Goal: Task Accomplishment & Management: Manage account settings

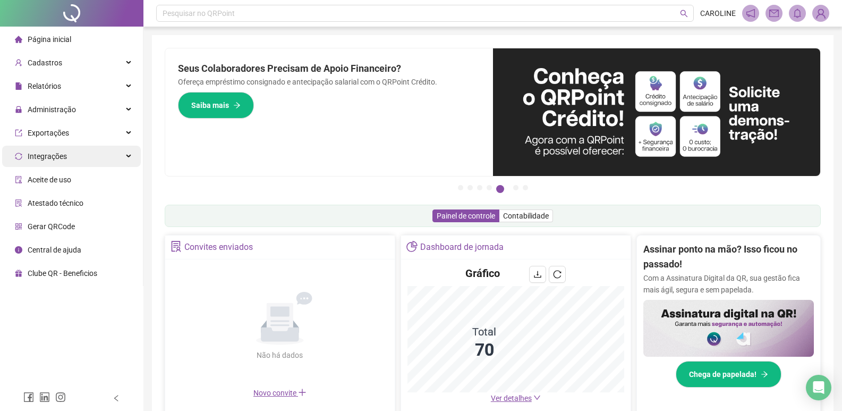
drag, startPoint x: 129, startPoint y: 109, endPoint x: 84, endPoint y: 156, distance: 64.3
click at [128, 109] on icon at bounding box center [129, 109] width 5 height 0
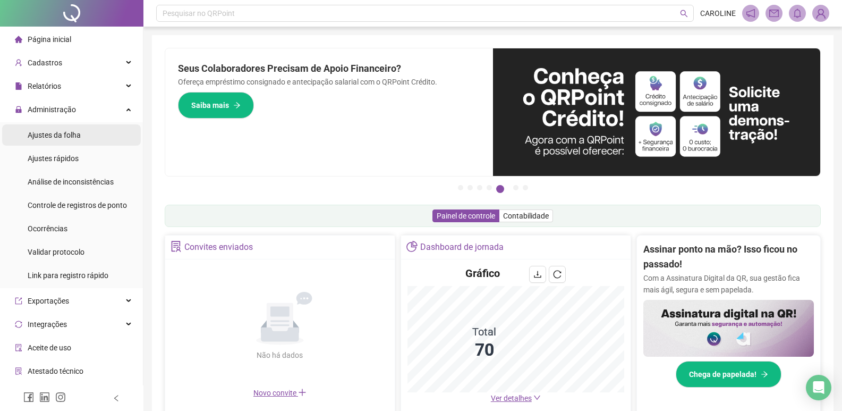
click at [71, 144] on div "Ajustes da folha" at bounding box center [54, 134] width 53 height 21
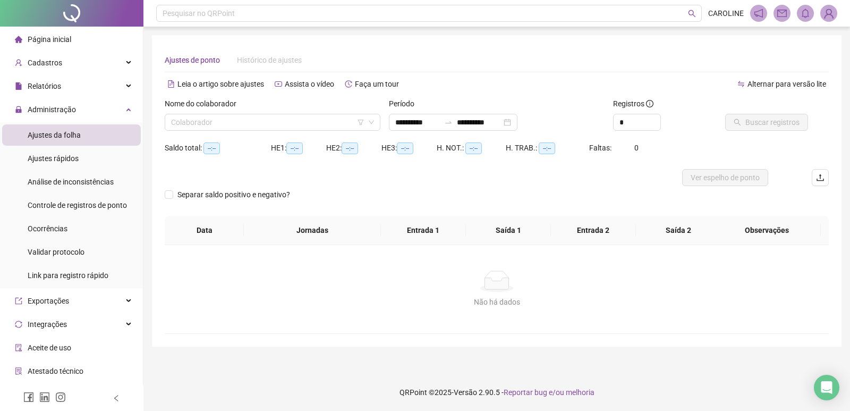
type input "**********"
click at [199, 123] on input "search" at bounding box center [267, 122] width 193 height 16
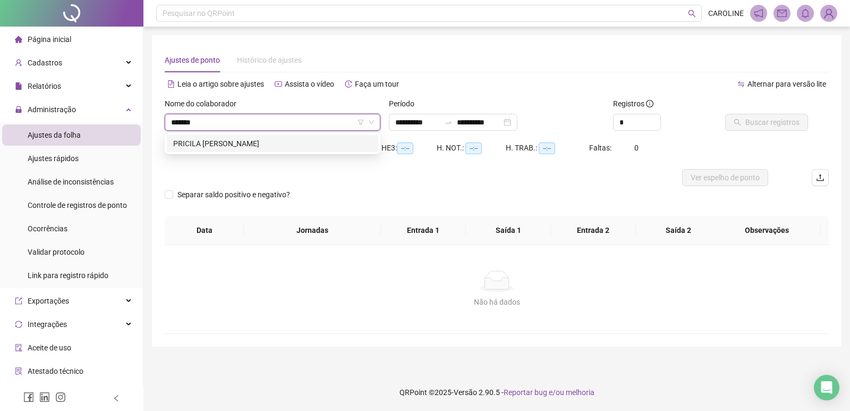
type input "*******"
click at [231, 146] on div "PRICILA [PERSON_NAME]" at bounding box center [272, 144] width 199 height 12
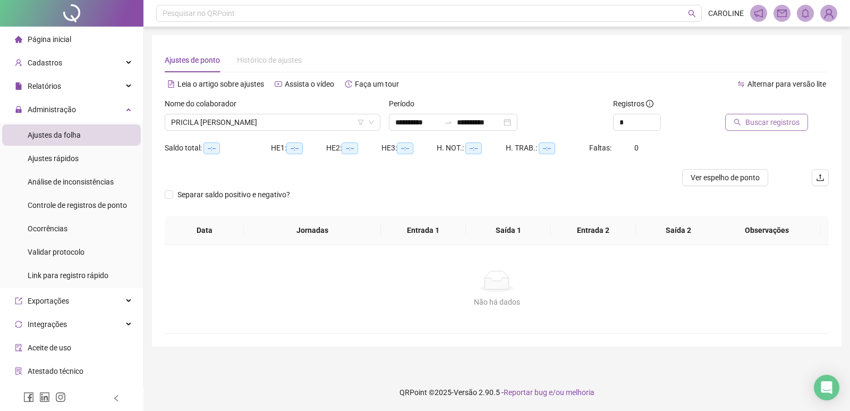
click at [766, 118] on span "Buscar registros" at bounding box center [773, 122] width 54 height 12
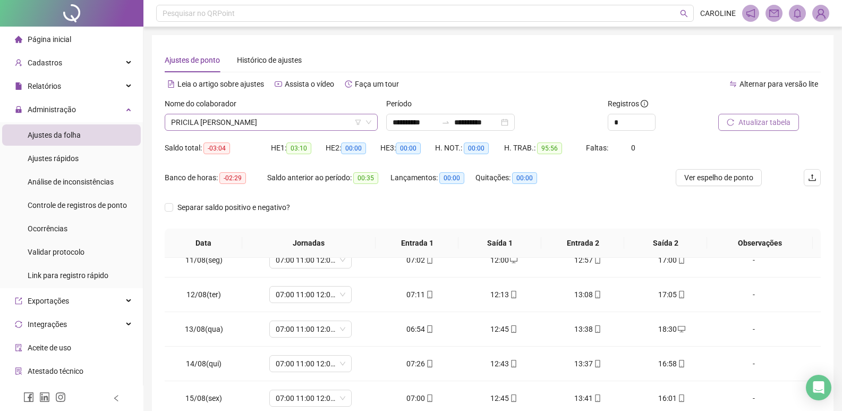
click at [279, 115] on div "Nome do colaborador [PERSON_NAME]" at bounding box center [271, 114] width 213 height 33
click at [283, 128] on span "PRICILA [PERSON_NAME]" at bounding box center [271, 122] width 200 height 16
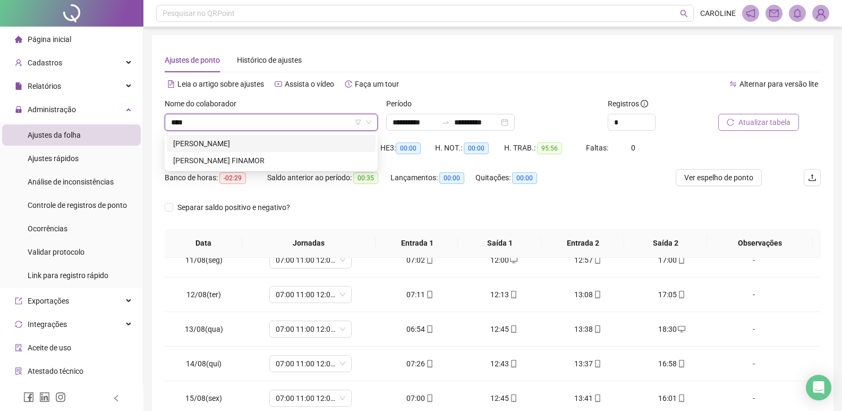
type input "*****"
click at [278, 165] on div "[PERSON_NAME] FINAMOR" at bounding box center [271, 161] width 196 height 12
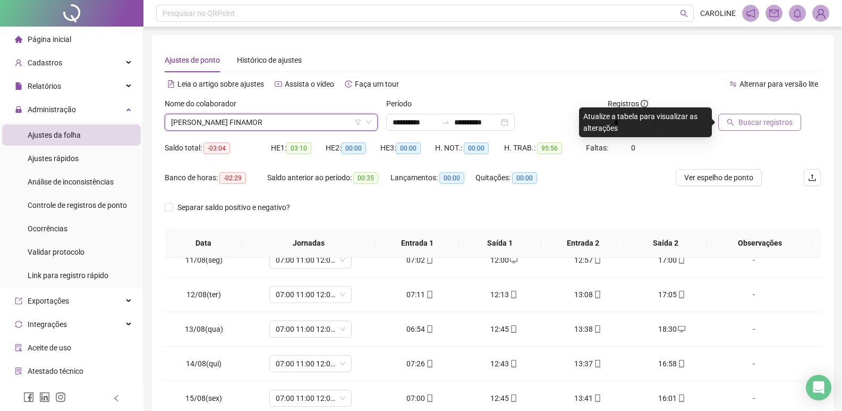
click at [782, 126] on span "Buscar registros" at bounding box center [766, 122] width 54 height 12
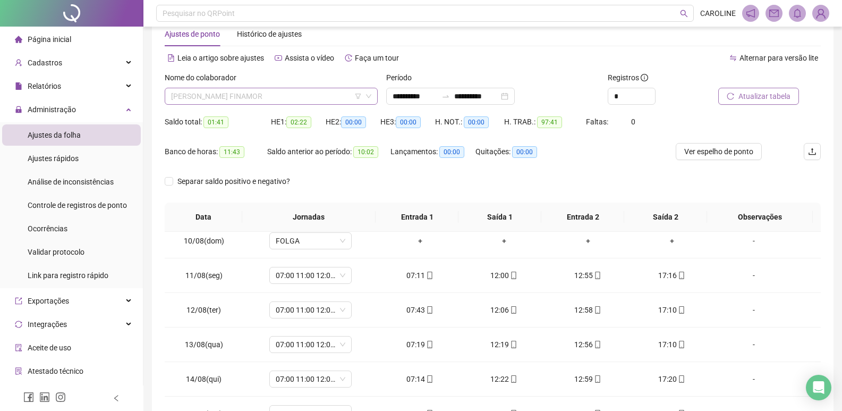
scroll to position [374, 0]
click at [296, 98] on span "[PERSON_NAME] FINAMOR" at bounding box center [271, 96] width 200 height 16
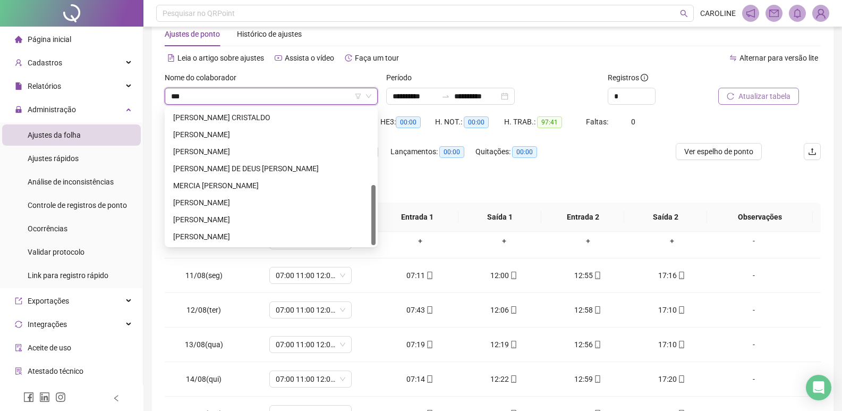
scroll to position [0, 0]
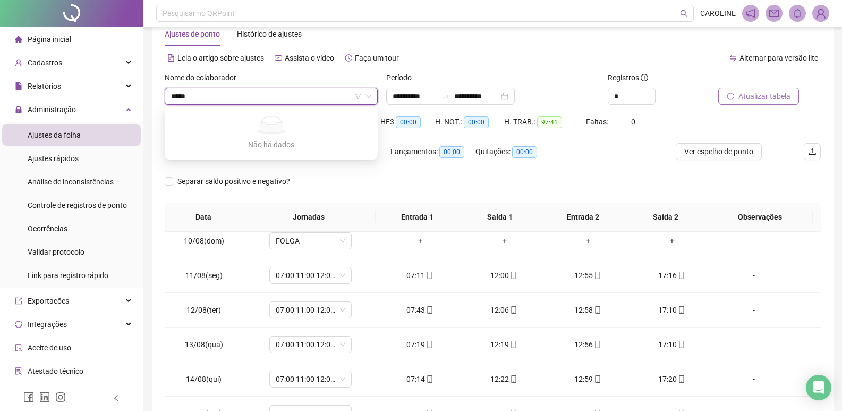
type input "****"
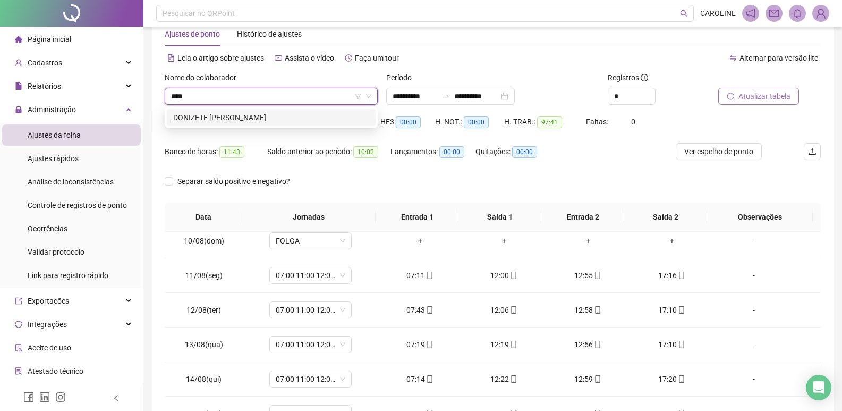
click at [232, 113] on div "DONIZETE [PERSON_NAME]" at bounding box center [271, 118] width 196 height 12
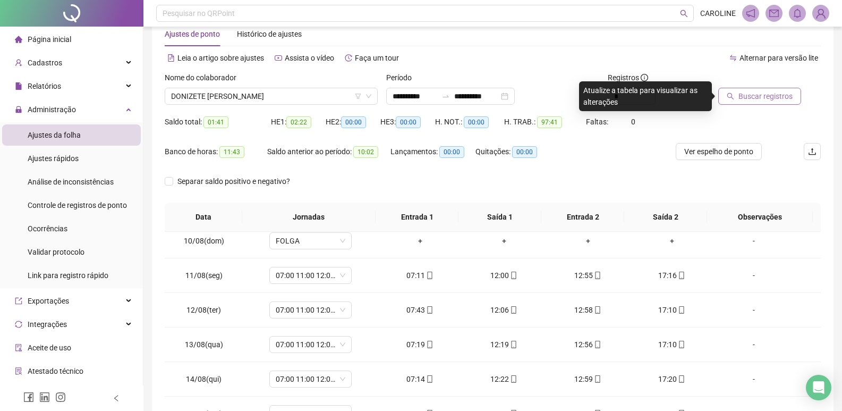
click at [751, 97] on span "Buscar registros" at bounding box center [766, 96] width 54 height 12
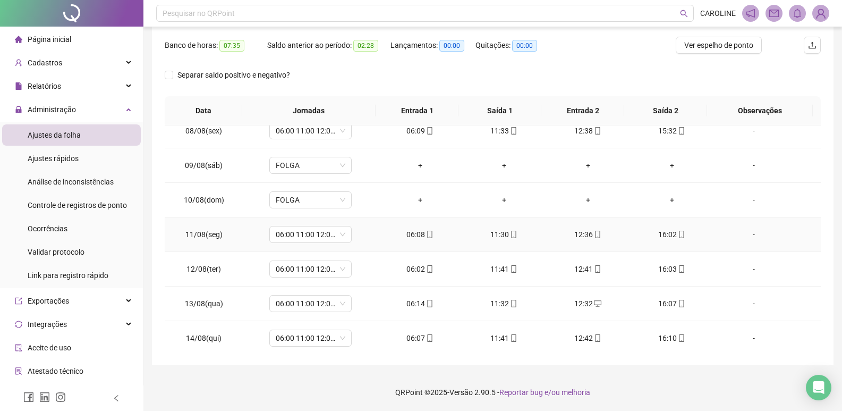
scroll to position [254, 0]
click at [621, 196] on td "+" at bounding box center [588, 199] width 84 height 35
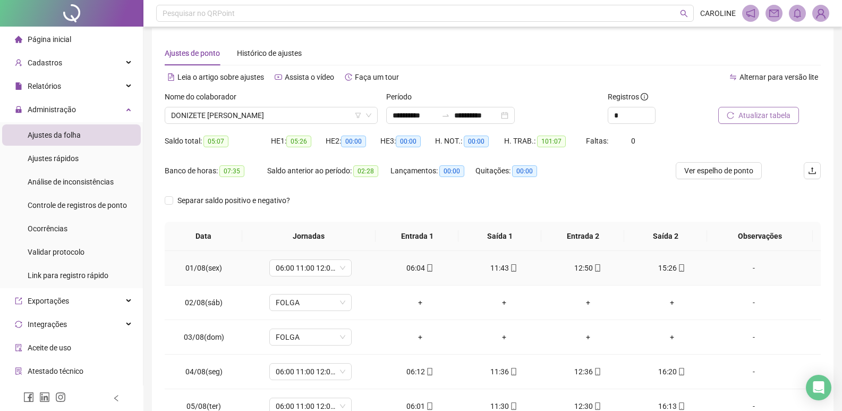
scroll to position [0, 0]
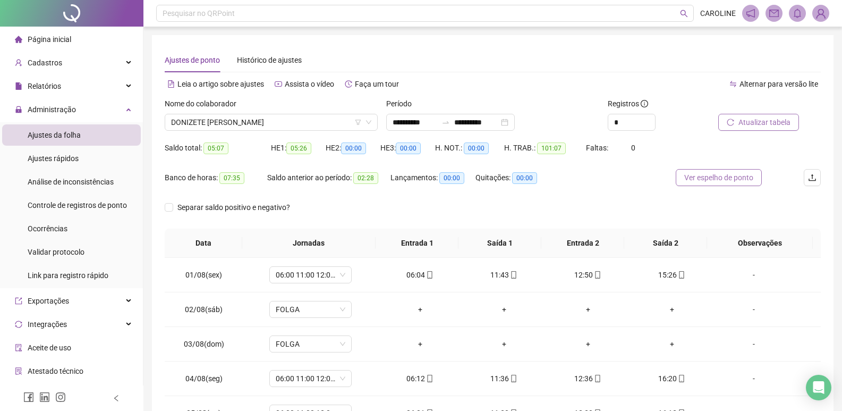
click at [732, 176] on span "Ver espelho de ponto" at bounding box center [719, 178] width 69 height 12
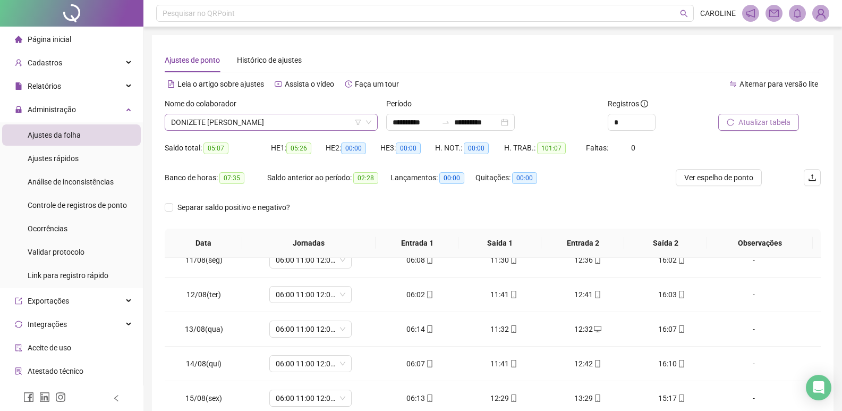
click at [319, 129] on span "DONIZETE [PERSON_NAME]" at bounding box center [271, 122] width 200 height 16
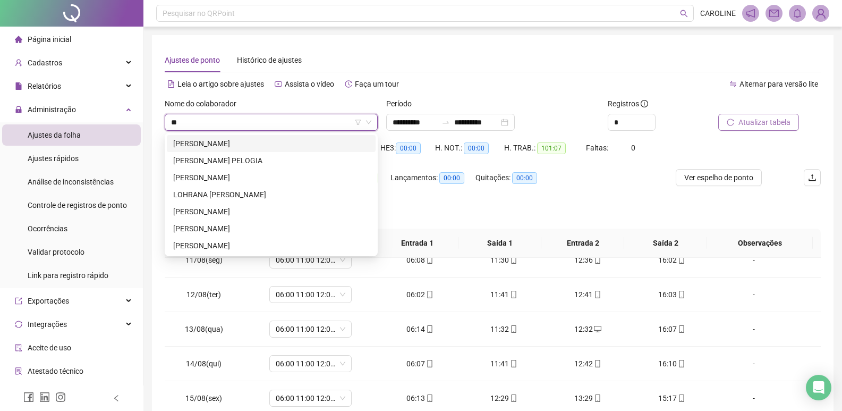
type input "***"
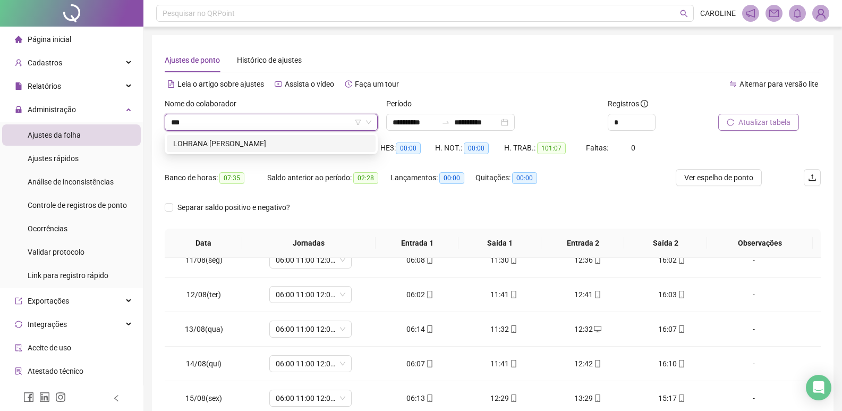
click at [252, 147] on div "LOHRANA [PERSON_NAME]" at bounding box center [271, 144] width 196 height 12
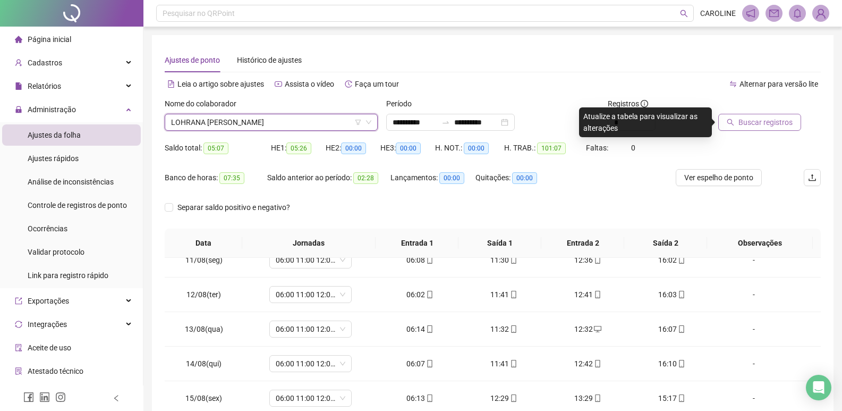
click at [781, 123] on span "Buscar registros" at bounding box center [766, 122] width 54 height 12
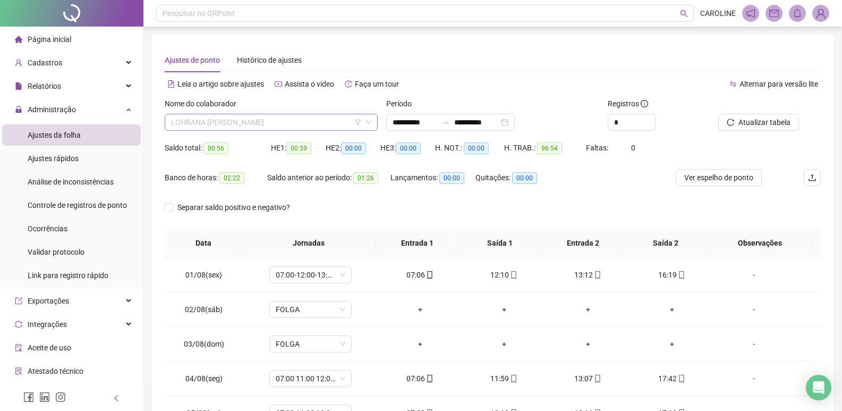
click at [316, 116] on span "LOHRANA [PERSON_NAME]" at bounding box center [271, 122] width 200 height 16
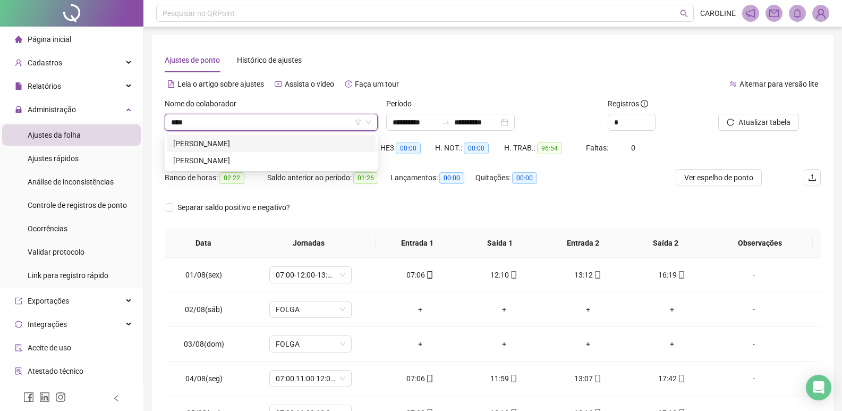
type input "*****"
click at [268, 164] on div "[PERSON_NAME]" at bounding box center [271, 161] width 196 height 12
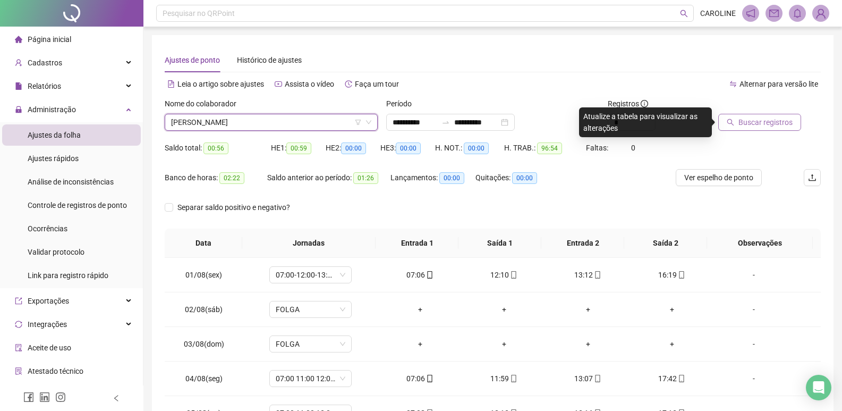
click at [761, 119] on button "Buscar registros" at bounding box center [760, 122] width 83 height 17
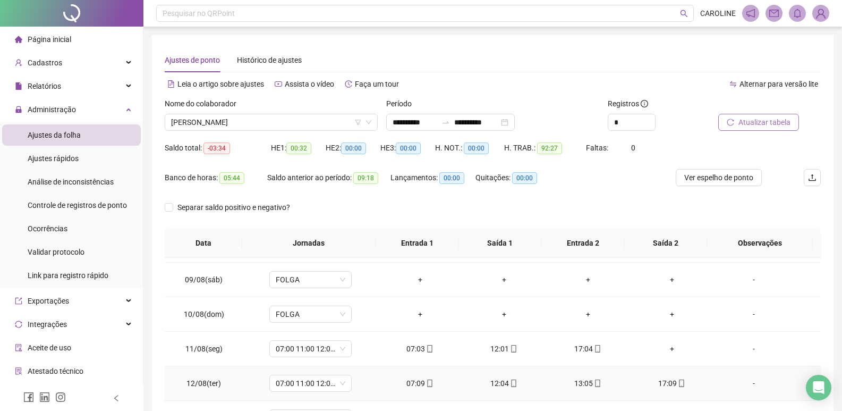
scroll to position [254, 0]
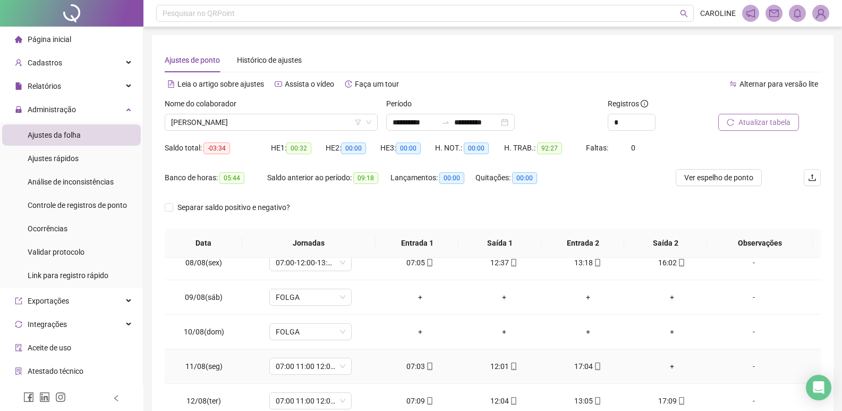
click at [664, 369] on div "+" at bounding box center [672, 366] width 67 height 12
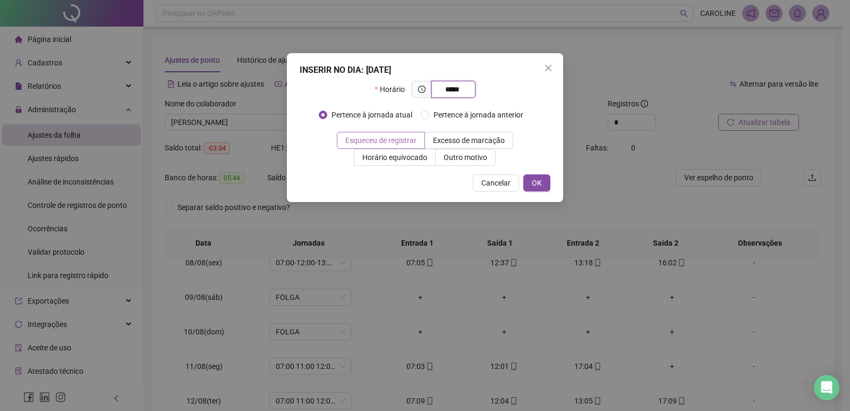
type input "*****"
click at [372, 142] on span "Esqueceu de registrar" at bounding box center [380, 140] width 71 height 9
click at [536, 187] on span "OK" at bounding box center [537, 183] width 10 height 12
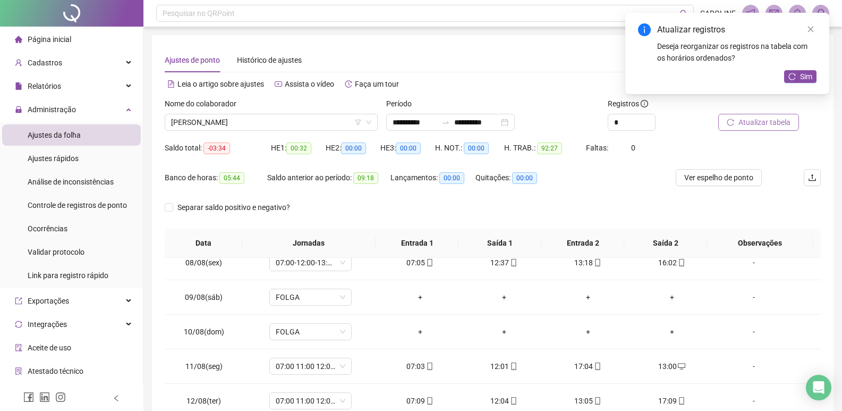
click at [763, 122] on span "Atualizar tabela" at bounding box center [765, 122] width 52 height 12
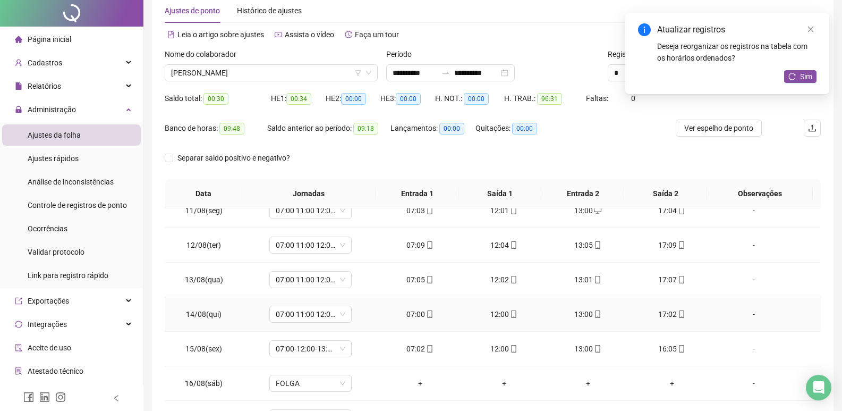
scroll to position [132, 0]
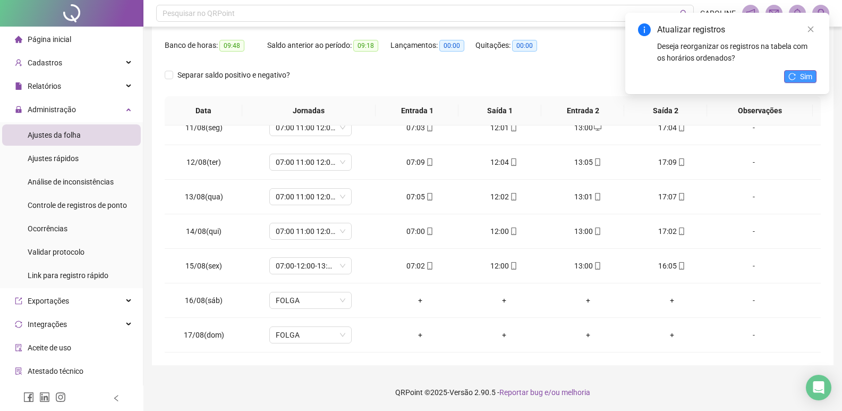
click at [799, 78] on button "Sim" at bounding box center [801, 76] width 32 height 13
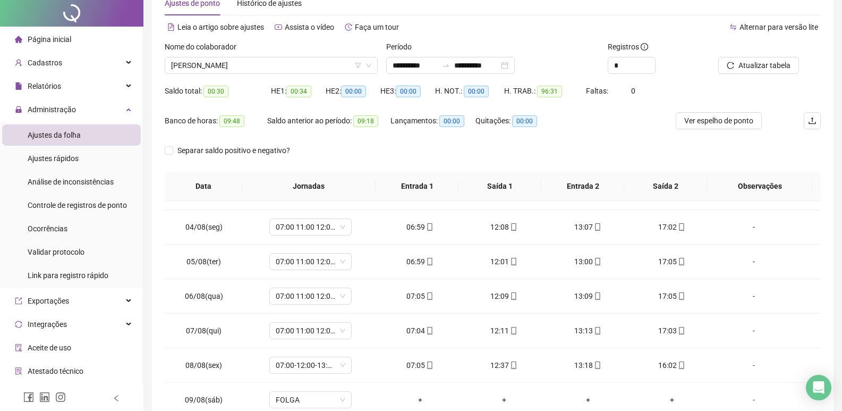
scroll to position [0, 0]
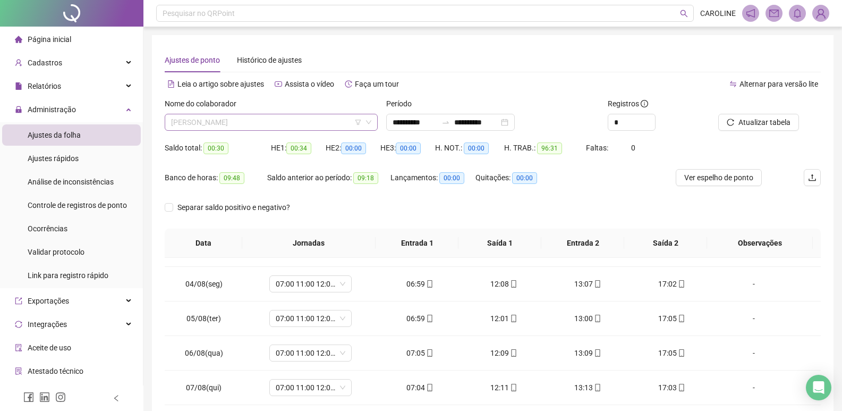
click at [289, 118] on span "[PERSON_NAME]" at bounding box center [271, 122] width 200 height 16
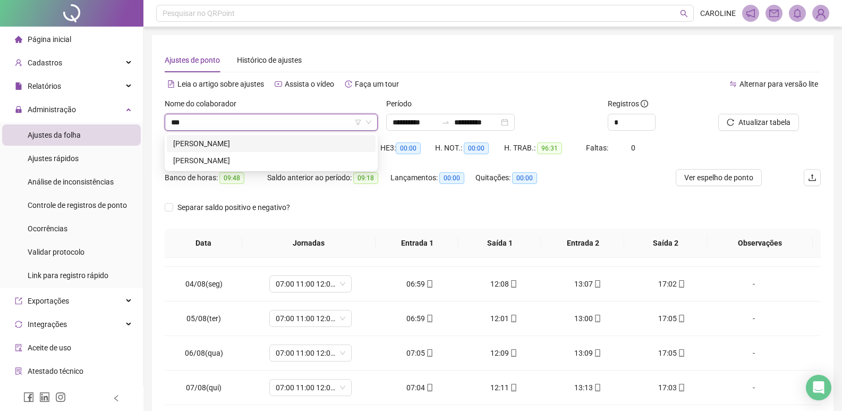
type input "****"
click at [220, 143] on div "[PERSON_NAME]" at bounding box center [271, 144] width 196 height 12
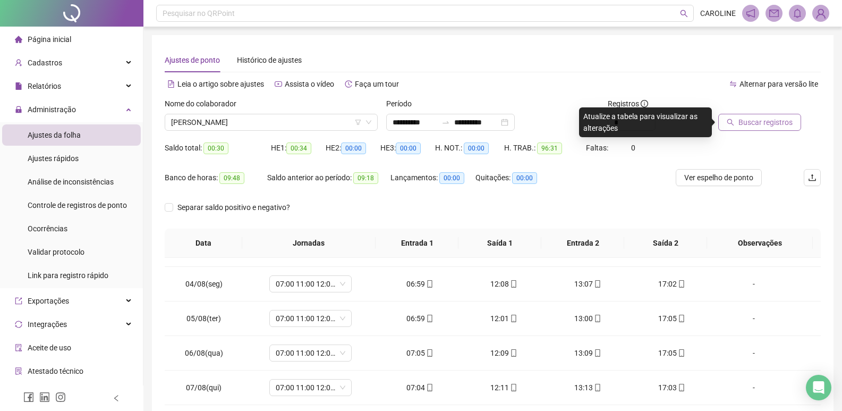
click at [772, 128] on span "Buscar registros" at bounding box center [766, 122] width 54 height 12
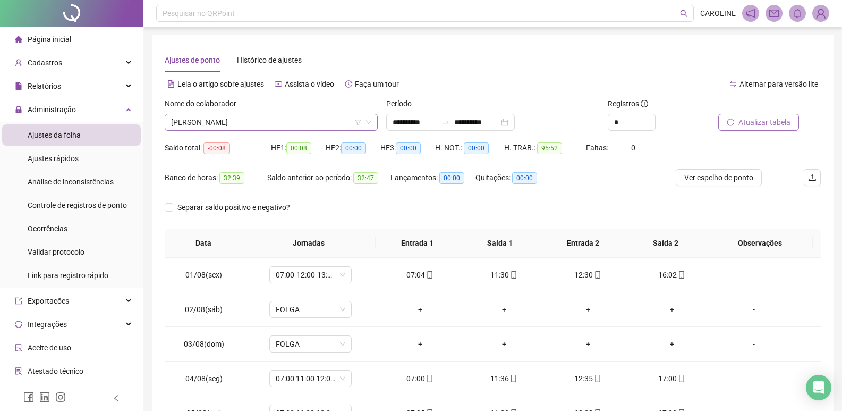
click at [285, 129] on span "[PERSON_NAME]" at bounding box center [271, 122] width 200 height 16
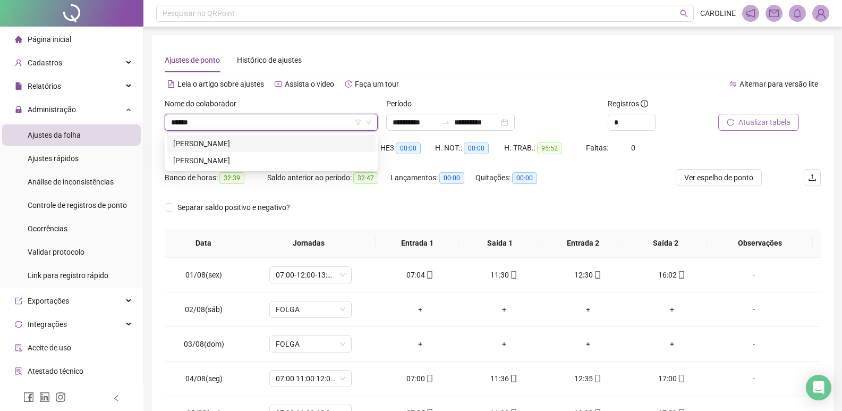
type input "*******"
click at [231, 151] on div "[PERSON_NAME]" at bounding box center [271, 143] width 209 height 17
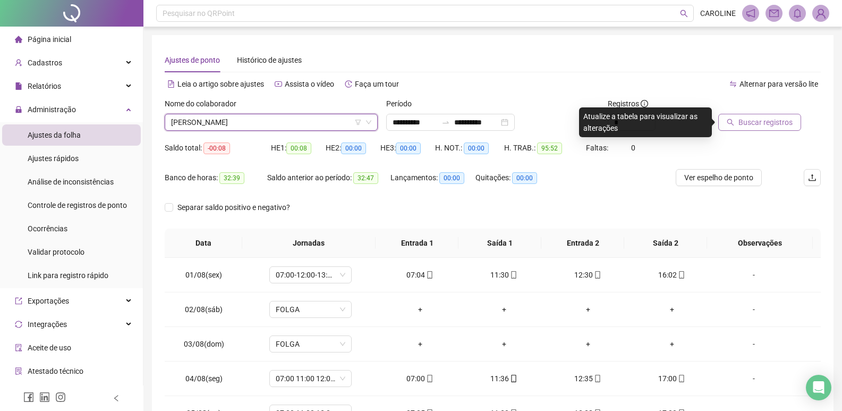
click at [769, 130] on button "Buscar registros" at bounding box center [760, 122] width 83 height 17
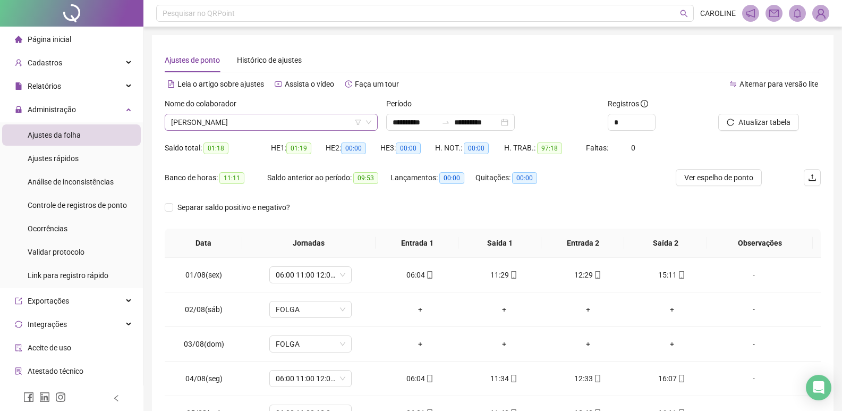
click at [265, 125] on span "[PERSON_NAME]" at bounding box center [271, 122] width 200 height 16
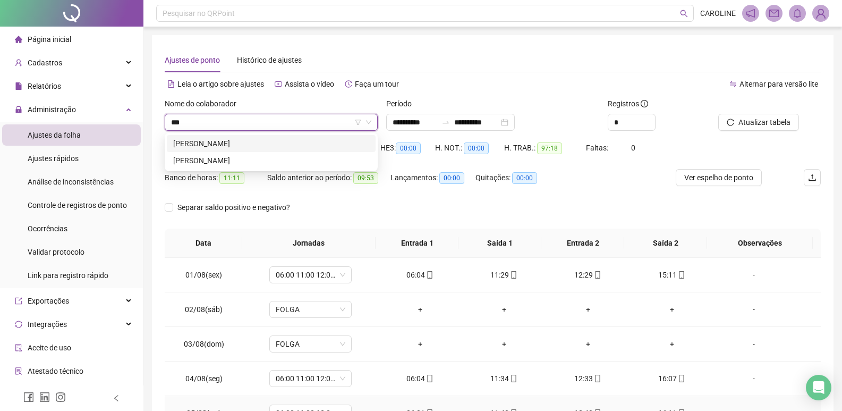
type input "****"
click at [211, 142] on div "[PERSON_NAME]" at bounding box center [271, 144] width 196 height 12
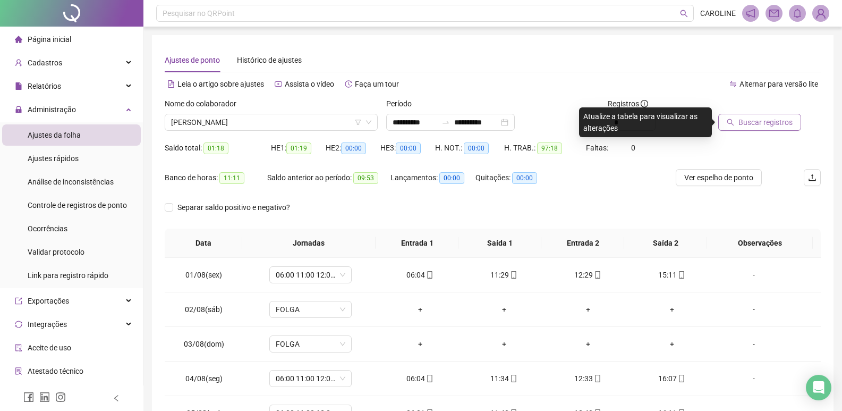
click at [751, 117] on span "Buscar registros" at bounding box center [766, 122] width 54 height 12
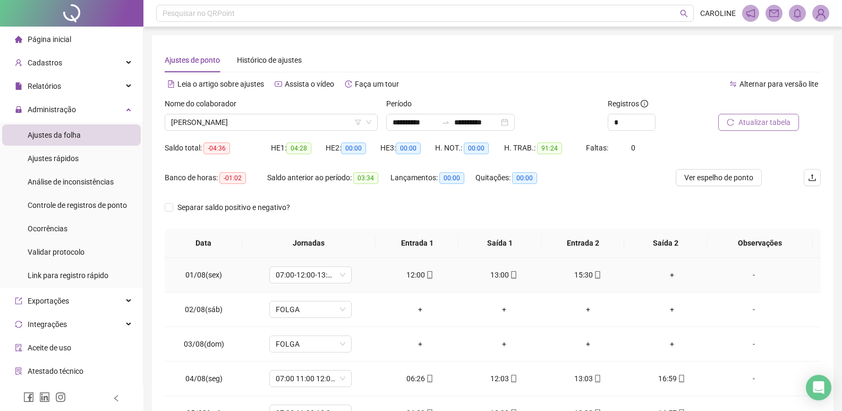
click at [667, 280] on div "+" at bounding box center [672, 275] width 67 height 12
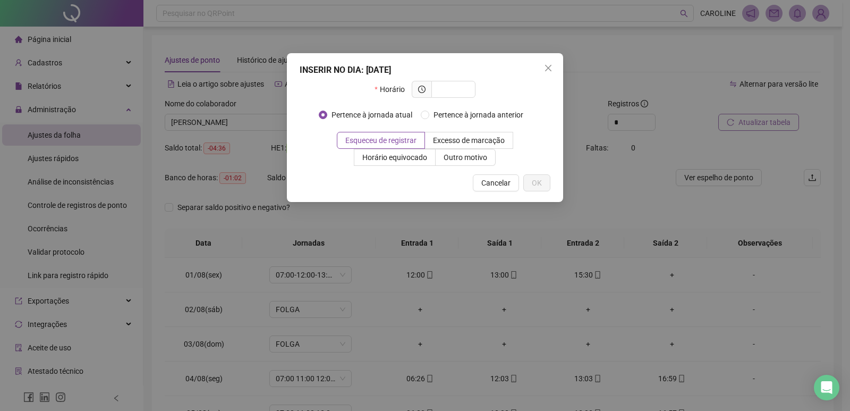
click at [652, 203] on div "INSERIR NO DIA : [DATE] Horário Pertence à jornada atual Pertence à jornada ant…" at bounding box center [425, 205] width 850 height 411
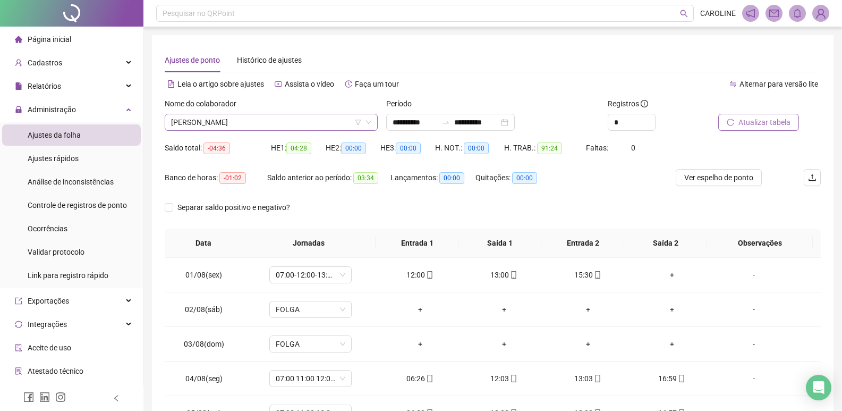
drag, startPoint x: 304, startPoint y: 138, endPoint x: 305, endPoint y: 130, distance: 7.5
click at [304, 137] on div "Nome do colaborador [PERSON_NAME]" at bounding box center [272, 118] width 222 height 41
click at [305, 128] on span "[PERSON_NAME]" at bounding box center [271, 122] width 200 height 16
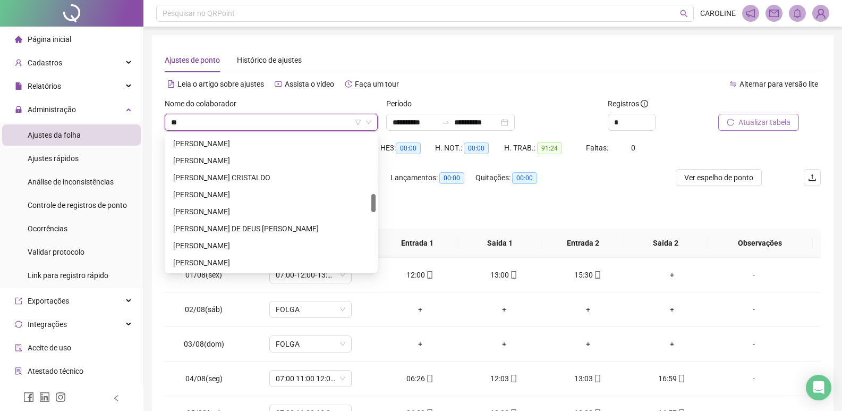
scroll to position [68, 0]
type input "***"
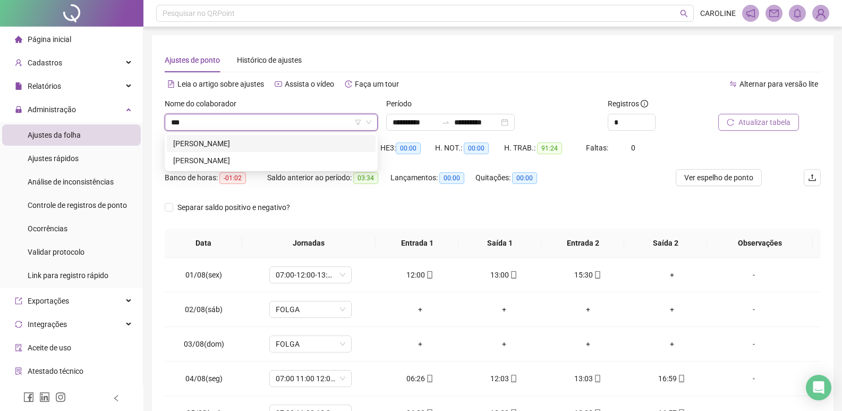
click at [248, 137] on div "[PERSON_NAME]" at bounding box center [271, 143] width 209 height 17
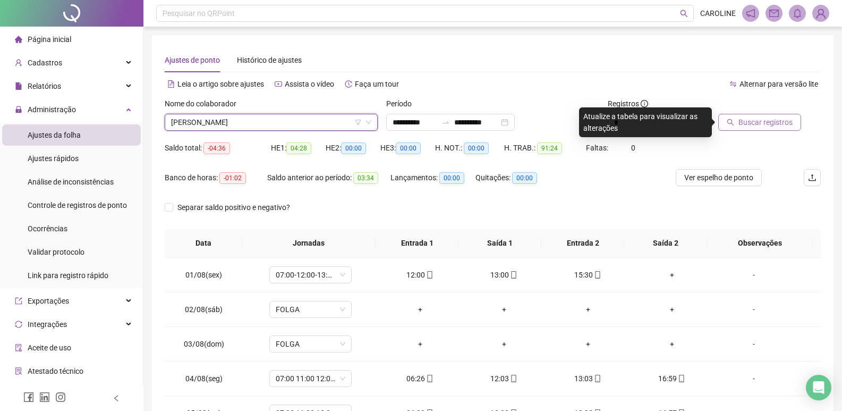
click at [758, 114] on button "Buscar registros" at bounding box center [760, 122] width 83 height 17
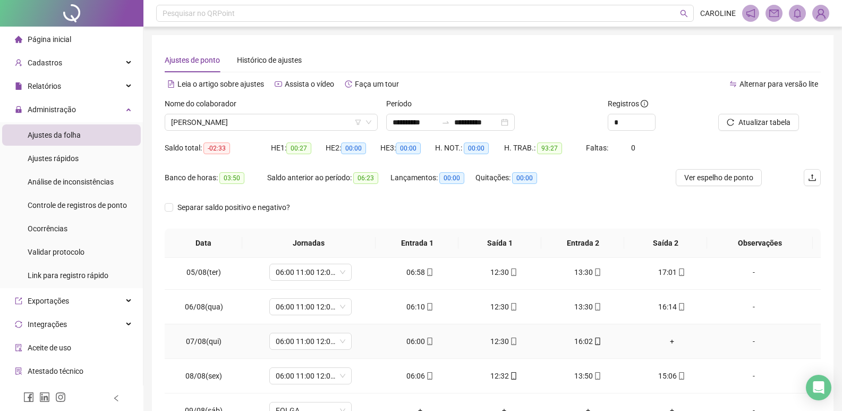
scroll to position [159, 0]
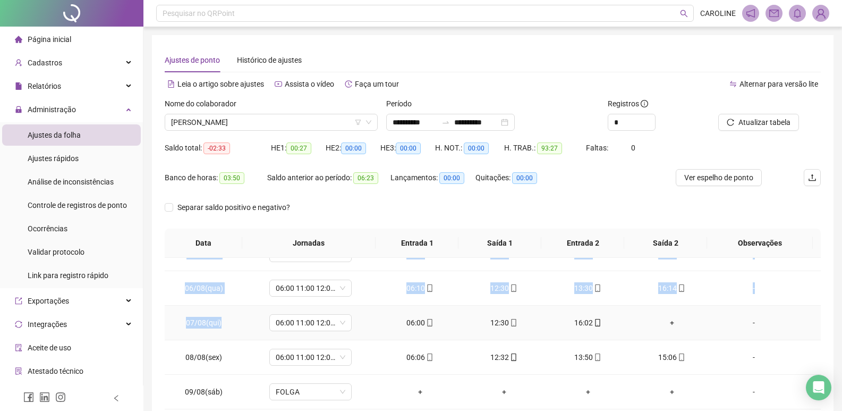
drag, startPoint x: 164, startPoint y: 306, endPoint x: 160, endPoint y: 300, distance: 6.9
click at [214, 303] on div "**********" at bounding box center [493, 266] width 682 height 462
click at [132, 336] on ul "Página inicial Cadastros Relatórios Administração Ajustes da folha Ajustes rápi…" at bounding box center [72, 240] width 144 height 427
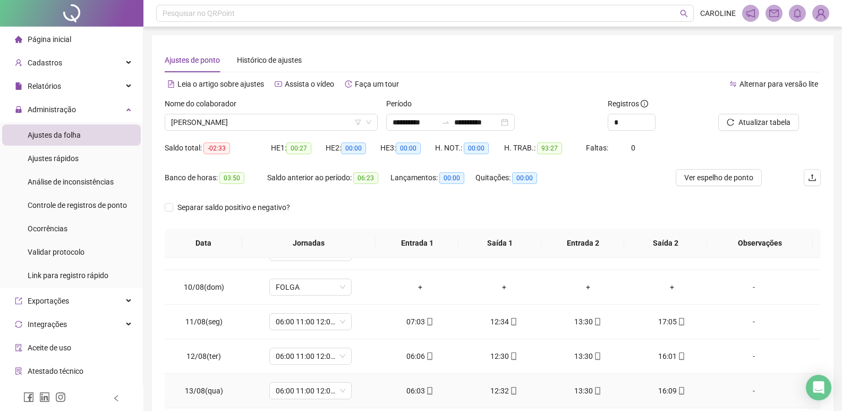
scroll to position [148, 0]
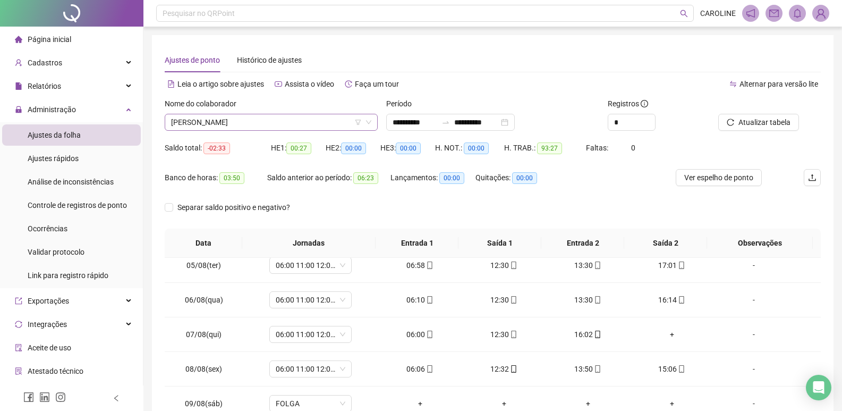
click at [257, 129] on span "[PERSON_NAME]" at bounding box center [271, 122] width 200 height 16
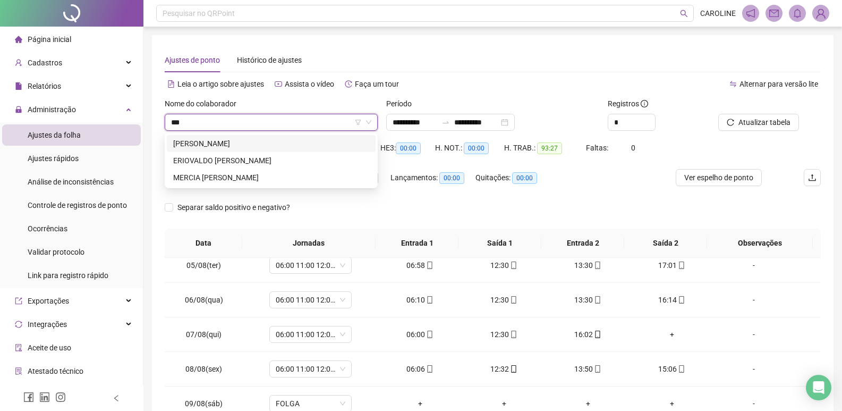
scroll to position [0, 0]
type input "***"
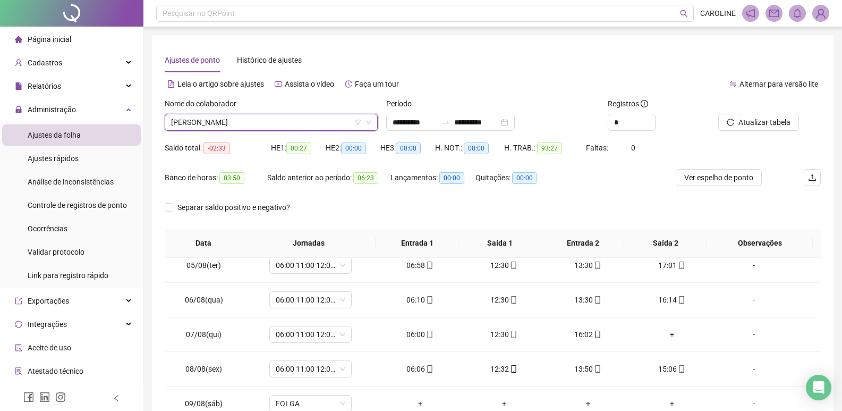
click at [281, 131] on div "Nome do colaborador [PERSON_NAME] [PERSON_NAME]" at bounding box center [272, 118] width 222 height 41
click at [272, 121] on span "[PERSON_NAME]" at bounding box center [271, 122] width 200 height 16
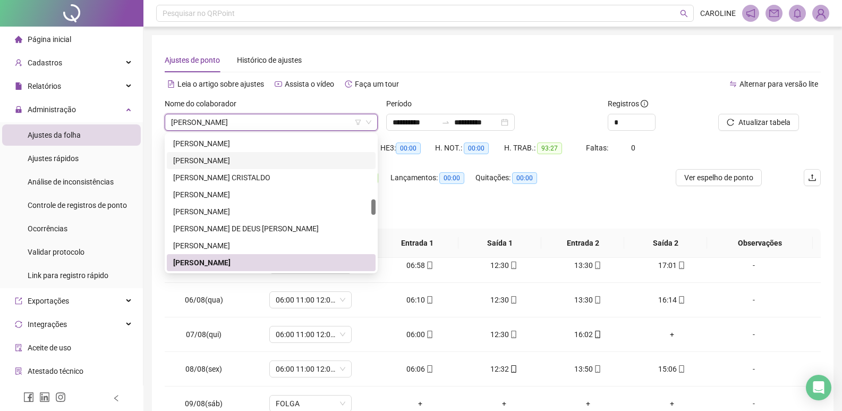
click at [224, 119] on span "[PERSON_NAME]" at bounding box center [271, 122] width 200 height 16
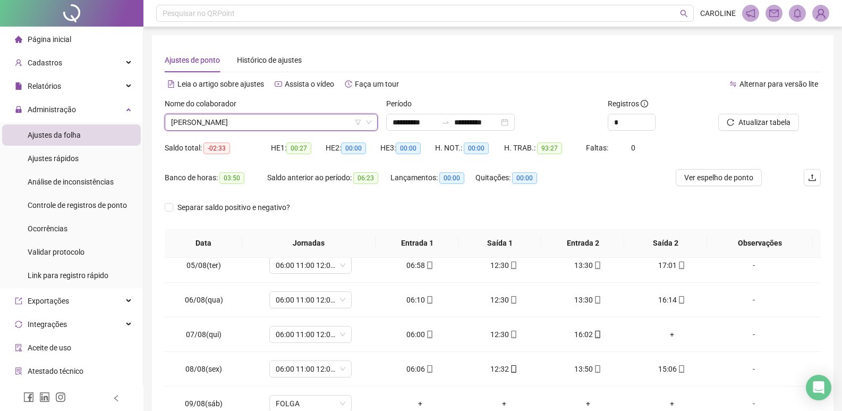
click at [220, 134] on div "Nome do colaborador [PERSON_NAME] [PERSON_NAME]" at bounding box center [272, 118] width 222 height 41
click at [253, 123] on span "[PERSON_NAME]" at bounding box center [271, 122] width 200 height 16
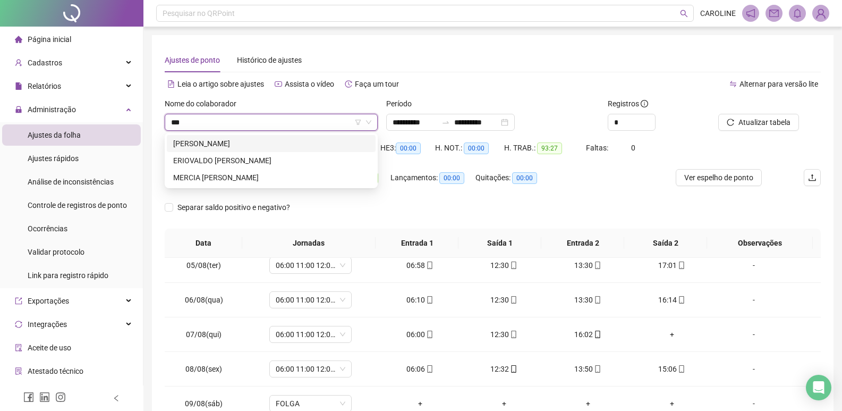
scroll to position [0, 0]
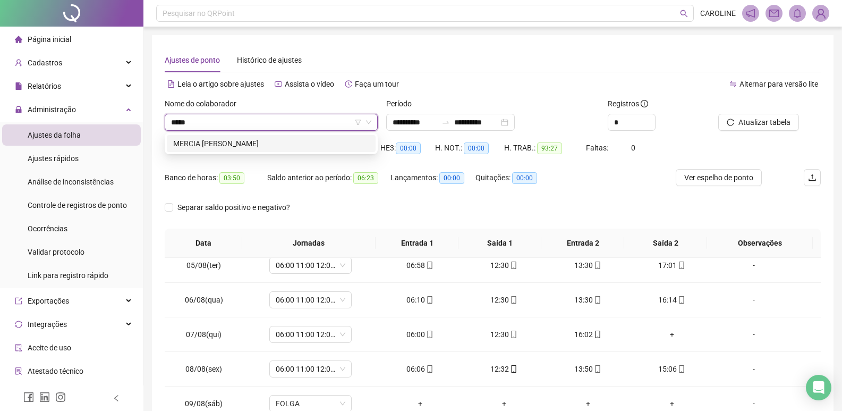
type input "******"
click at [264, 144] on div "MERCIA [PERSON_NAME]" at bounding box center [271, 144] width 196 height 12
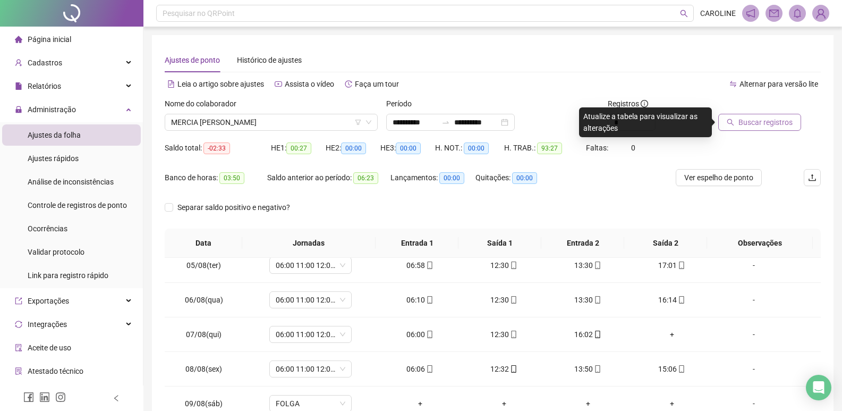
click at [744, 116] on span "Buscar registros" at bounding box center [766, 122] width 54 height 12
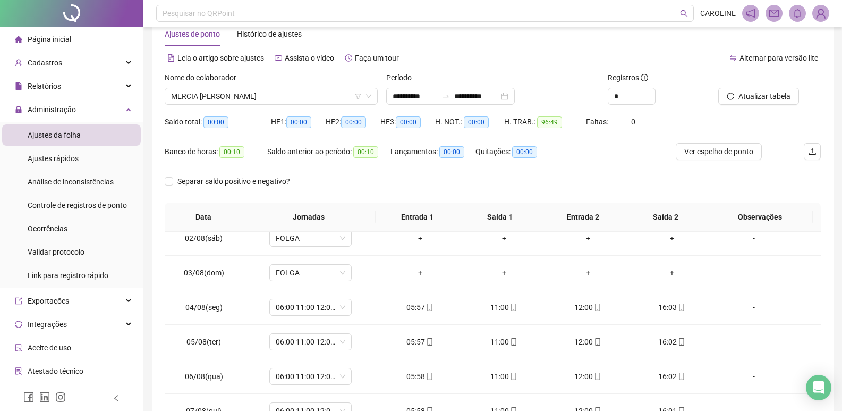
scroll to position [41, 0]
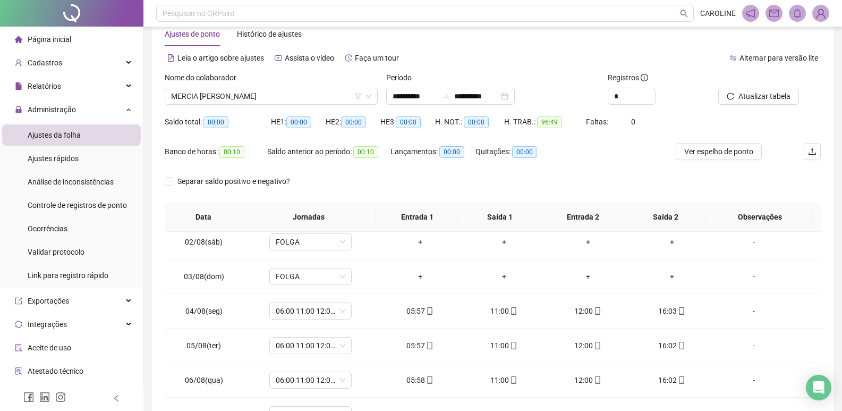
click at [360, 106] on div "Nome do colaborador MERCIA [PERSON_NAME]" at bounding box center [272, 92] width 222 height 41
click at [297, 95] on span "MERCIA [PERSON_NAME]" at bounding box center [271, 96] width 200 height 16
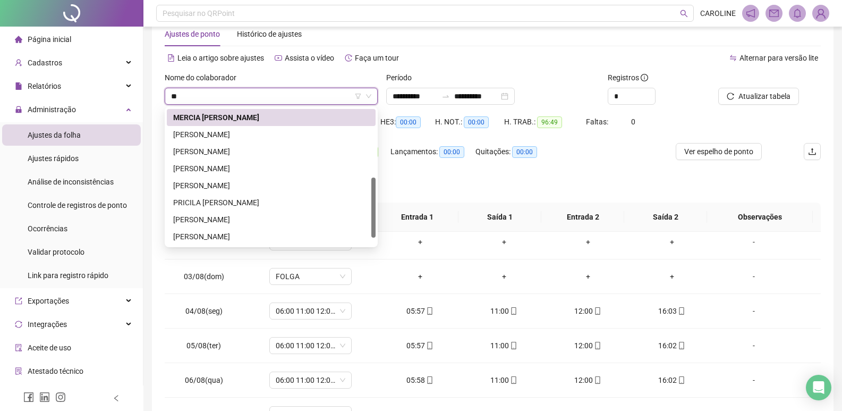
scroll to position [0, 0]
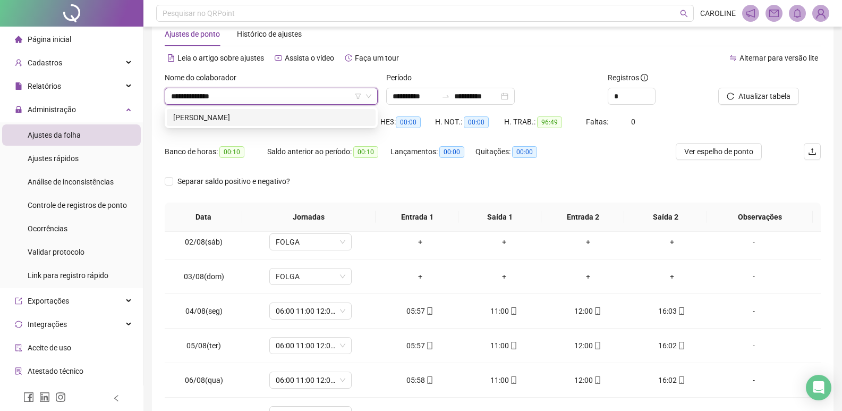
type input "**********"
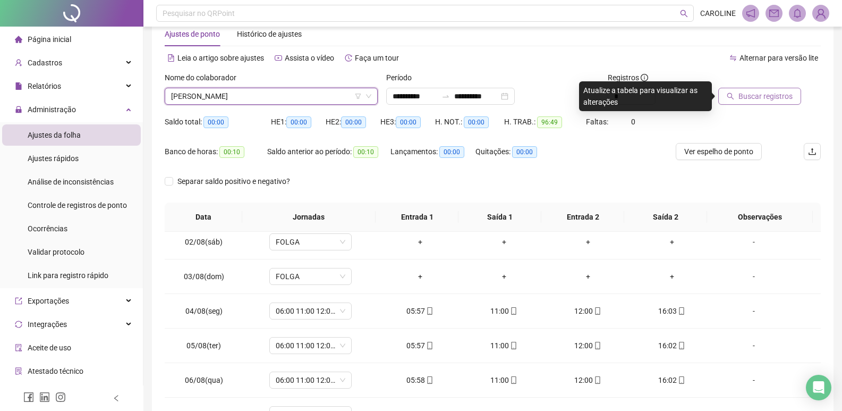
click at [758, 100] on span "Buscar registros" at bounding box center [766, 96] width 54 height 12
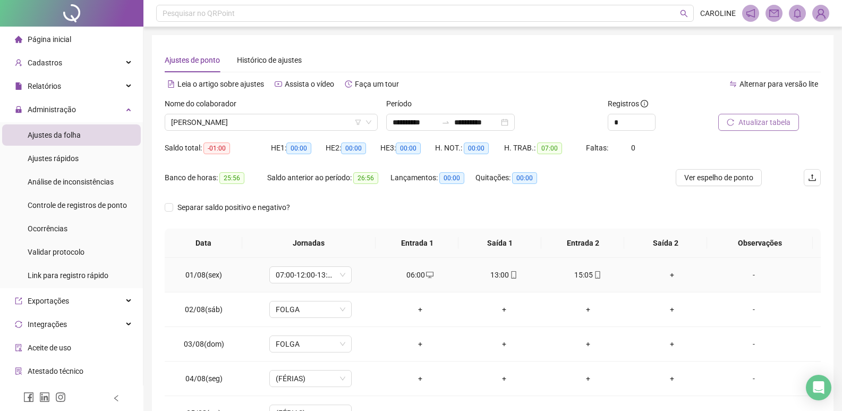
click at [670, 277] on div "+" at bounding box center [672, 275] width 67 height 12
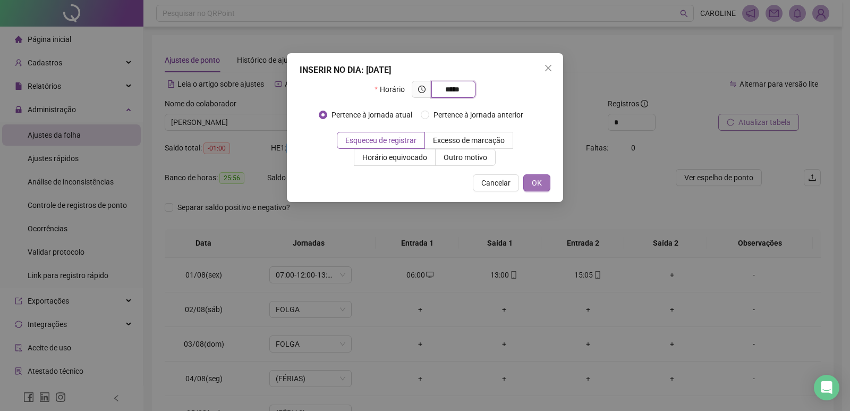
type input "*****"
click at [544, 185] on button "OK" at bounding box center [537, 182] width 27 height 17
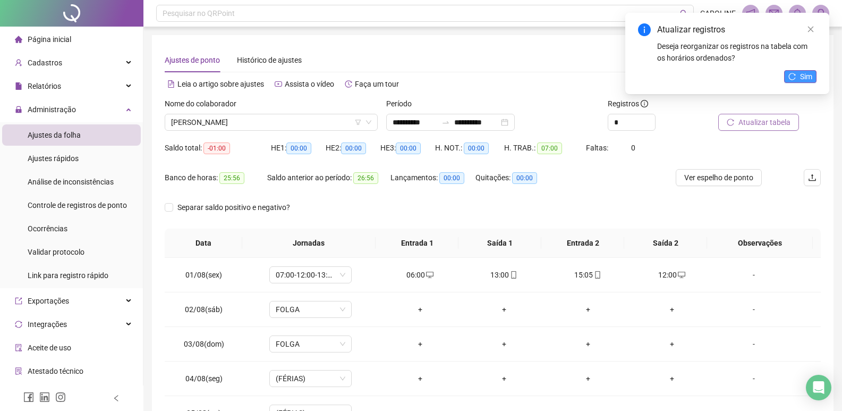
click at [802, 81] on span "Sim" at bounding box center [806, 77] width 12 height 12
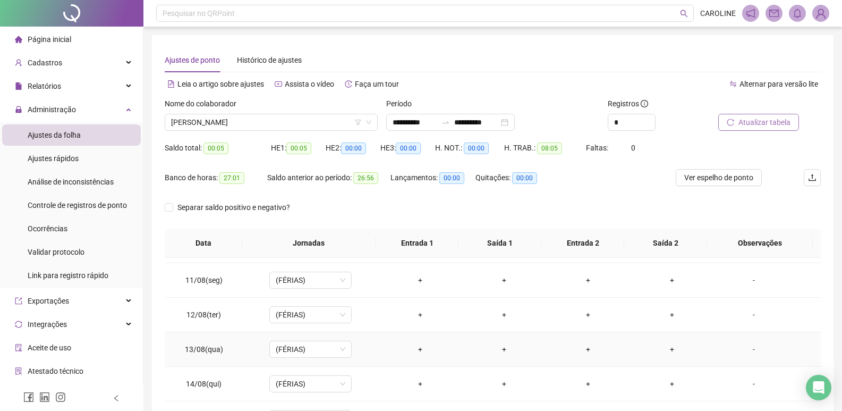
scroll to position [360, 0]
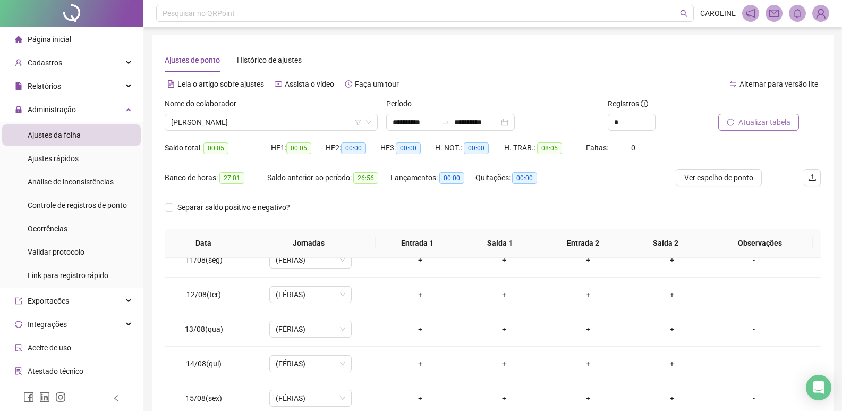
click at [294, 132] on div "Nome do colaborador [PERSON_NAME]" at bounding box center [272, 118] width 222 height 41
click at [301, 122] on span "[PERSON_NAME]" at bounding box center [271, 122] width 200 height 16
click at [294, 122] on span "[PERSON_NAME]" at bounding box center [271, 122] width 200 height 16
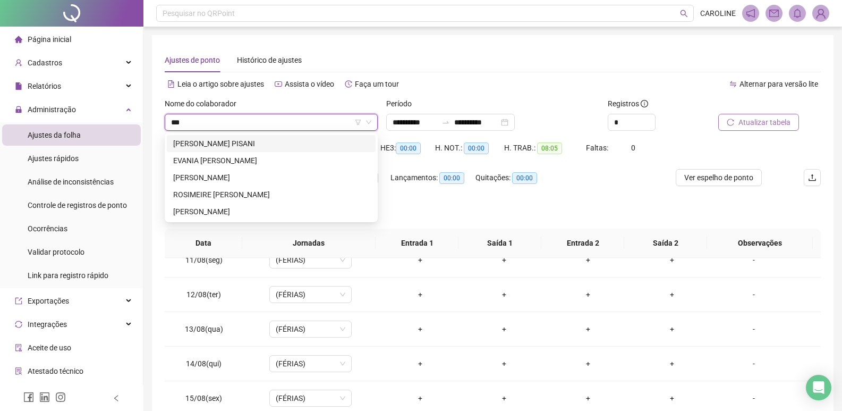
scroll to position [0, 0]
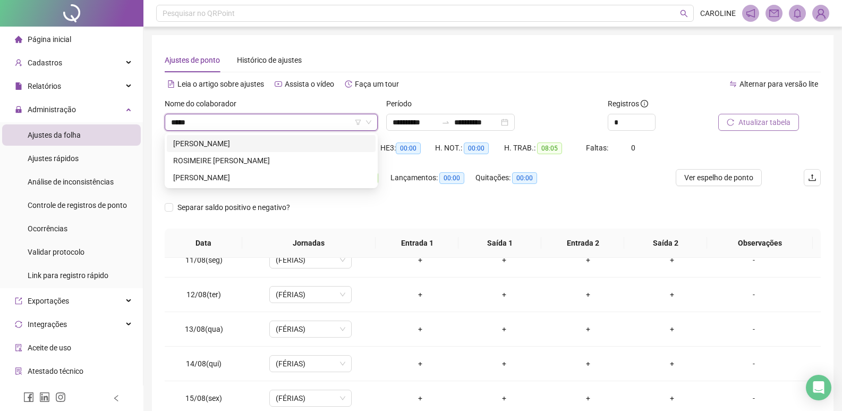
type input "******"
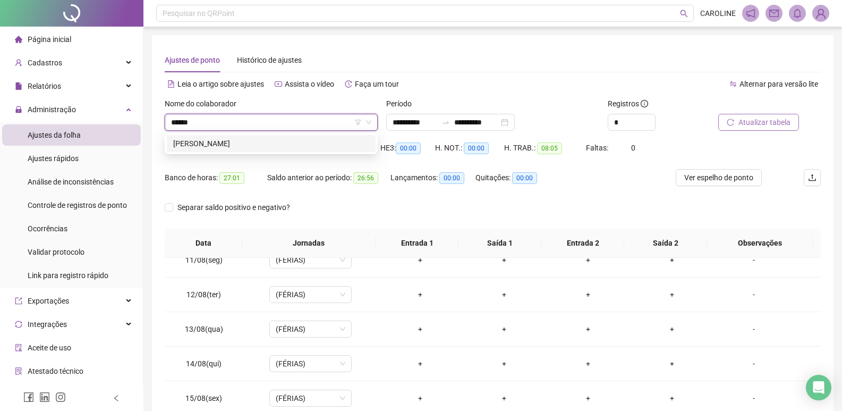
click at [267, 148] on div "[PERSON_NAME]" at bounding box center [271, 144] width 196 height 12
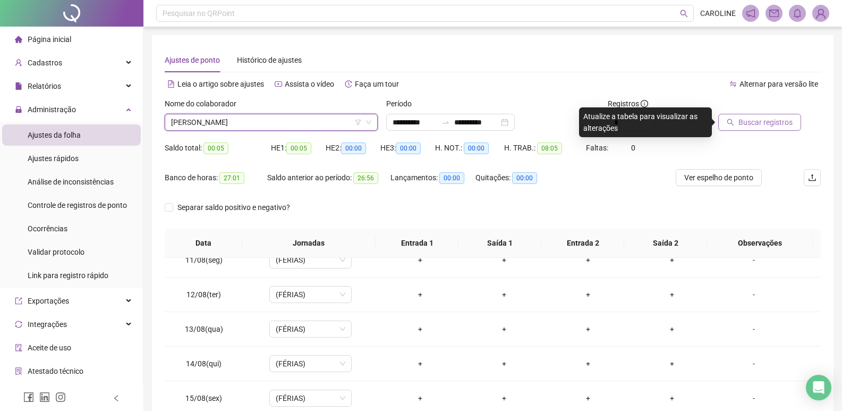
click at [758, 116] on span "Buscar registros" at bounding box center [766, 122] width 54 height 12
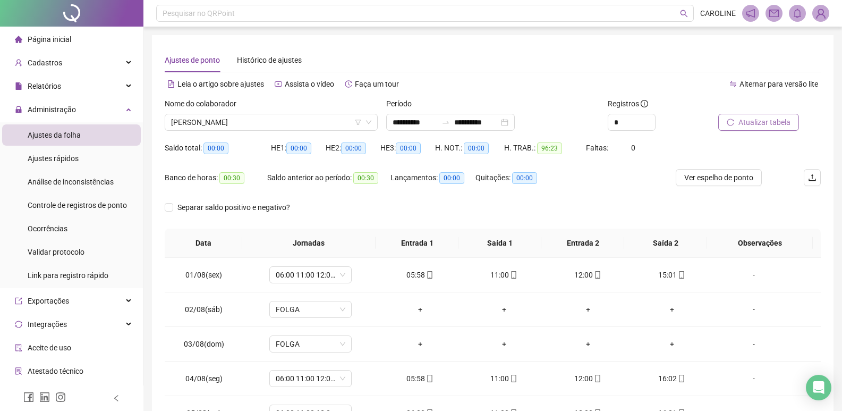
click at [330, 133] on div "Nome do colaborador [PERSON_NAME]" at bounding box center [272, 118] width 222 height 41
click at [307, 117] on span "[PERSON_NAME]" at bounding box center [271, 122] width 200 height 16
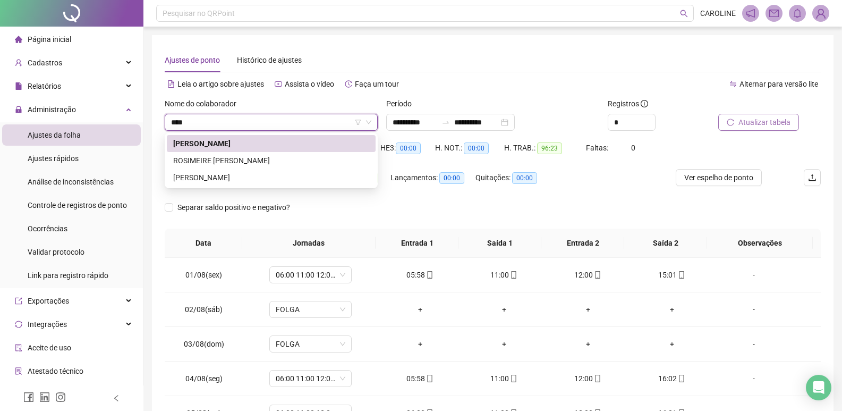
type input "*****"
click at [217, 156] on div "ROSIMEIRE [PERSON_NAME]" at bounding box center [271, 161] width 196 height 12
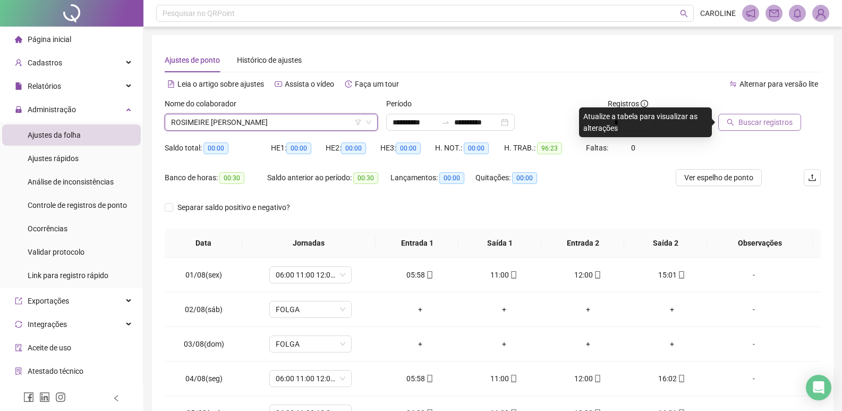
click at [753, 125] on span "Buscar registros" at bounding box center [766, 122] width 54 height 12
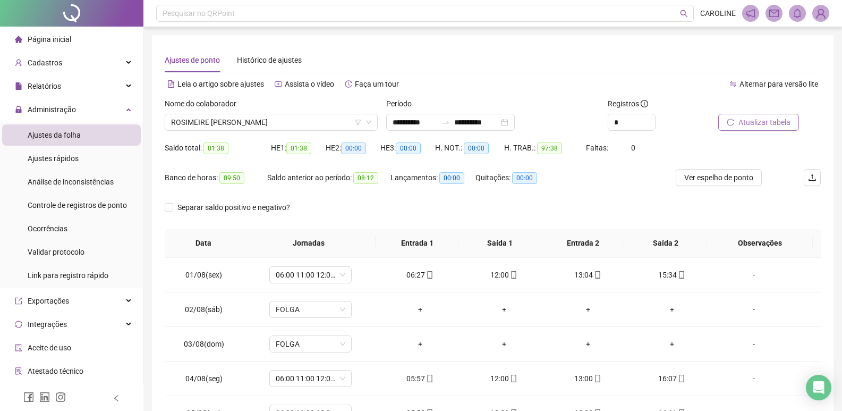
click at [311, 113] on div "Nome do colaborador" at bounding box center [271, 106] width 213 height 16
click at [298, 124] on span "ROSIMEIRE [PERSON_NAME]" at bounding box center [271, 122] width 200 height 16
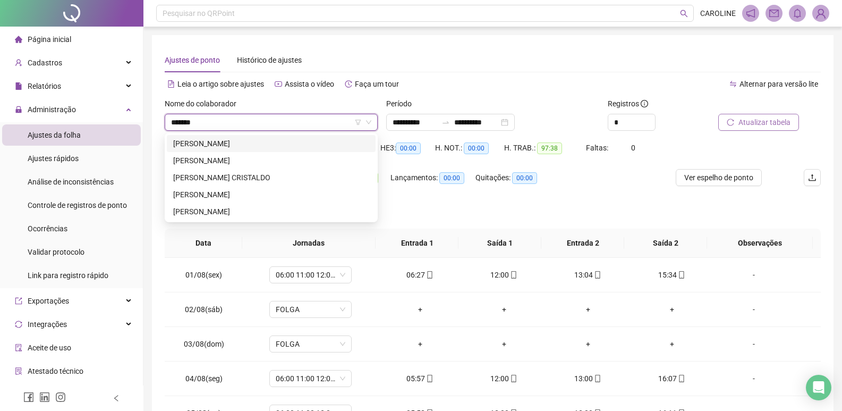
type input "********"
click at [291, 166] on div "[PERSON_NAME]" at bounding box center [271, 161] width 196 height 12
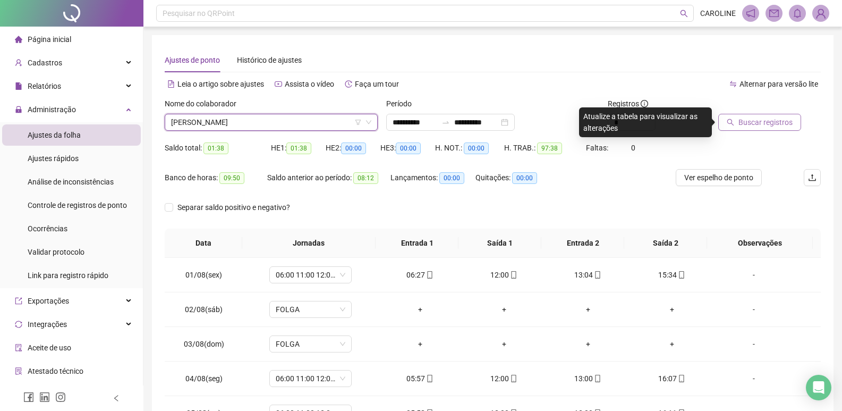
click at [765, 126] on span "Buscar registros" at bounding box center [766, 122] width 54 height 12
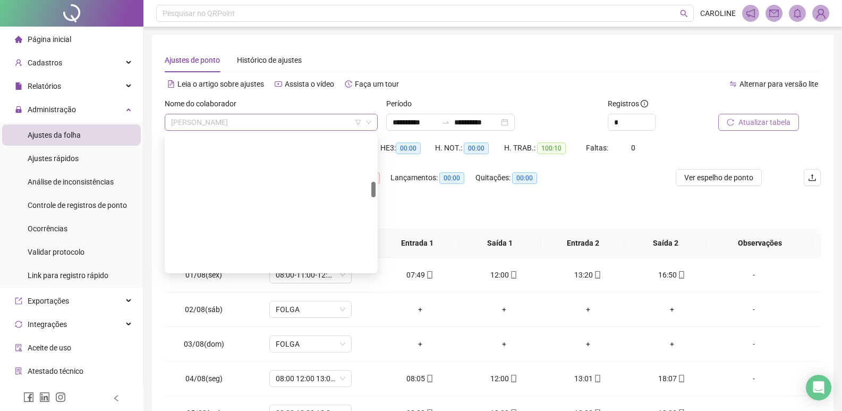
scroll to position [408, 0]
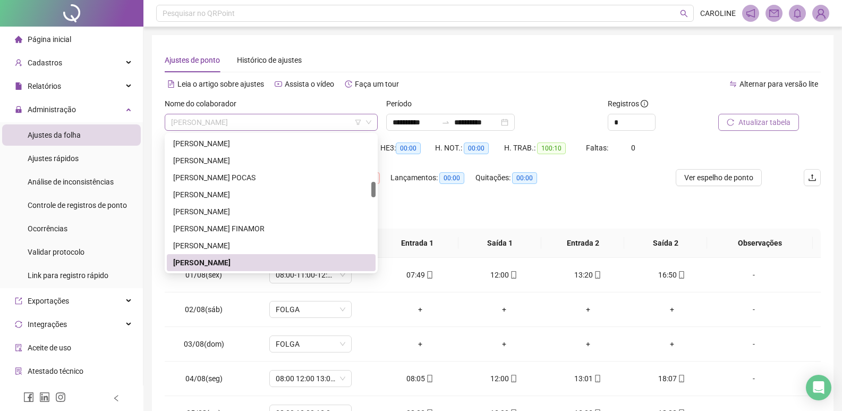
click at [286, 114] on span "[PERSON_NAME]" at bounding box center [271, 122] width 200 height 16
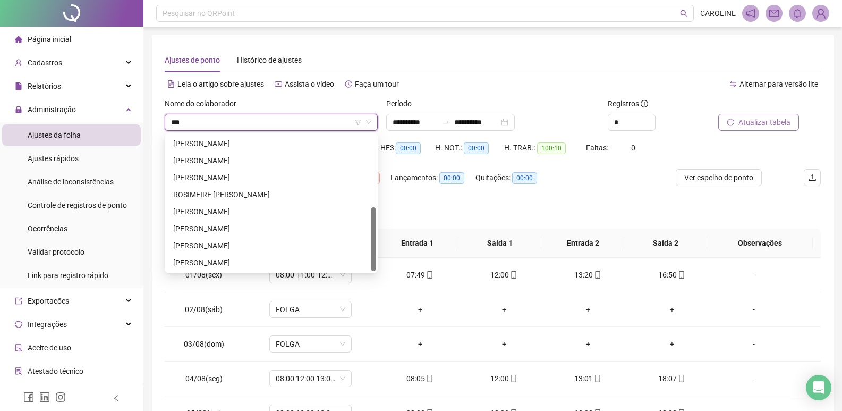
scroll to position [68, 0]
type input "*****"
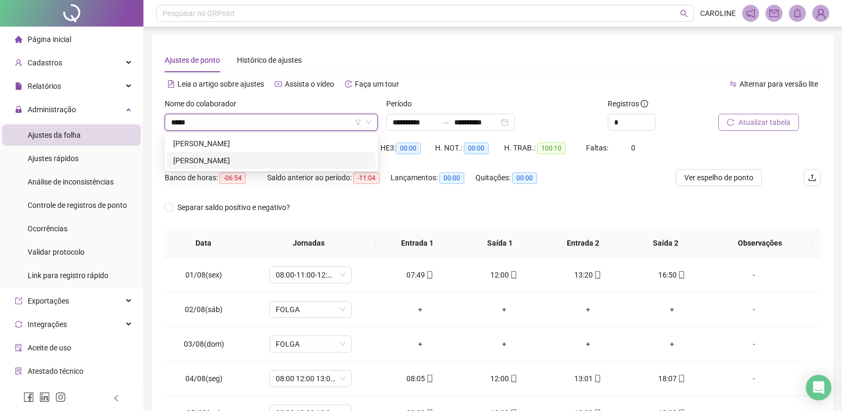
click at [222, 155] on div "[PERSON_NAME]" at bounding box center [271, 161] width 196 height 12
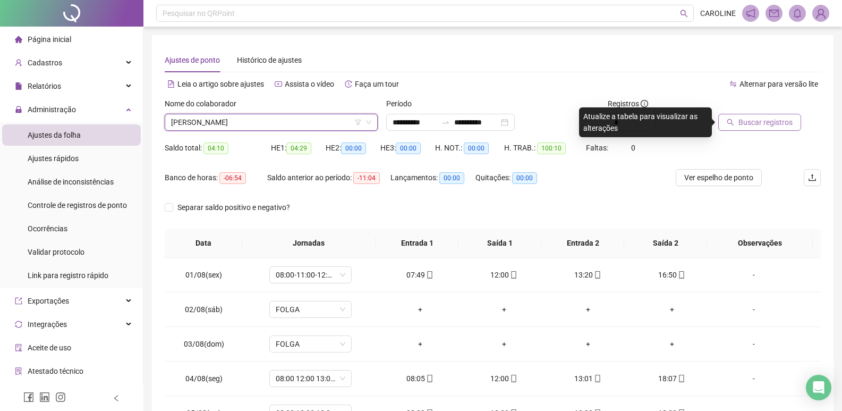
click at [780, 126] on span "Buscar registros" at bounding box center [766, 122] width 54 height 12
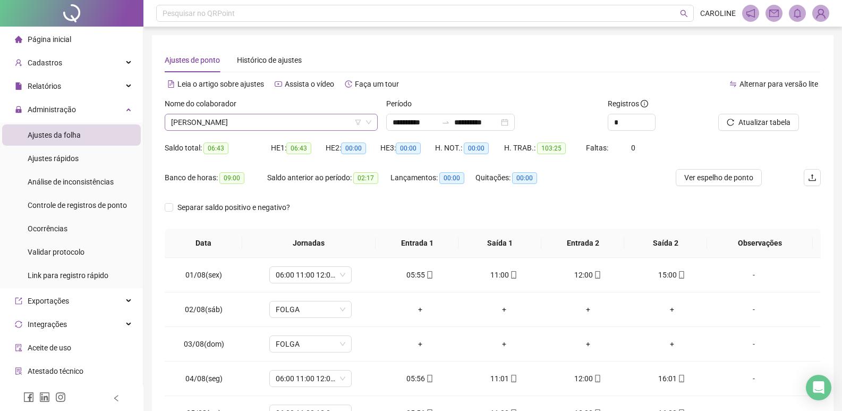
click at [273, 117] on span "[PERSON_NAME]" at bounding box center [271, 122] width 200 height 16
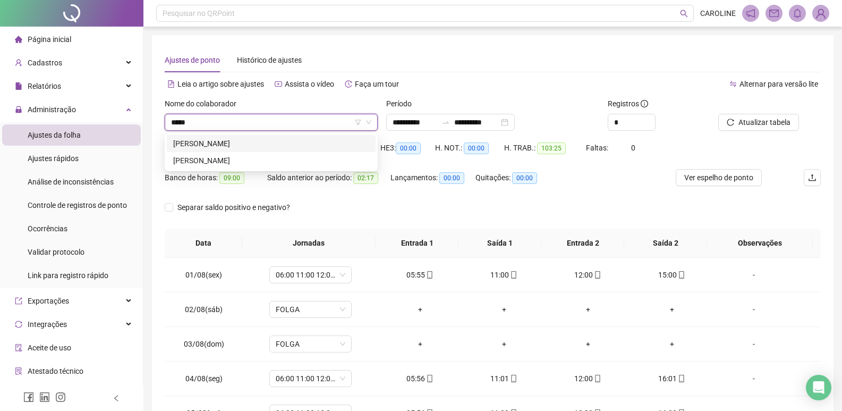
type input "******"
click at [225, 167] on div "[PERSON_NAME]" at bounding box center [271, 160] width 209 height 17
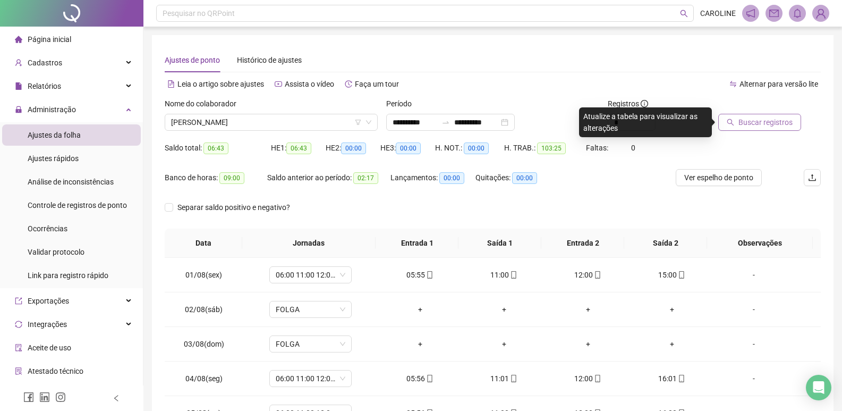
click at [745, 127] on span "Buscar registros" at bounding box center [766, 122] width 54 height 12
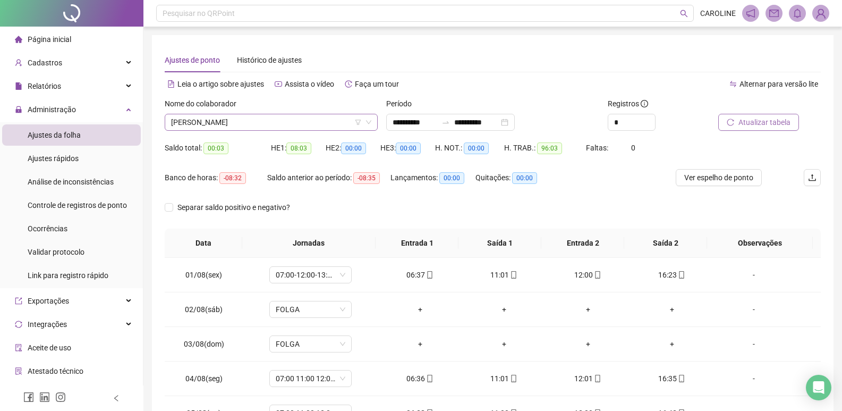
click at [283, 119] on span "[PERSON_NAME]" at bounding box center [271, 122] width 200 height 16
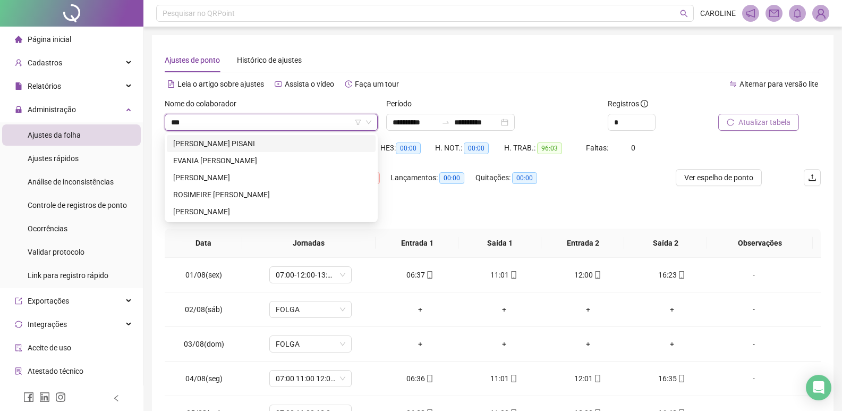
type input "****"
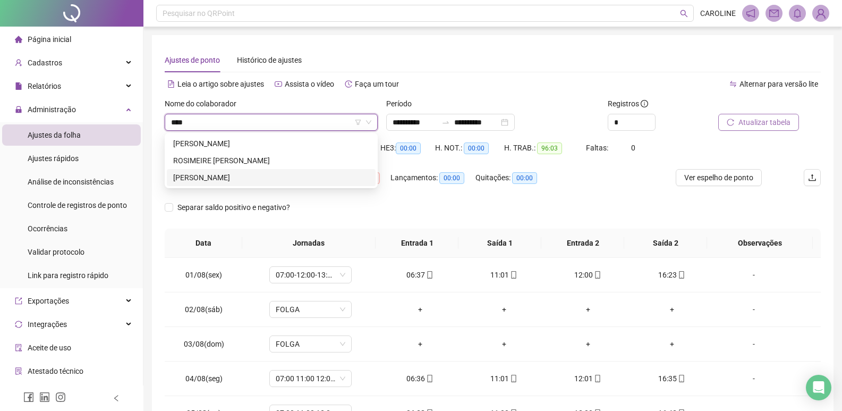
click at [261, 168] on div "ROSIMEIRE [PERSON_NAME]" at bounding box center [271, 160] width 209 height 17
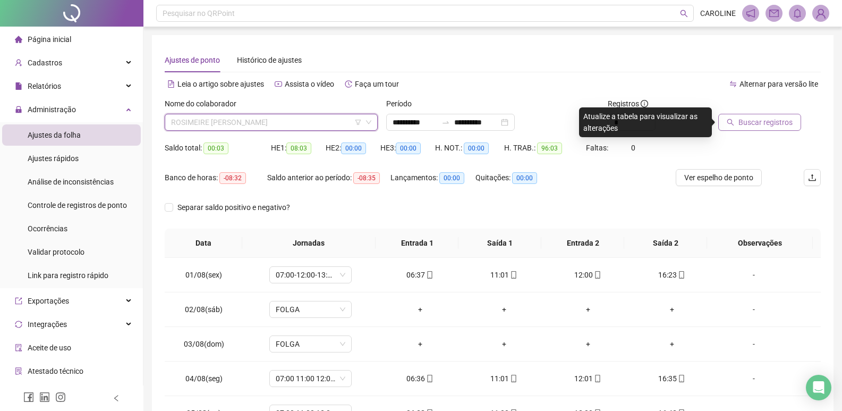
click at [265, 130] on div "ROSIMEIRE [PERSON_NAME]" at bounding box center [271, 122] width 213 height 17
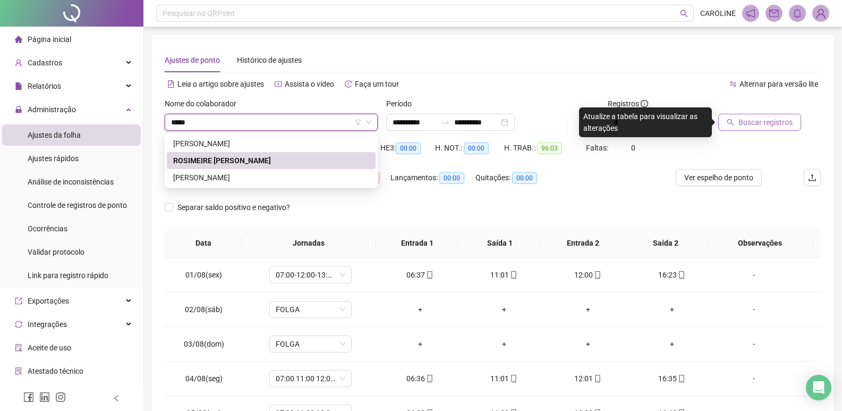
type input "******"
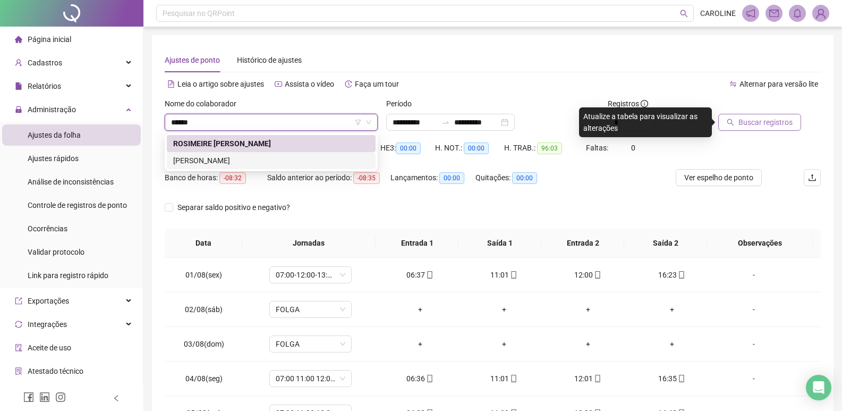
click at [308, 162] on div "[PERSON_NAME]" at bounding box center [271, 161] width 196 height 12
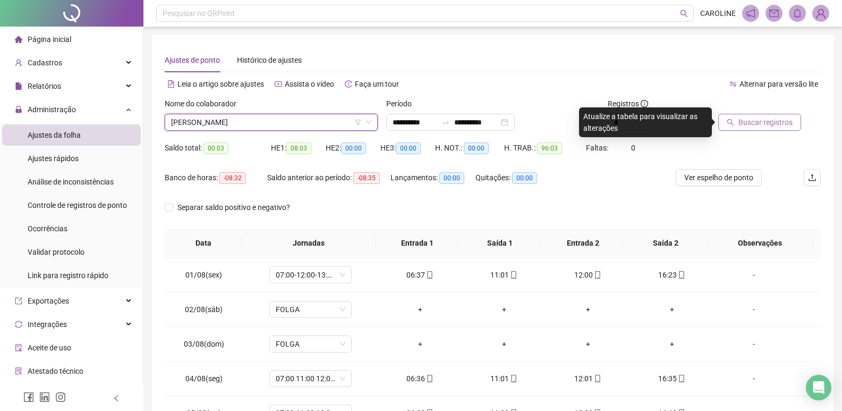
click at [747, 121] on span "Buscar registros" at bounding box center [766, 122] width 54 height 12
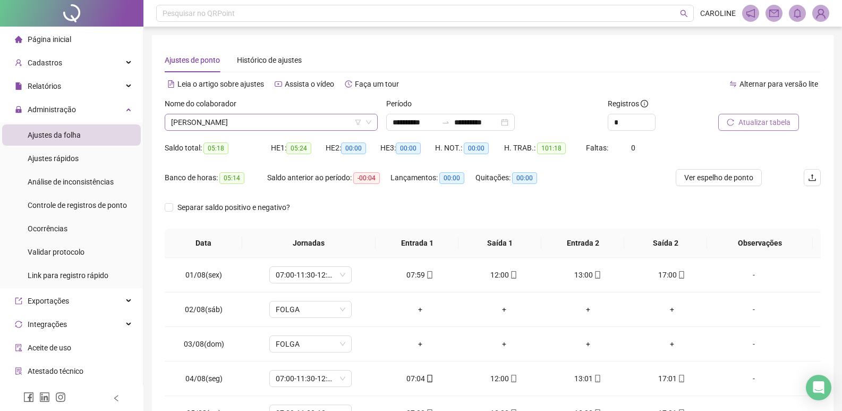
click at [340, 117] on span "[PERSON_NAME]" at bounding box center [271, 122] width 200 height 16
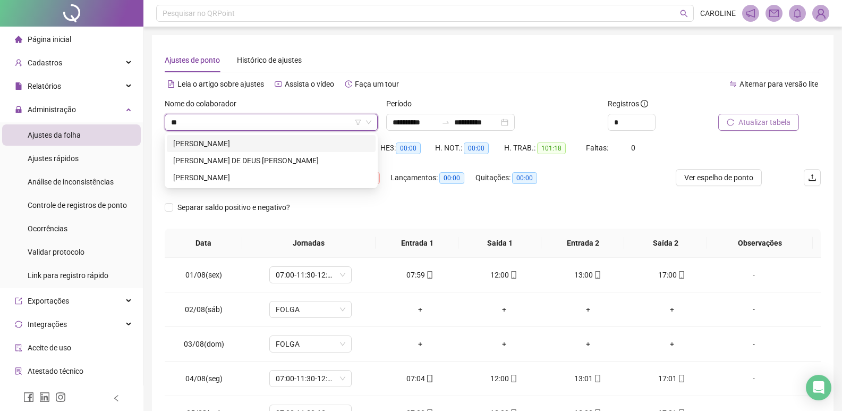
type input "***"
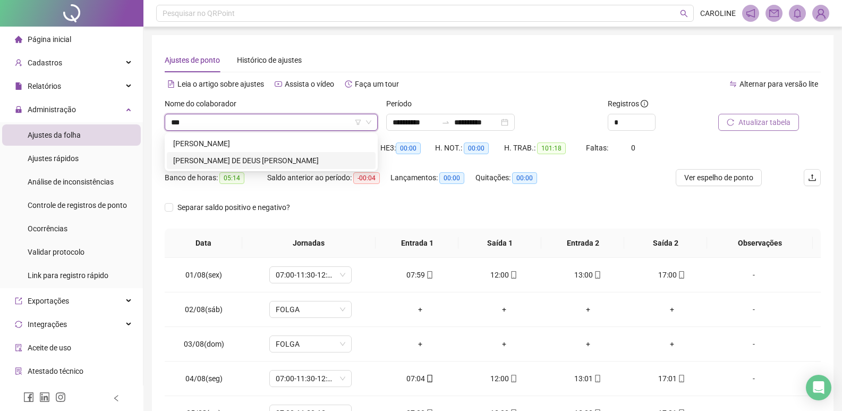
click at [235, 166] on div "[PERSON_NAME] DE DEUS [PERSON_NAME]" at bounding box center [271, 160] width 209 height 17
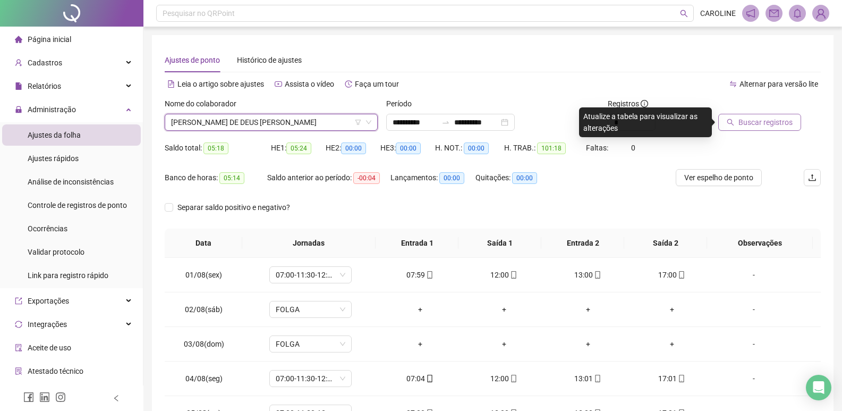
click at [749, 128] on button "Buscar registros" at bounding box center [760, 122] width 83 height 17
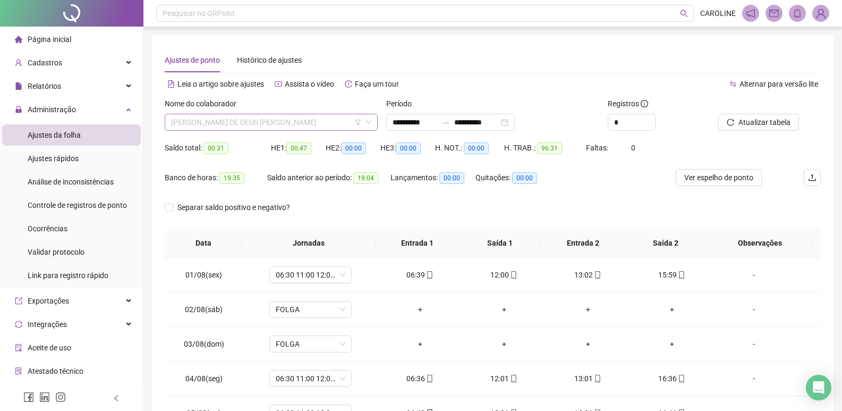
click at [332, 116] on span "[PERSON_NAME] DE DEUS [PERSON_NAME]" at bounding box center [271, 122] width 200 height 16
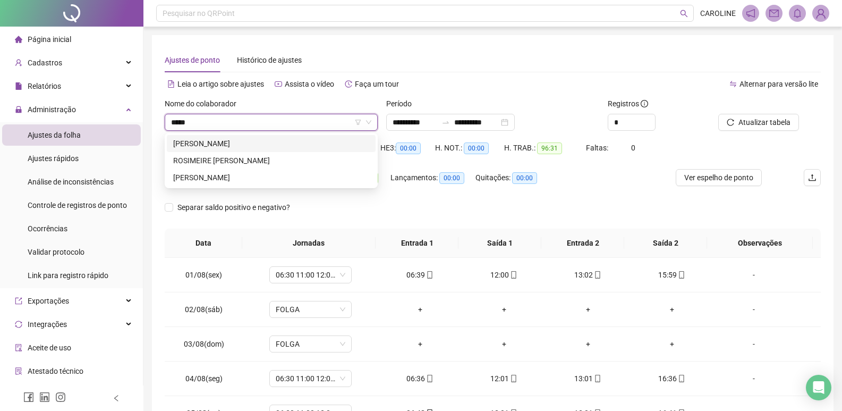
type input "******"
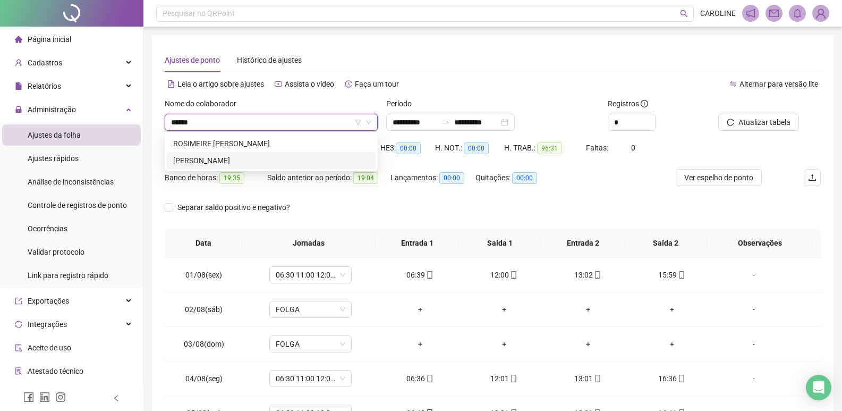
click at [331, 163] on div "[PERSON_NAME]" at bounding box center [271, 161] width 196 height 12
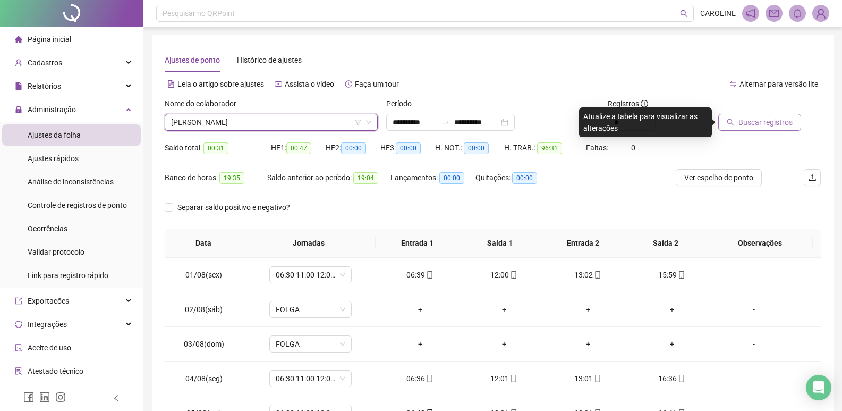
click at [760, 122] on span "Buscar registros" at bounding box center [766, 122] width 54 height 12
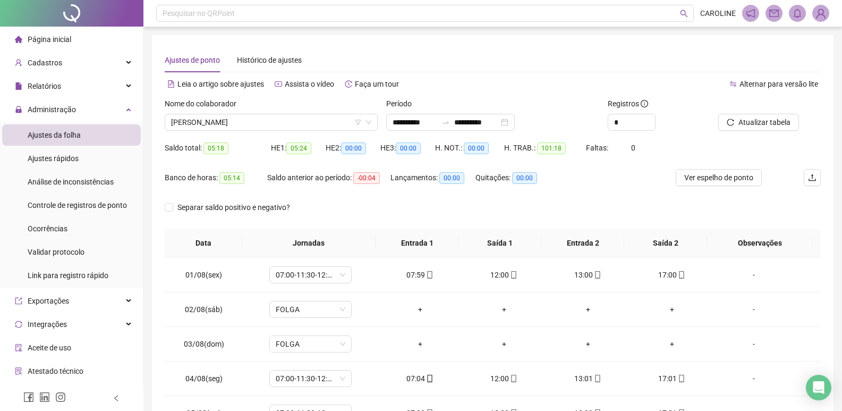
click at [224, 24] on header "Pesquisar no QRPoint [PERSON_NAME]" at bounding box center [493, 13] width 699 height 27
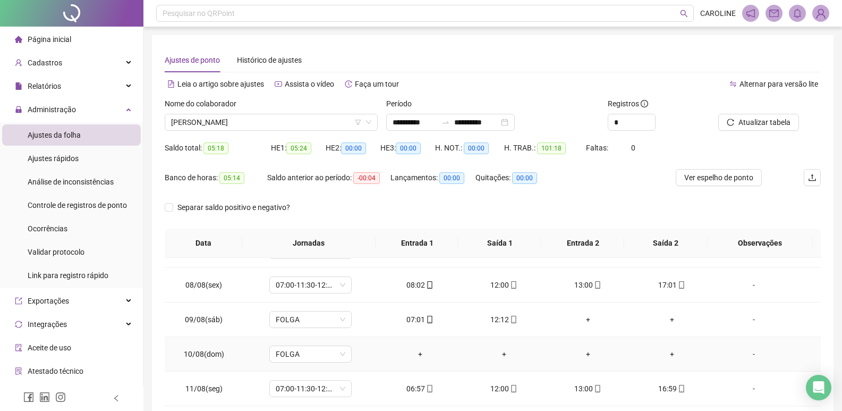
scroll to position [201, 0]
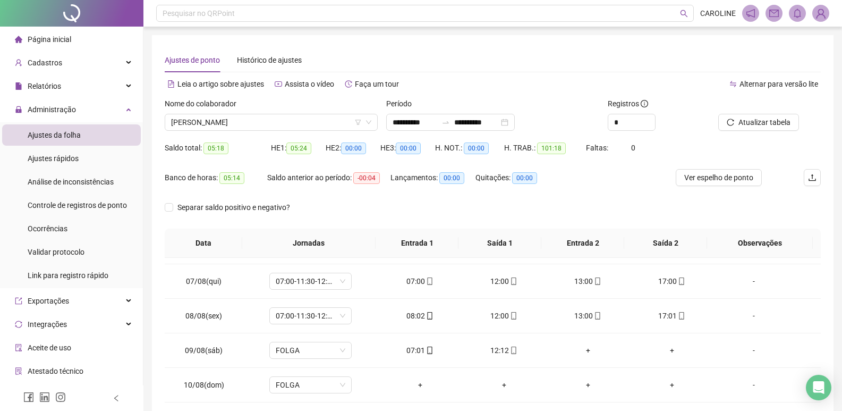
click at [294, 102] on div "Nome do colaborador" at bounding box center [271, 106] width 213 height 16
click at [314, 125] on span "[PERSON_NAME]" at bounding box center [271, 122] width 200 height 16
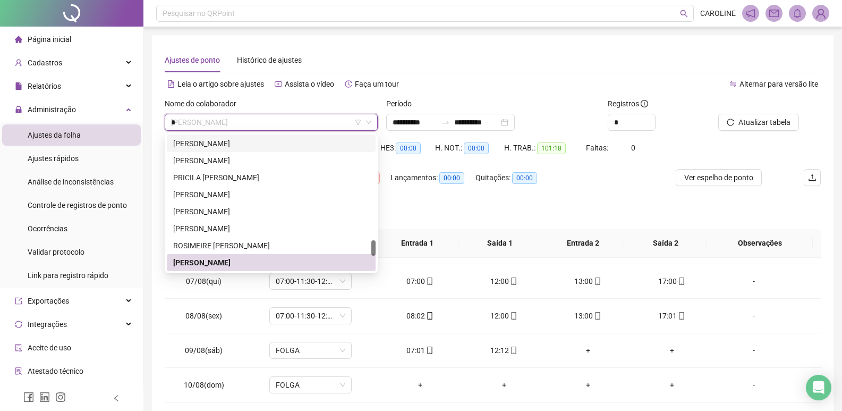
scroll to position [0, 0]
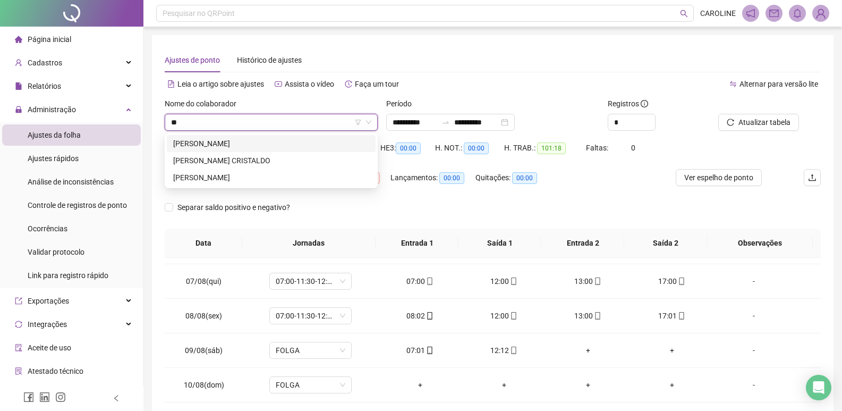
type input "***"
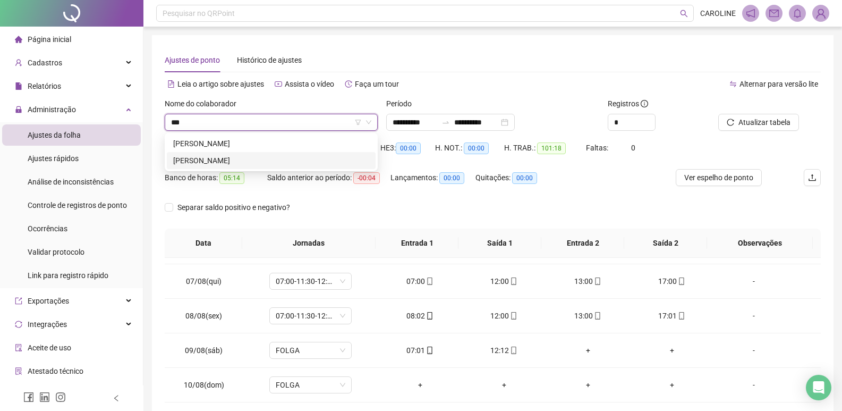
click at [261, 165] on div "[PERSON_NAME]" at bounding box center [271, 161] width 196 height 12
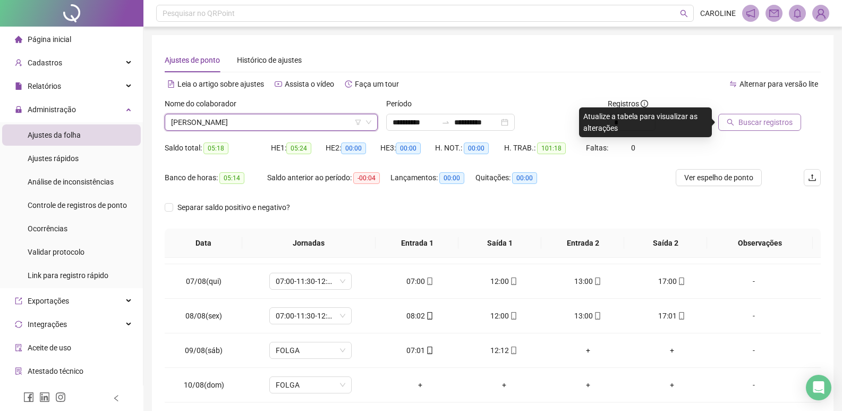
click at [766, 128] on span "Buscar registros" at bounding box center [766, 122] width 54 height 12
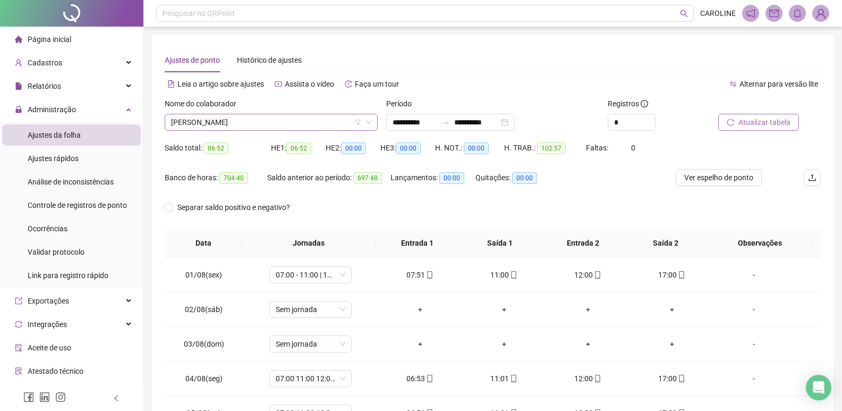
click at [306, 130] on span "[PERSON_NAME]" at bounding box center [271, 122] width 200 height 16
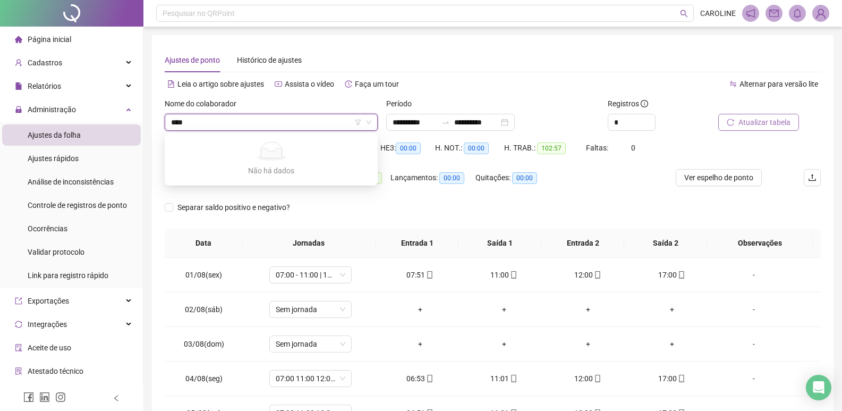
type input "***"
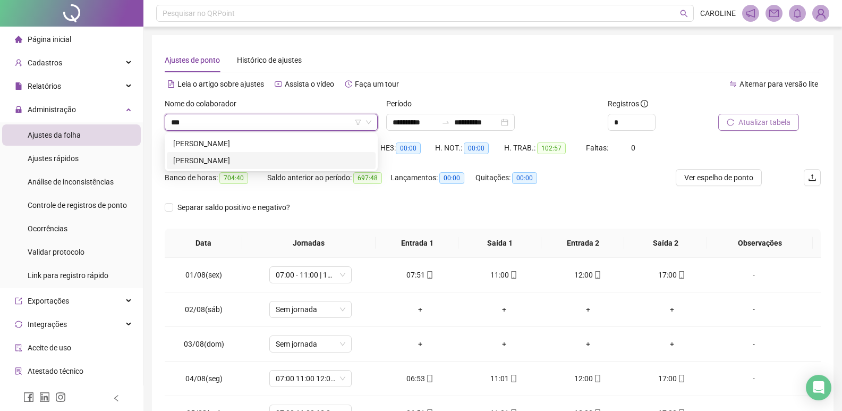
click at [244, 163] on div "[PERSON_NAME]" at bounding box center [271, 161] width 196 height 12
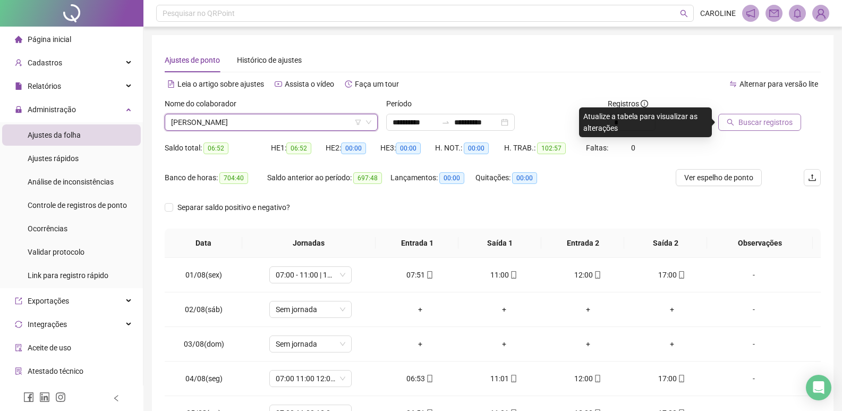
click at [785, 128] on button "Buscar registros" at bounding box center [760, 122] width 83 height 17
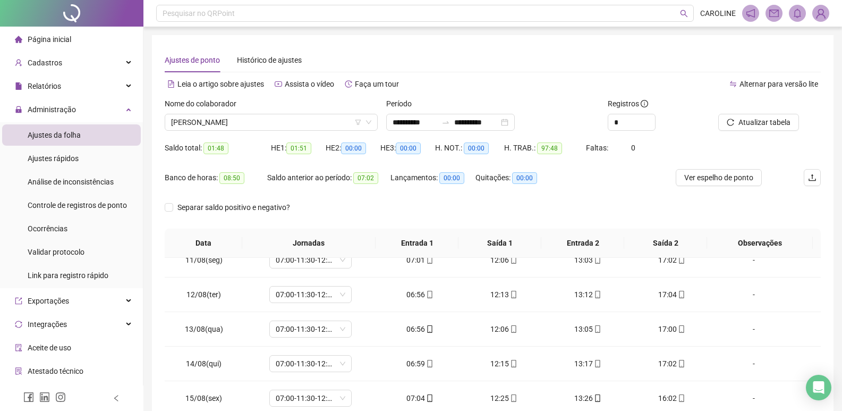
click at [311, 131] on div "Nome do colaborador [PERSON_NAME]" at bounding box center [272, 118] width 222 height 41
click at [316, 114] on div "Nome do colaborador [PERSON_NAME]" at bounding box center [271, 114] width 213 height 33
click at [312, 122] on span "[PERSON_NAME]" at bounding box center [271, 122] width 200 height 16
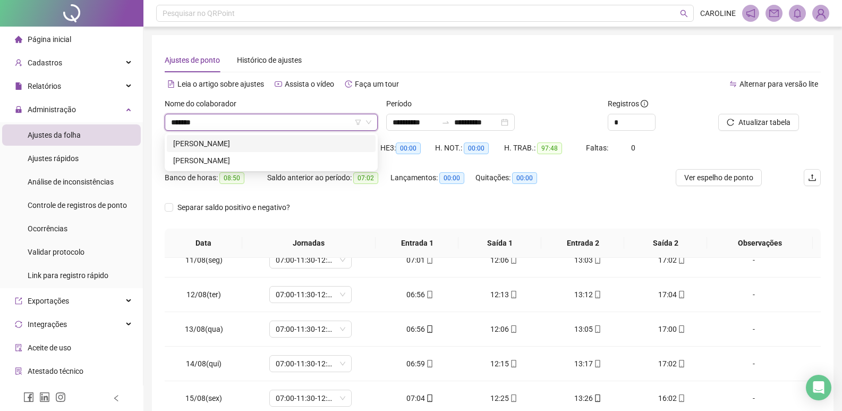
type input "********"
click at [266, 162] on div "[PERSON_NAME]" at bounding box center [271, 161] width 196 height 12
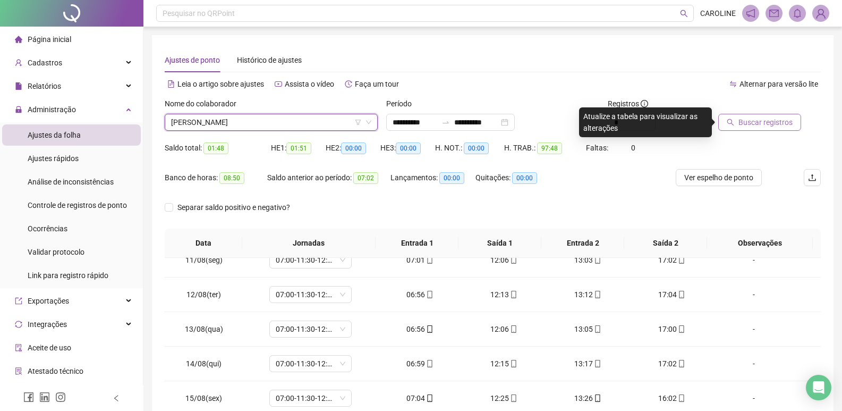
click at [740, 126] on button "Buscar registros" at bounding box center [760, 122] width 83 height 17
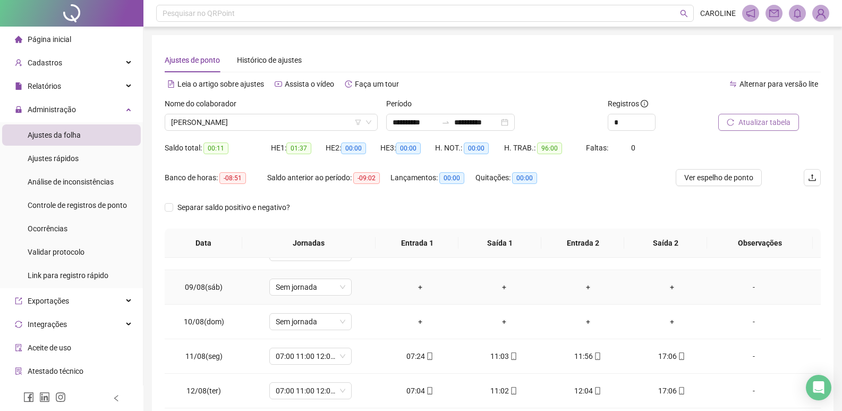
scroll to position [266, 0]
click at [294, 130] on div "[PERSON_NAME]" at bounding box center [271, 122] width 213 height 17
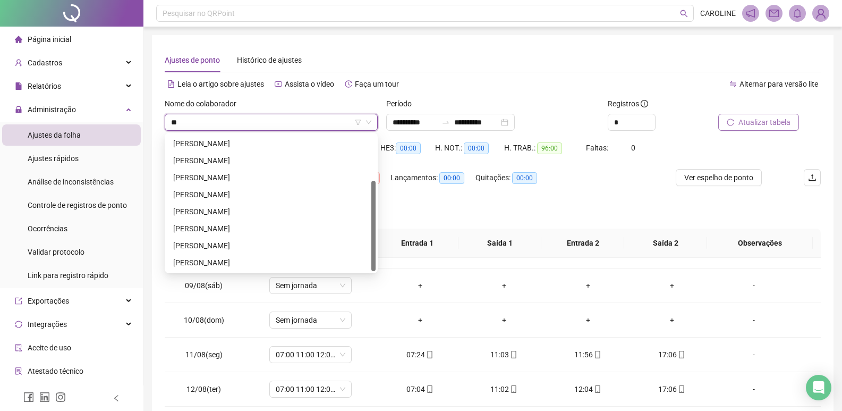
scroll to position [0, 0]
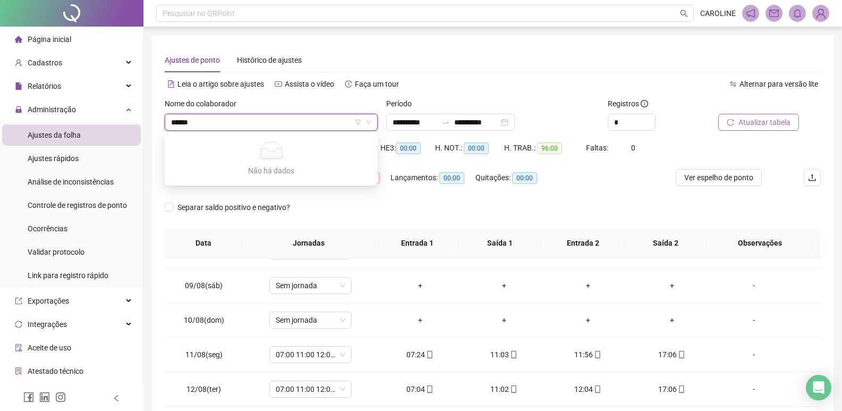
type input "*****"
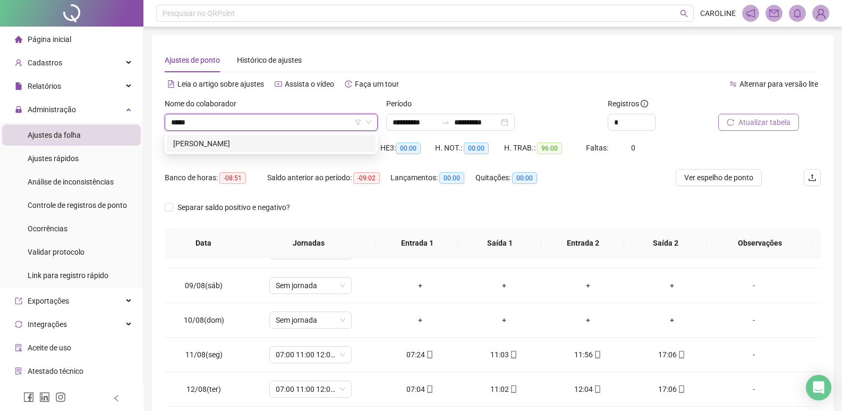
click at [213, 140] on div "[PERSON_NAME]" at bounding box center [271, 144] width 196 height 12
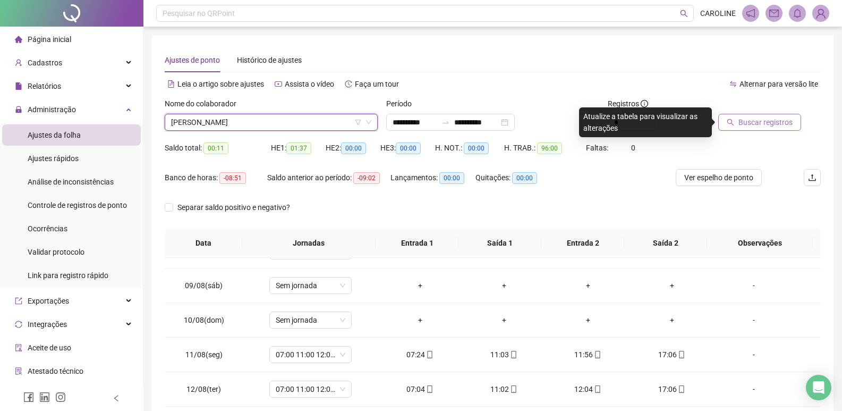
click at [756, 130] on button "Buscar registros" at bounding box center [760, 122] width 83 height 17
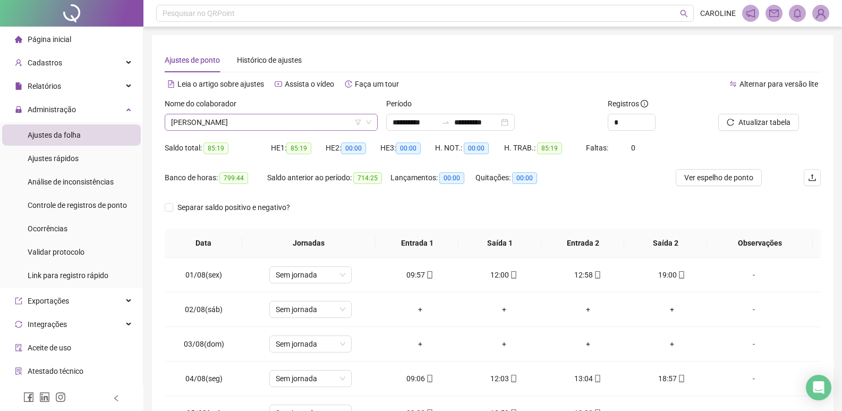
click at [312, 130] on div "[PERSON_NAME]" at bounding box center [271, 122] width 213 height 17
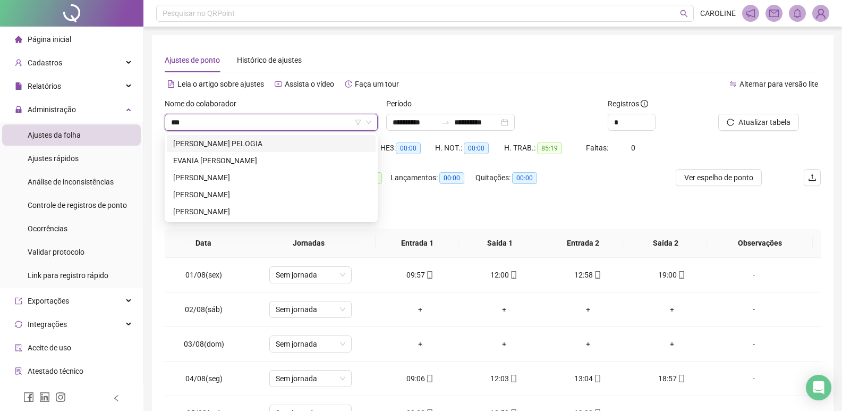
type input "****"
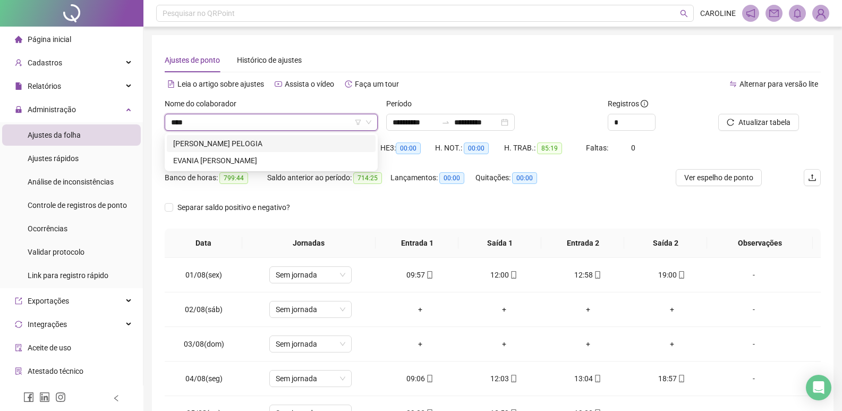
click at [244, 148] on div "[PERSON_NAME] PELOGIA" at bounding box center [271, 144] width 196 height 12
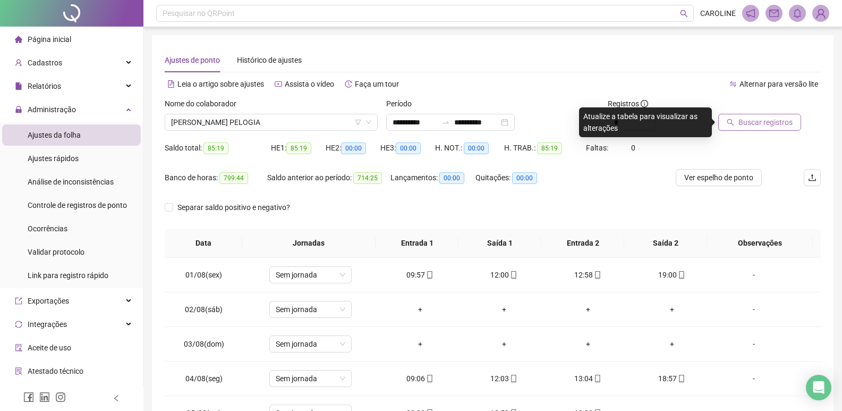
click at [749, 128] on span "Buscar registros" at bounding box center [766, 122] width 54 height 12
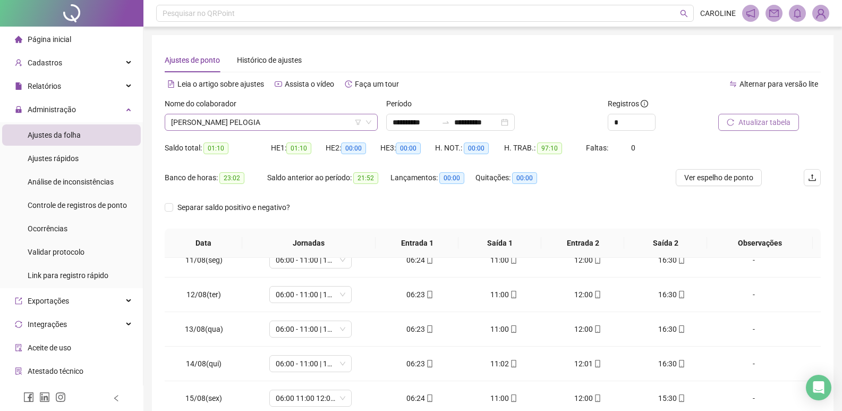
click at [287, 129] on span "[PERSON_NAME] PELOGIA" at bounding box center [271, 122] width 200 height 16
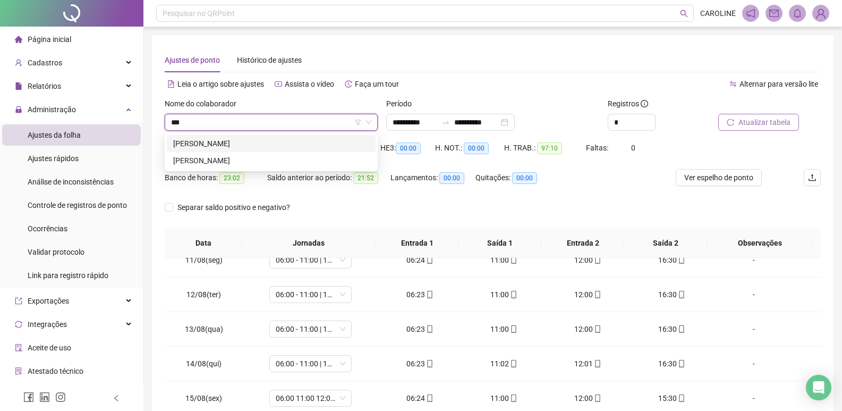
type input "****"
click at [267, 144] on div "[PERSON_NAME]" at bounding box center [271, 144] width 196 height 12
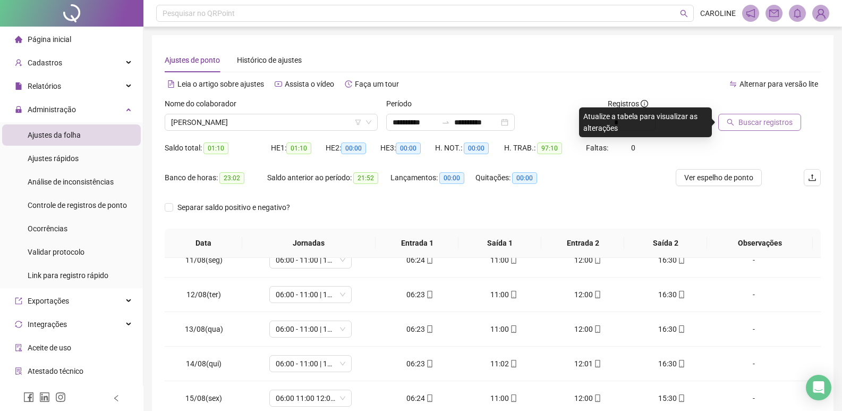
click at [736, 127] on button "Buscar registros" at bounding box center [760, 122] width 83 height 17
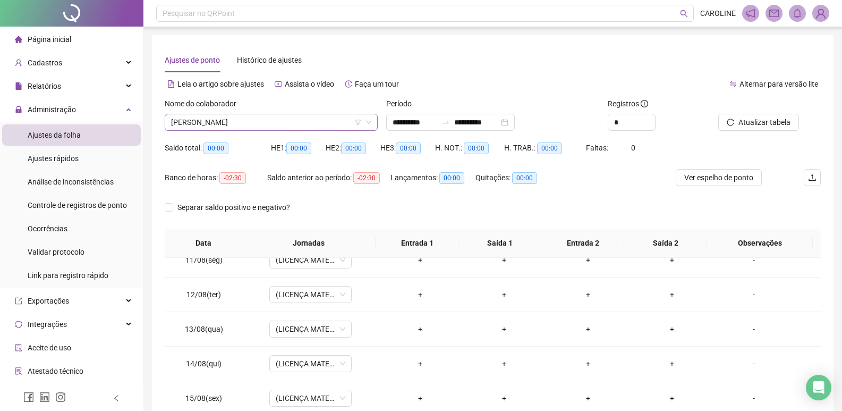
click at [244, 130] on span "[PERSON_NAME]" at bounding box center [271, 122] width 200 height 16
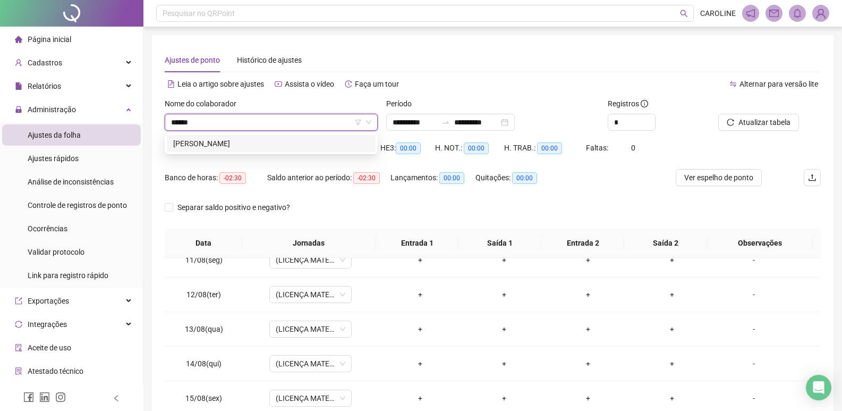
type input "******"
click at [290, 142] on div "[PERSON_NAME]" at bounding box center [271, 144] width 196 height 12
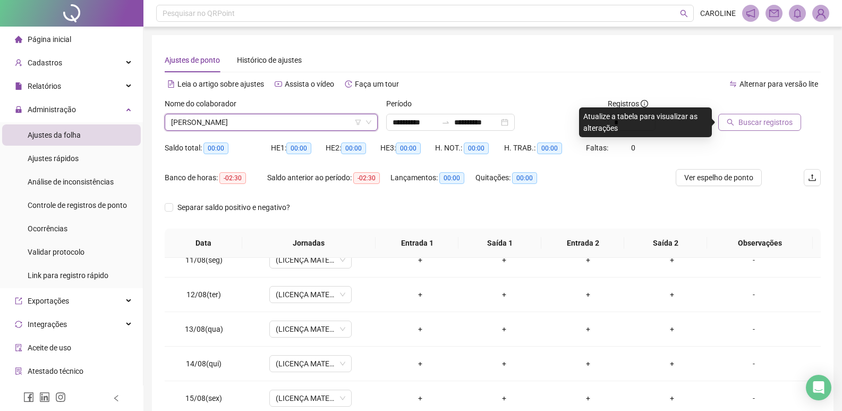
click at [749, 125] on span "Buscar registros" at bounding box center [766, 122] width 54 height 12
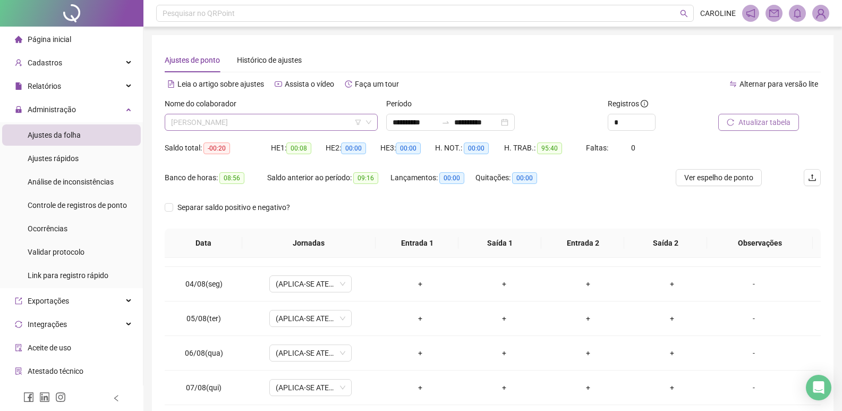
scroll to position [34, 0]
click at [307, 124] on span "[PERSON_NAME]" at bounding box center [271, 122] width 200 height 16
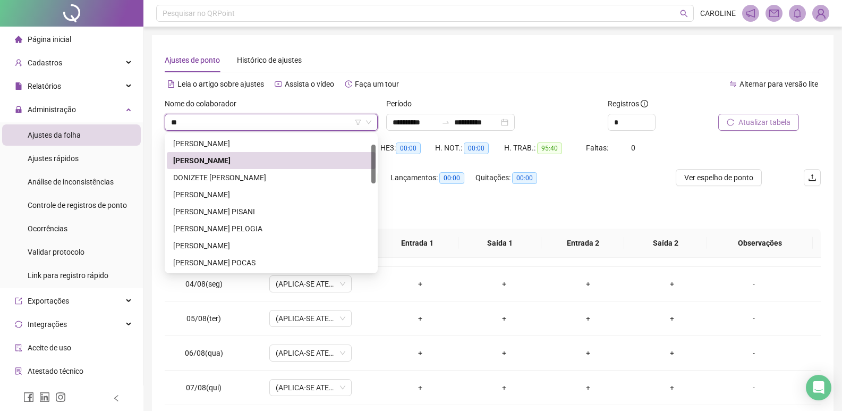
scroll to position [0, 0]
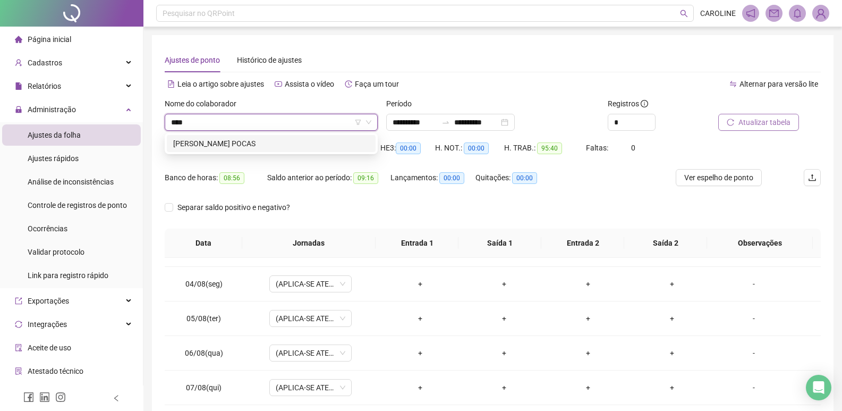
type input "****"
drag, startPoint x: 251, startPoint y: 131, endPoint x: 246, endPoint y: 134, distance: 6.2
click at [249, 131] on div "Nome do colaborador [PERSON_NAME]" at bounding box center [272, 118] width 222 height 41
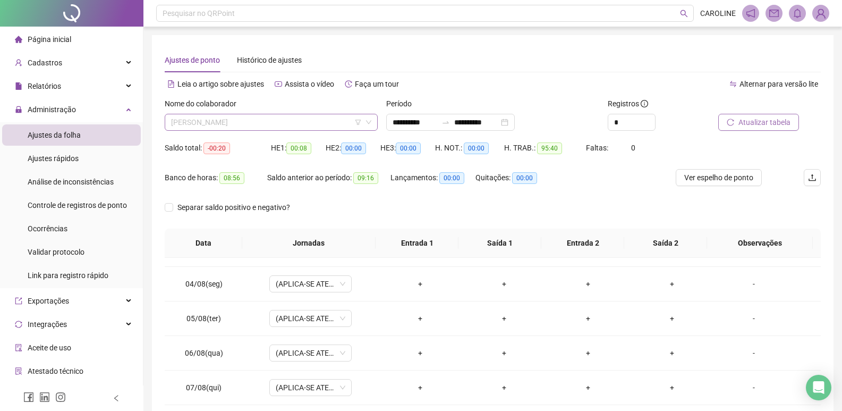
click at [268, 121] on span "[PERSON_NAME]" at bounding box center [271, 122] width 200 height 16
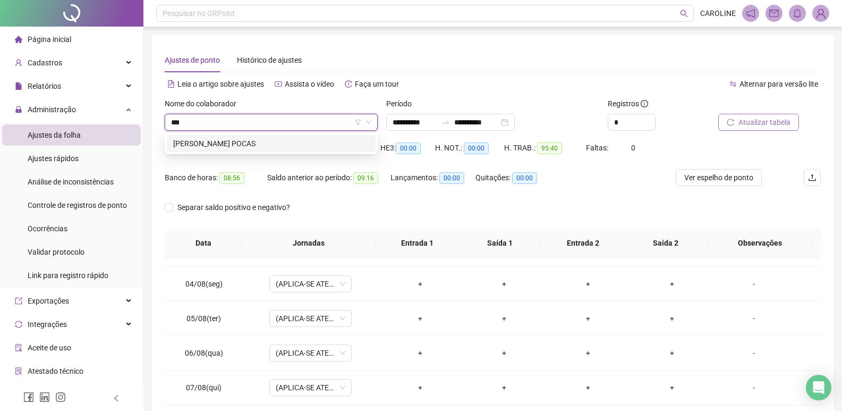
type input "****"
click at [237, 138] on div "[PERSON_NAME] POCAS" at bounding box center [271, 143] width 209 height 17
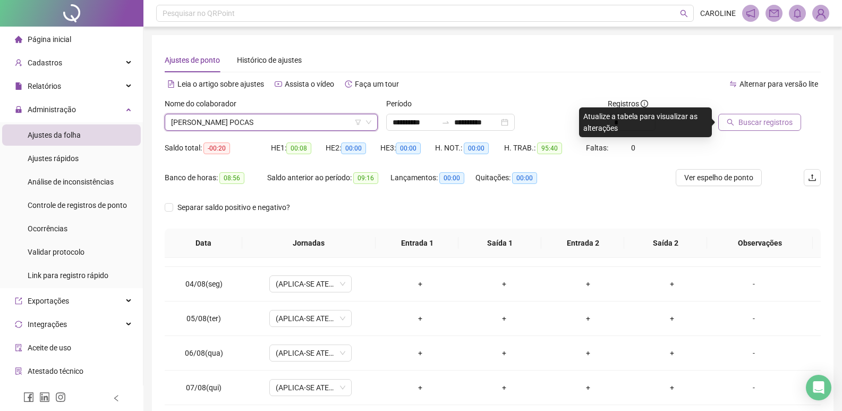
click at [750, 124] on span "Buscar registros" at bounding box center [766, 122] width 54 height 12
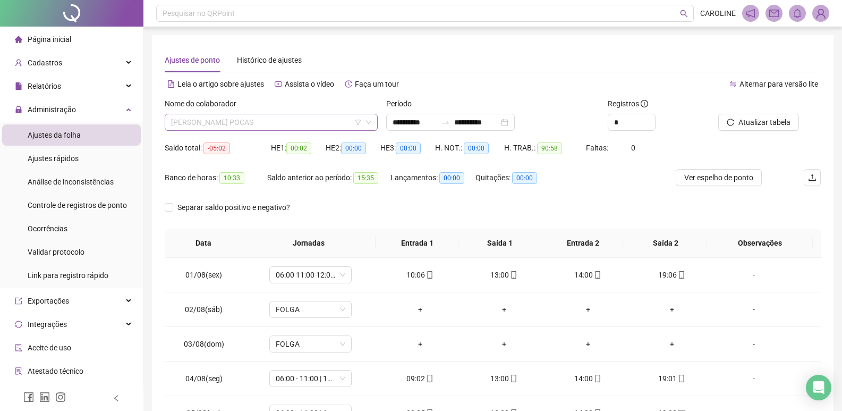
click at [305, 129] on span "[PERSON_NAME] POCAS" at bounding box center [271, 122] width 200 height 16
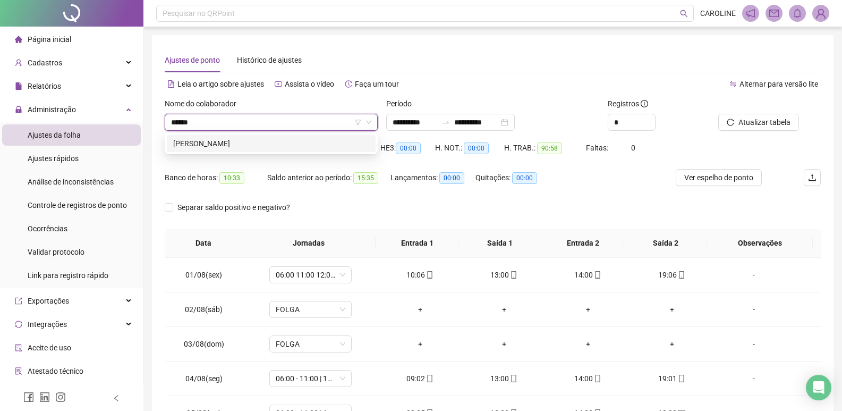
type input "*******"
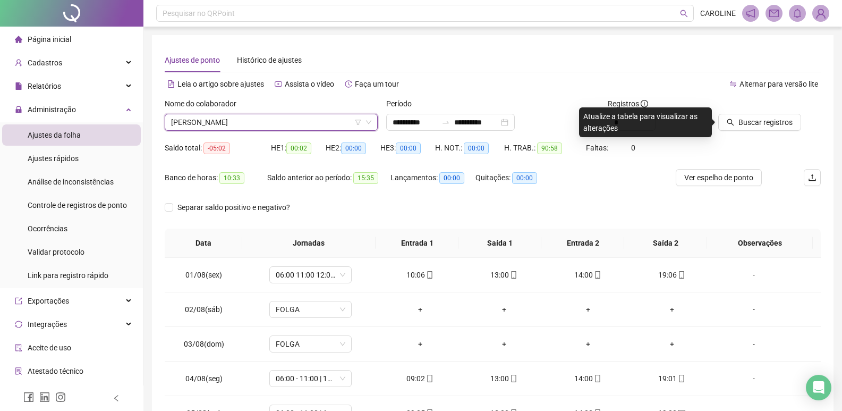
click at [770, 136] on div "Buscar registros" at bounding box center [769, 118] width 111 height 41
click at [773, 122] on span "Buscar registros" at bounding box center [766, 122] width 54 height 12
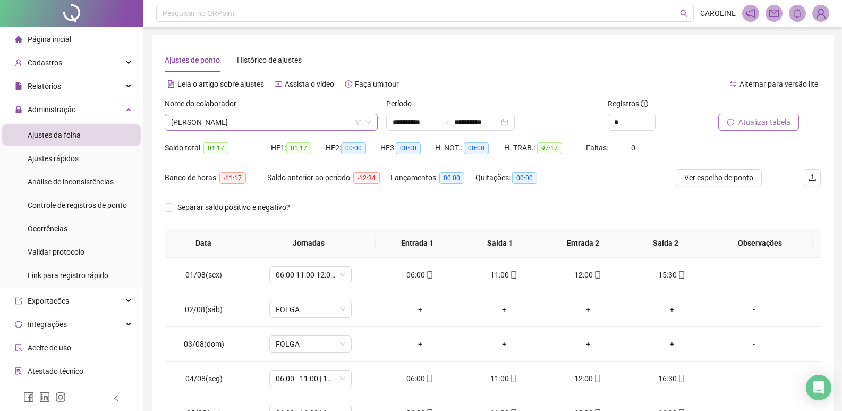
click at [318, 125] on span "[PERSON_NAME]" at bounding box center [271, 122] width 200 height 16
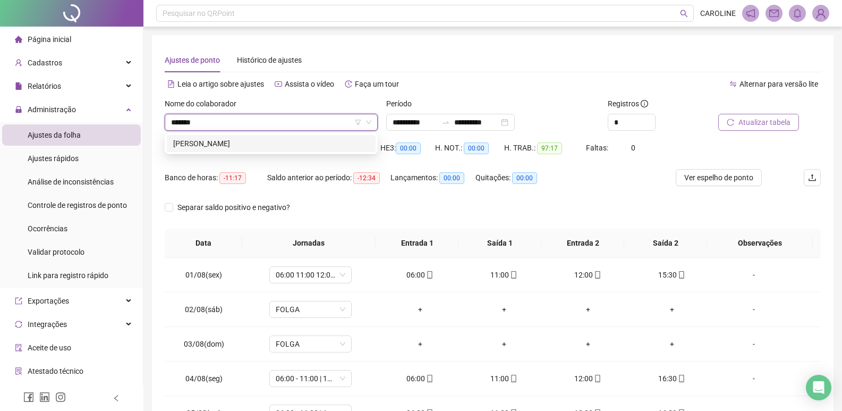
type input "********"
click at [240, 144] on div "[PERSON_NAME]" at bounding box center [271, 144] width 196 height 12
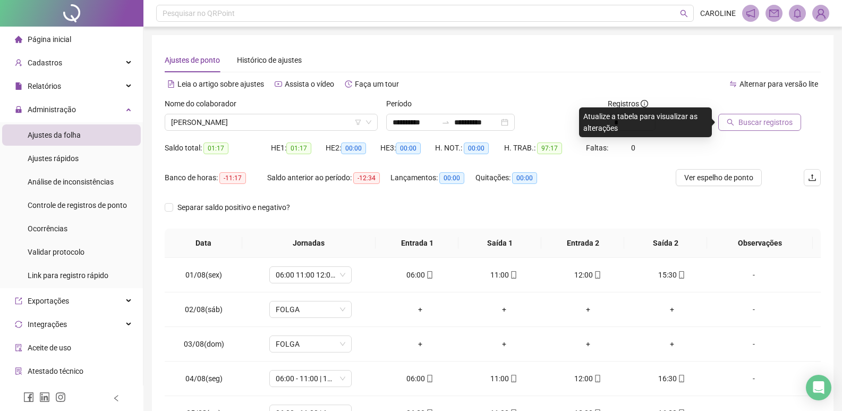
click at [760, 126] on span "Buscar registros" at bounding box center [766, 122] width 54 height 12
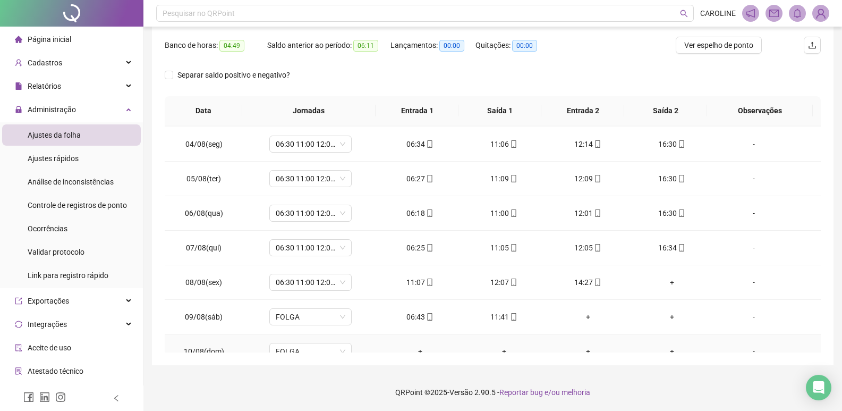
scroll to position [95, 0]
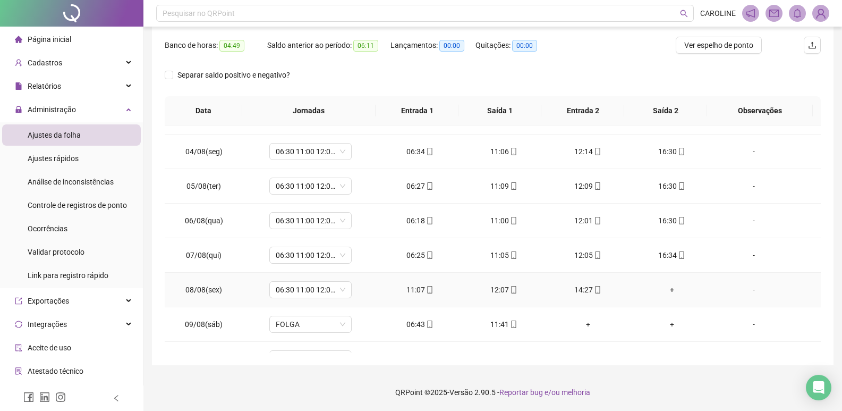
click at [670, 292] on div "+" at bounding box center [672, 290] width 67 height 12
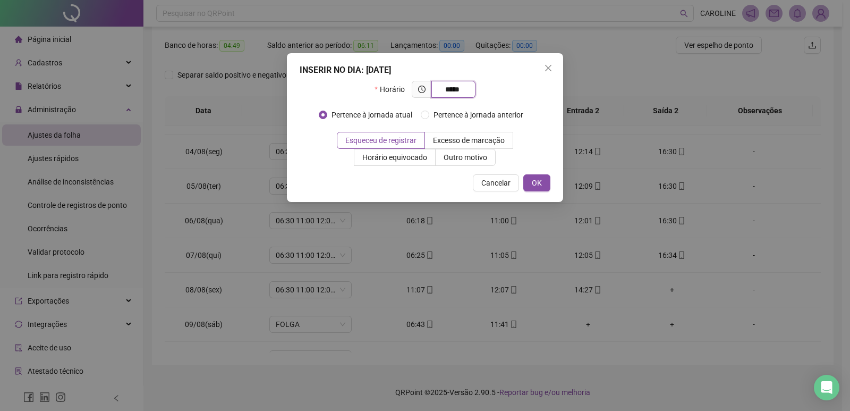
type input "*****"
click at [535, 192] on div "INSERIR NO DIA : [DATE] Horário ***** Pertence à jornada atual Pertence à jorna…" at bounding box center [425, 127] width 276 height 149
click at [536, 187] on span "OK" at bounding box center [537, 183] width 10 height 12
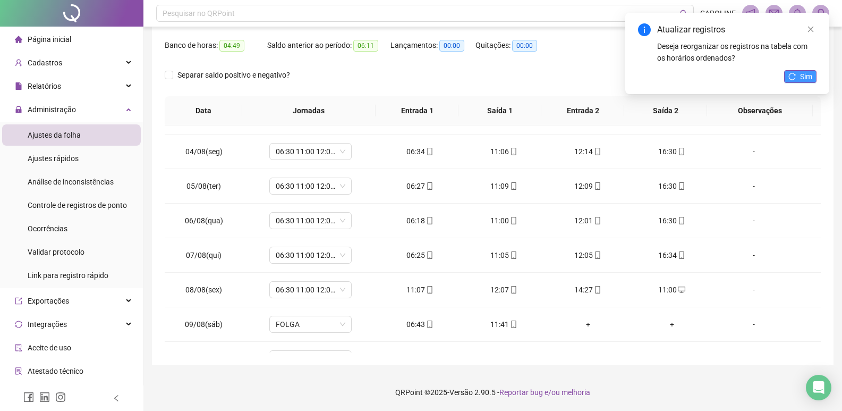
click at [803, 82] on button "Sim" at bounding box center [801, 76] width 32 height 13
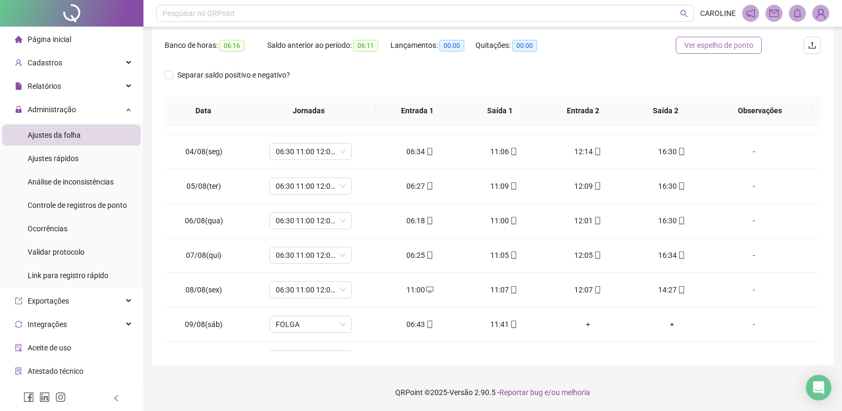
click at [696, 48] on span "Ver espelho de ponto" at bounding box center [719, 45] width 69 height 12
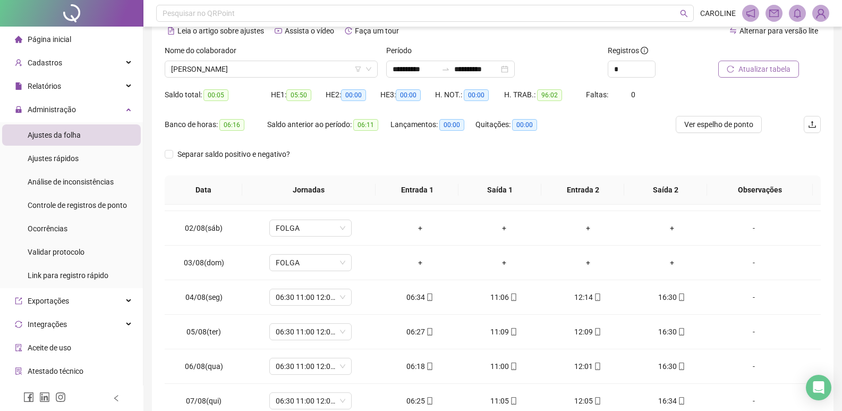
scroll to position [0, 0]
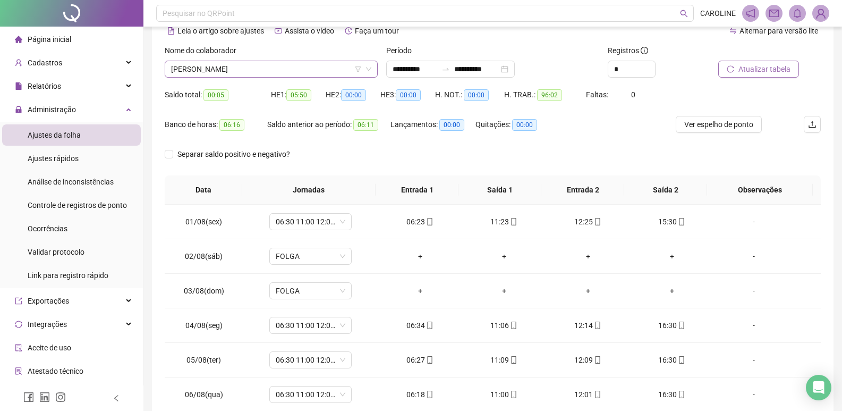
click at [323, 69] on span "[PERSON_NAME]" at bounding box center [271, 69] width 200 height 16
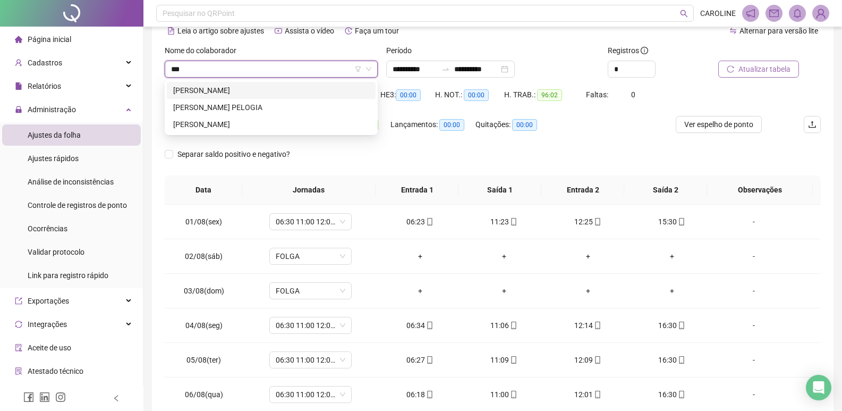
type input "****"
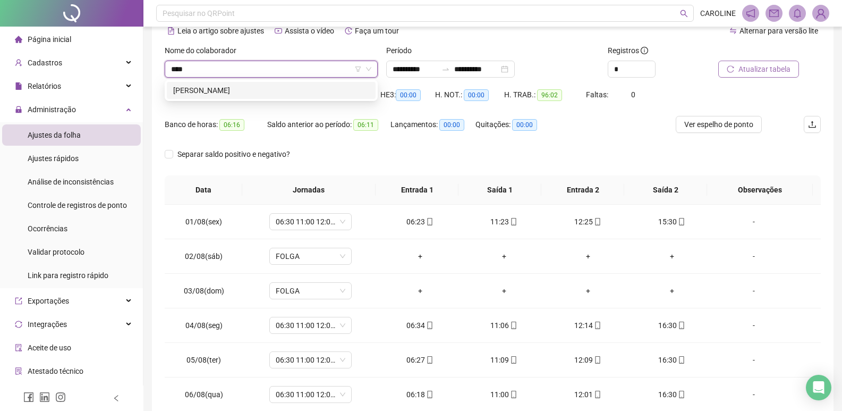
click at [237, 88] on div "[PERSON_NAME]" at bounding box center [271, 91] width 196 height 12
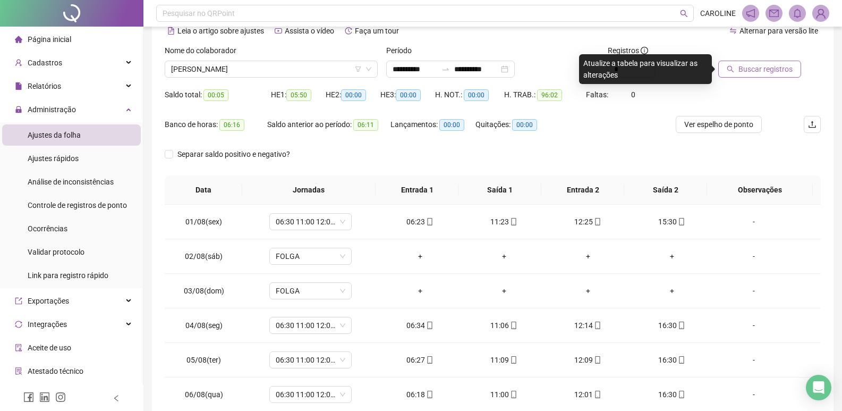
click at [755, 64] on span "Buscar registros" at bounding box center [766, 69] width 54 height 12
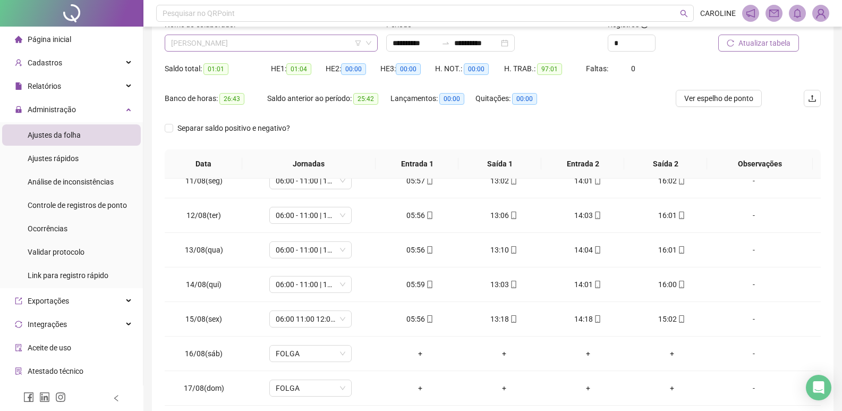
scroll to position [17, 0]
click at [285, 38] on span "[PERSON_NAME]" at bounding box center [271, 43] width 200 height 16
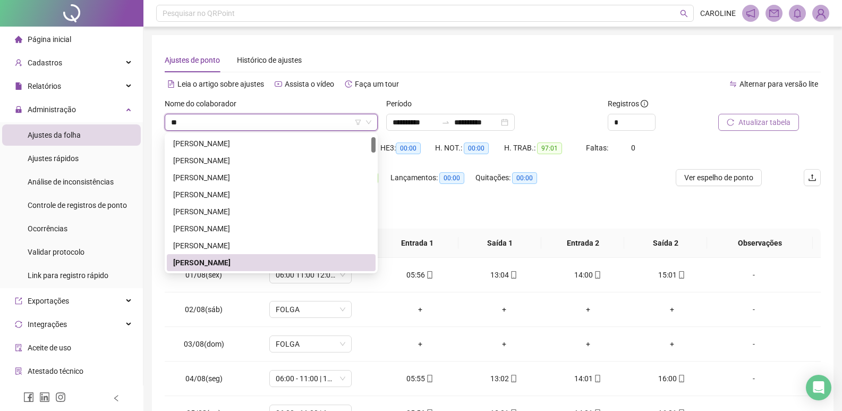
scroll to position [0, 0]
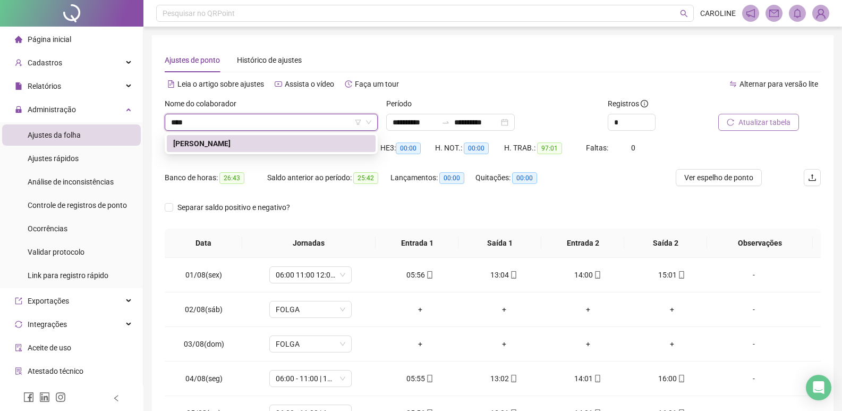
type input "*****"
drag, startPoint x: 214, startPoint y: 143, endPoint x: 224, endPoint y: 139, distance: 11.3
click at [214, 142] on div "[PERSON_NAME]" at bounding box center [271, 144] width 196 height 12
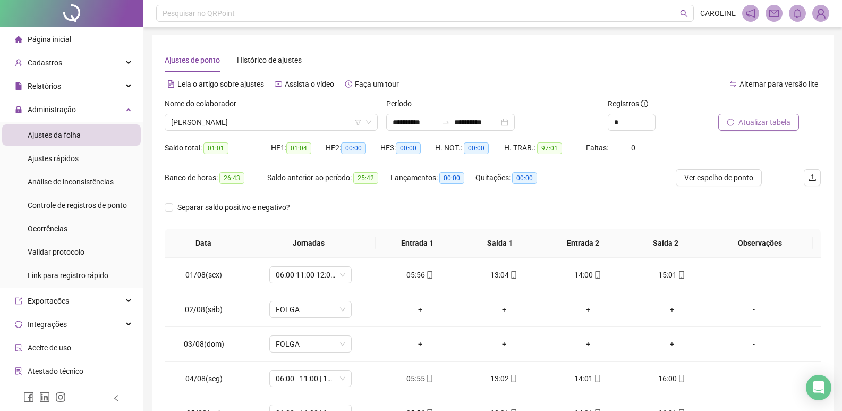
click at [762, 131] on div "Atualizar tabela" at bounding box center [769, 118] width 111 height 41
click at [763, 128] on span "Atualizar tabela" at bounding box center [765, 122] width 52 height 12
click at [299, 122] on span "[PERSON_NAME]" at bounding box center [271, 122] width 200 height 16
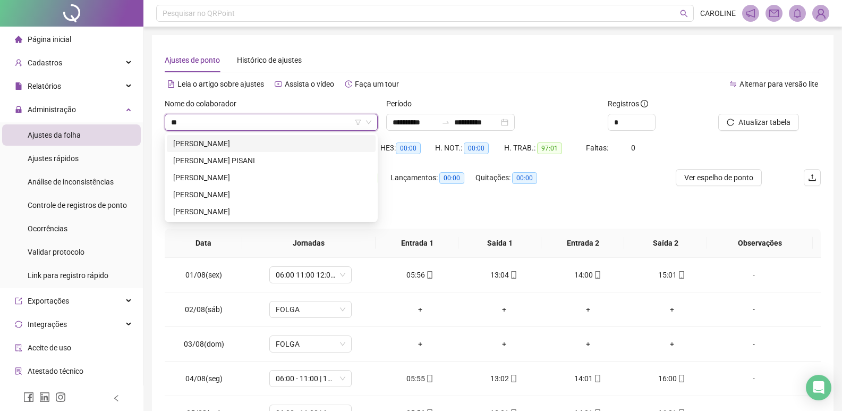
scroll to position [0, 0]
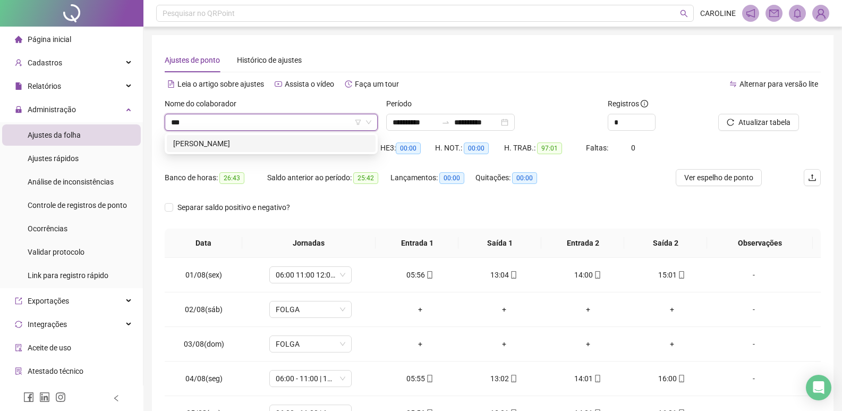
type input "****"
click at [257, 151] on div "[PERSON_NAME]" at bounding box center [271, 143] width 209 height 17
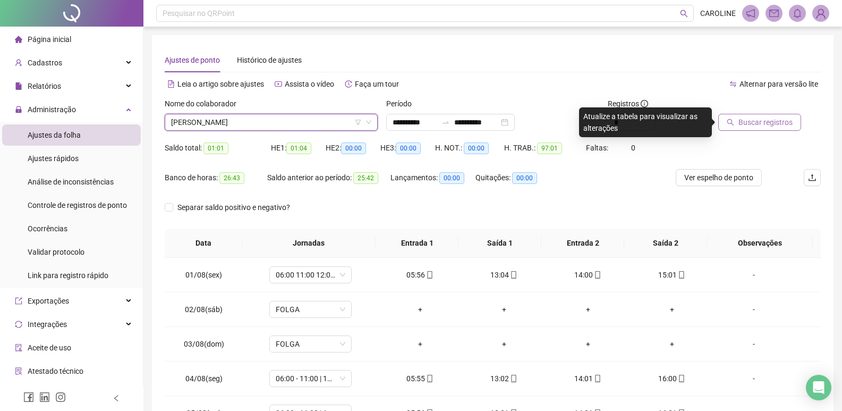
click at [755, 129] on button "Buscar registros" at bounding box center [760, 122] width 83 height 17
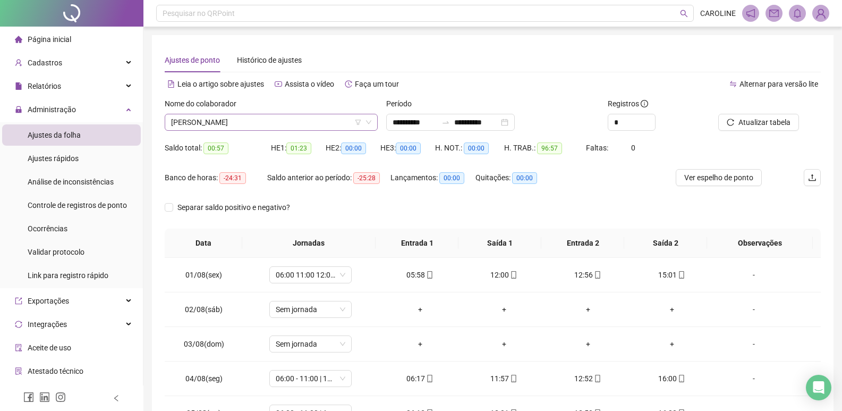
click at [259, 121] on span "[PERSON_NAME]" at bounding box center [271, 122] width 200 height 16
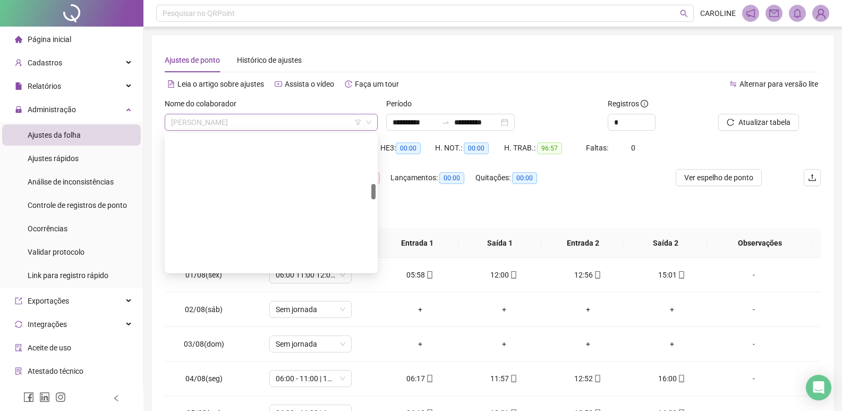
scroll to position [425, 0]
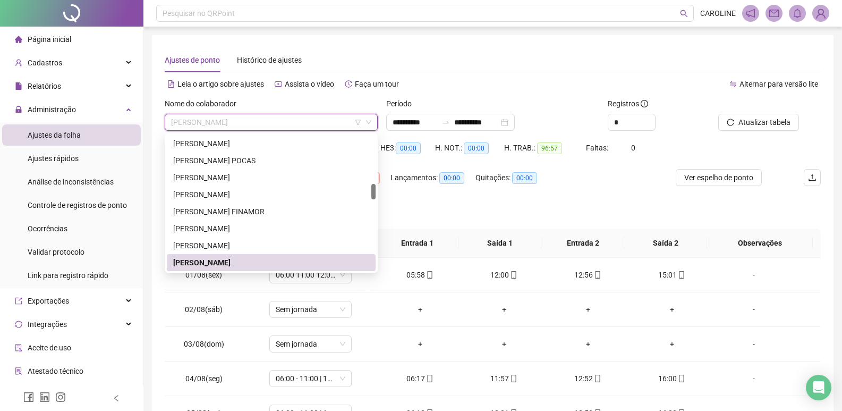
click at [262, 123] on span "[PERSON_NAME]" at bounding box center [271, 122] width 200 height 16
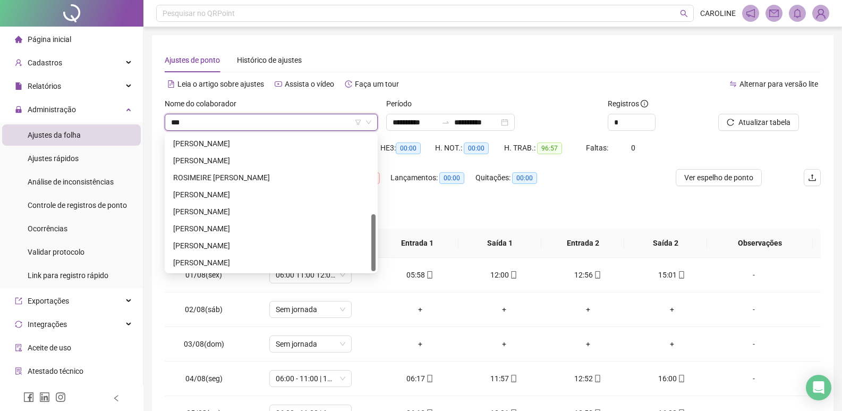
scroll to position [0, 0]
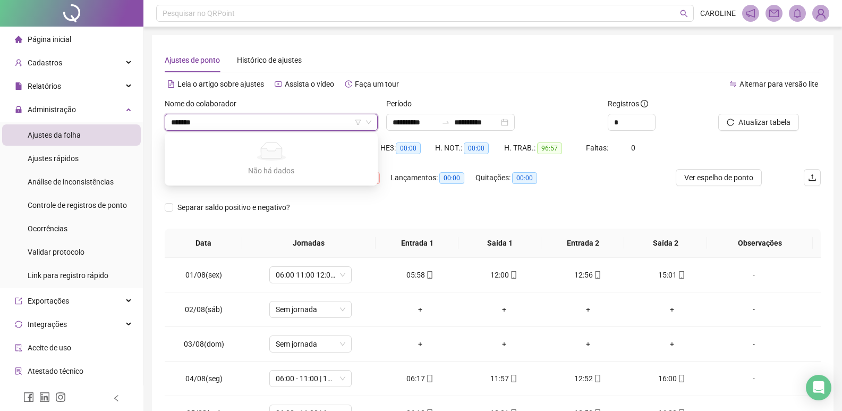
type input "******"
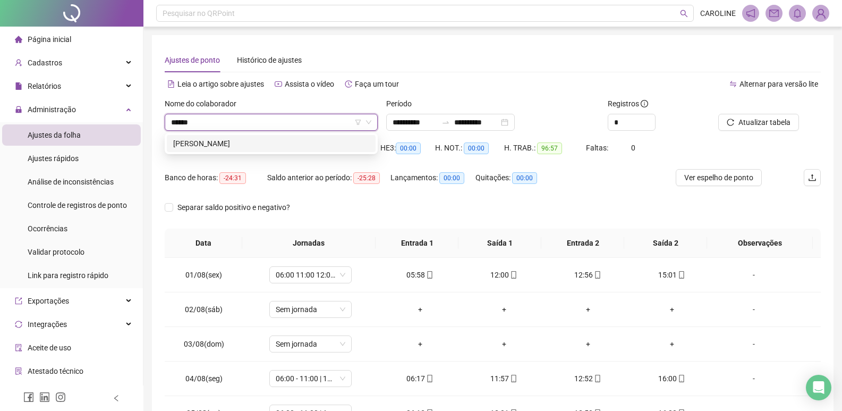
click at [234, 137] on div "[PERSON_NAME]" at bounding box center [271, 143] width 209 height 17
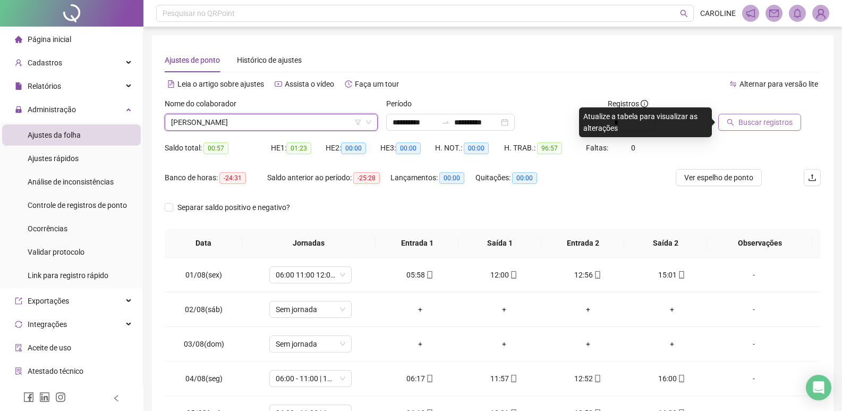
click at [760, 116] on button "Buscar registros" at bounding box center [760, 122] width 83 height 17
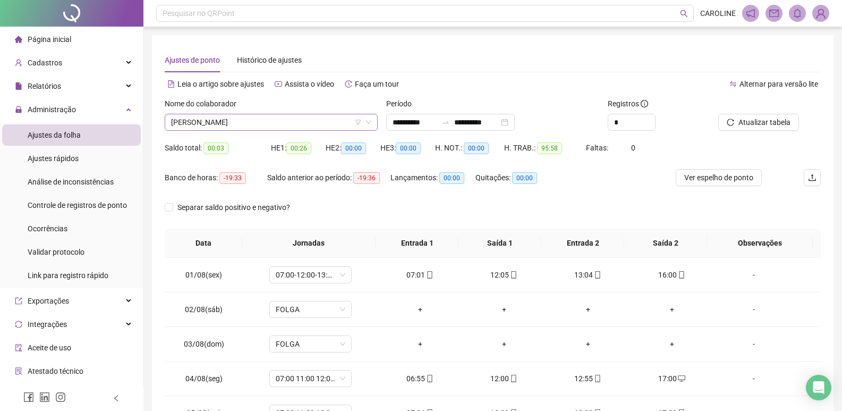
scroll to position [850, 0]
click at [310, 117] on span "[PERSON_NAME]" at bounding box center [271, 122] width 200 height 16
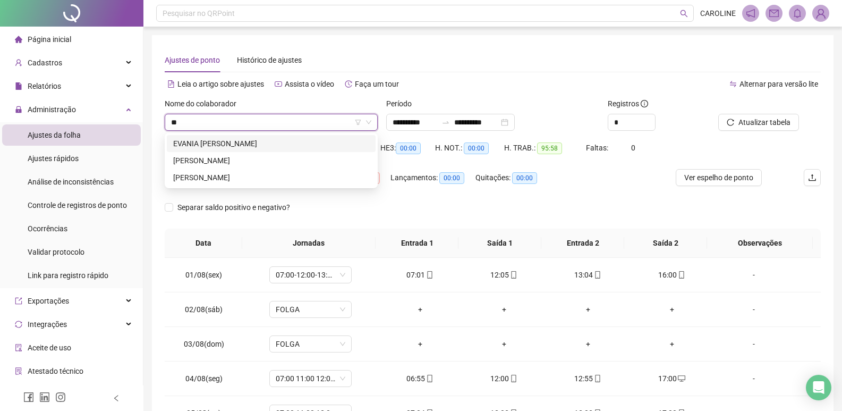
scroll to position [0, 0]
type input "***"
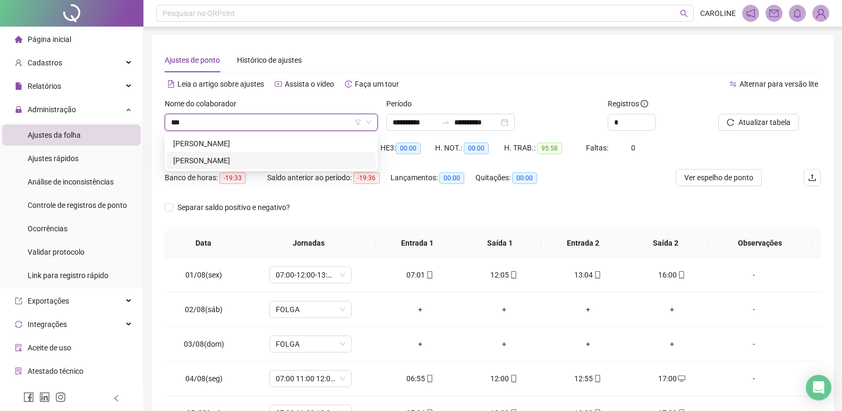
click at [249, 158] on div "[PERSON_NAME]" at bounding box center [271, 161] width 196 height 12
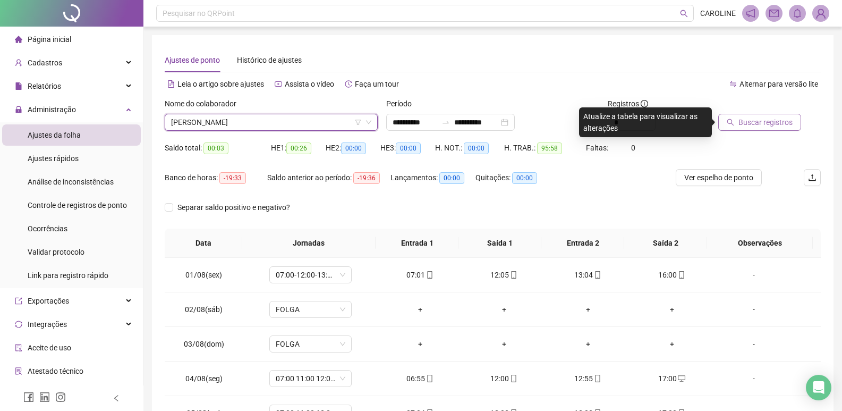
click at [773, 121] on span "Buscar registros" at bounding box center [766, 122] width 54 height 12
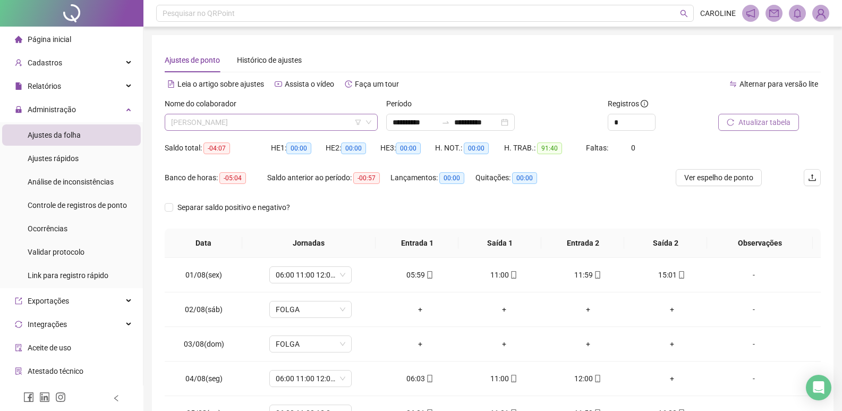
click at [269, 128] on span "[PERSON_NAME]" at bounding box center [271, 122] width 200 height 16
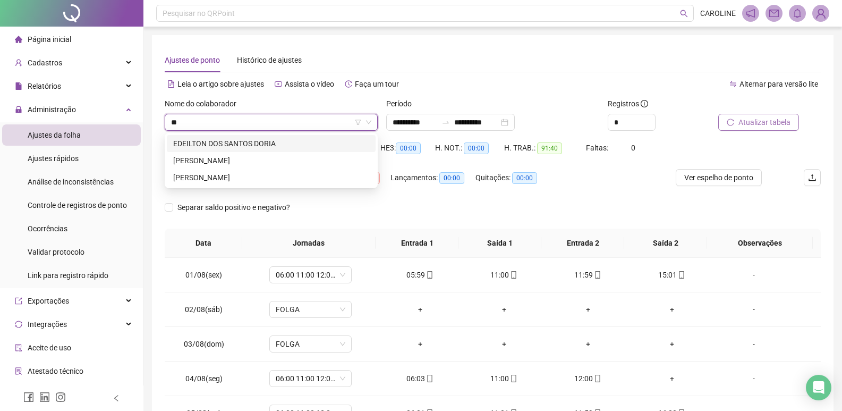
type input "***"
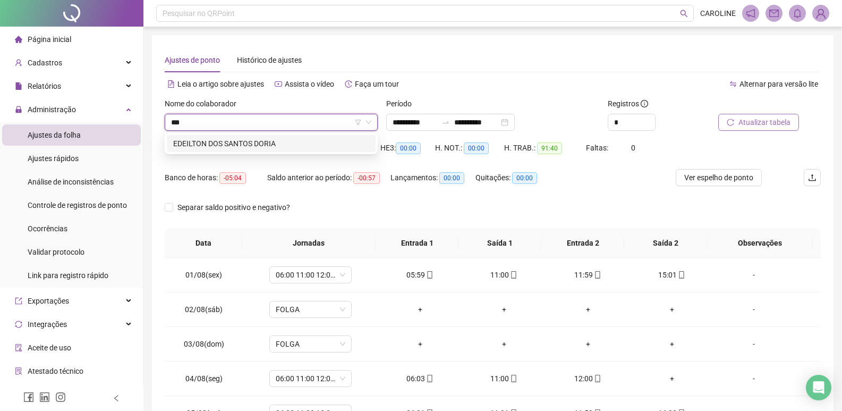
click at [192, 145] on div "EDEILTON DOS SANTOS DORIA" at bounding box center [271, 144] width 196 height 12
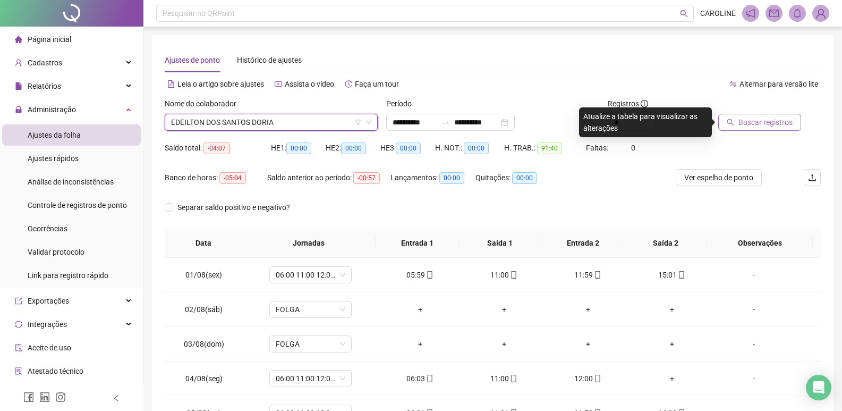
click at [789, 124] on span "Buscar registros" at bounding box center [766, 122] width 54 height 12
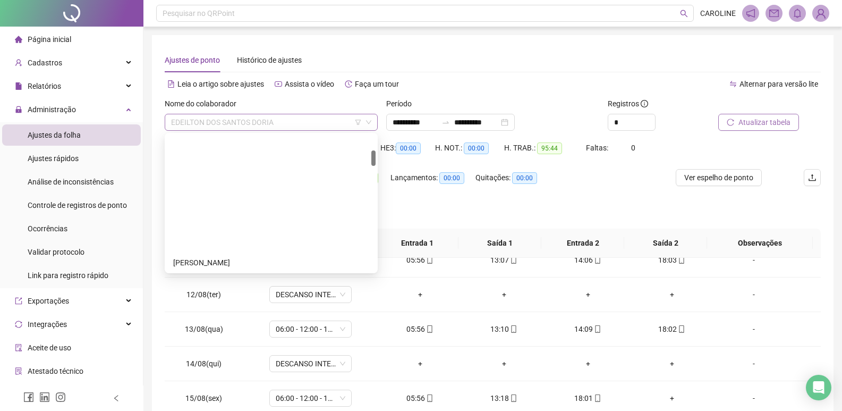
click at [284, 119] on span "EDEILTON DOS SANTOS DORIA" at bounding box center [271, 122] width 200 height 16
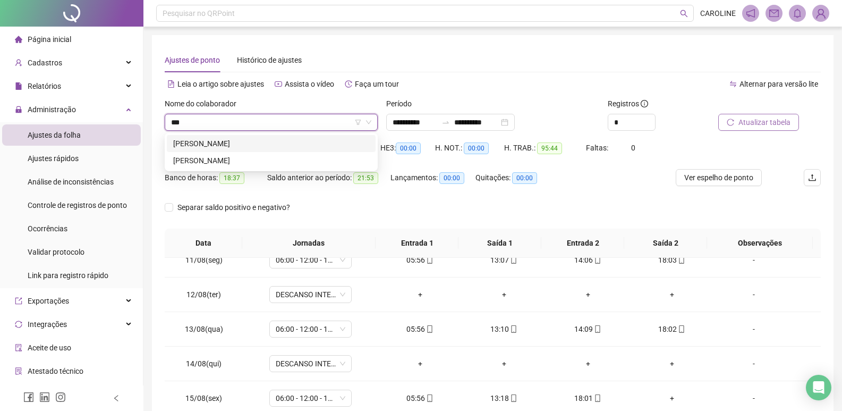
type input "****"
click at [307, 150] on div "[PERSON_NAME]" at bounding box center [271, 143] width 209 height 17
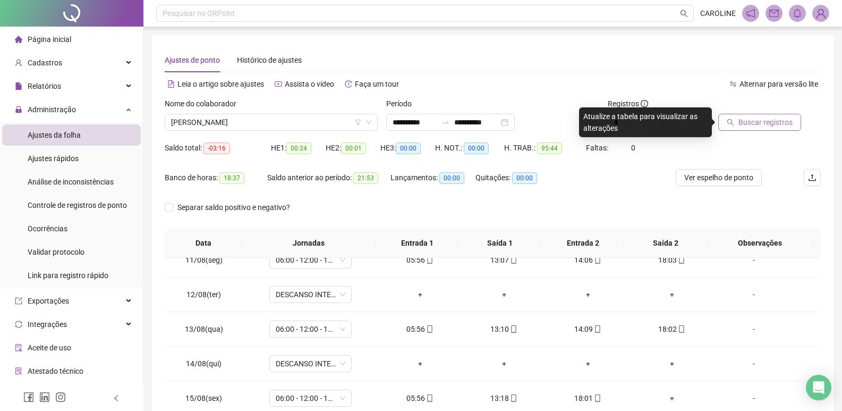
click at [746, 125] on span "Buscar registros" at bounding box center [766, 122] width 54 height 12
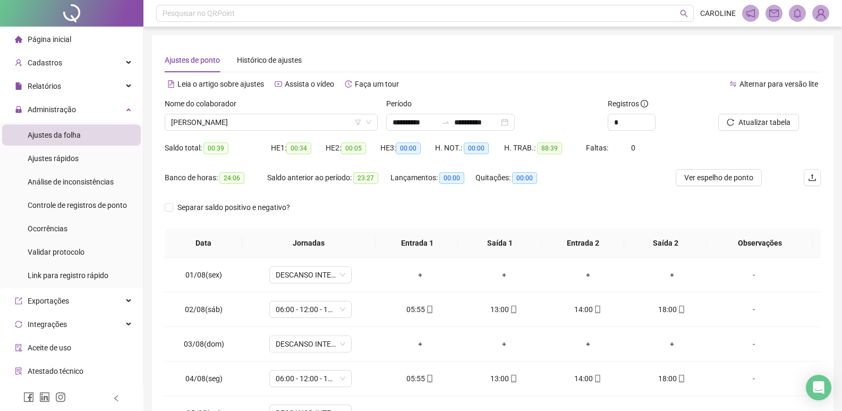
click at [278, 109] on div "Nome do colaborador" at bounding box center [271, 106] width 213 height 16
click at [277, 112] on div "Nome do colaborador" at bounding box center [271, 106] width 213 height 16
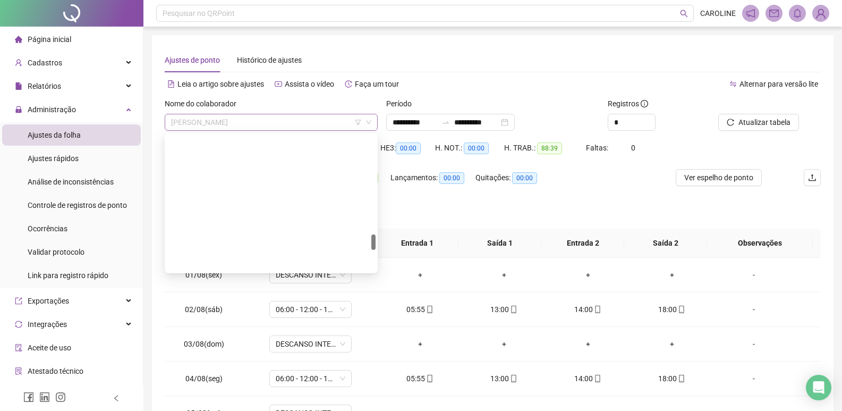
click at [267, 116] on span "[PERSON_NAME]" at bounding box center [271, 122] width 200 height 16
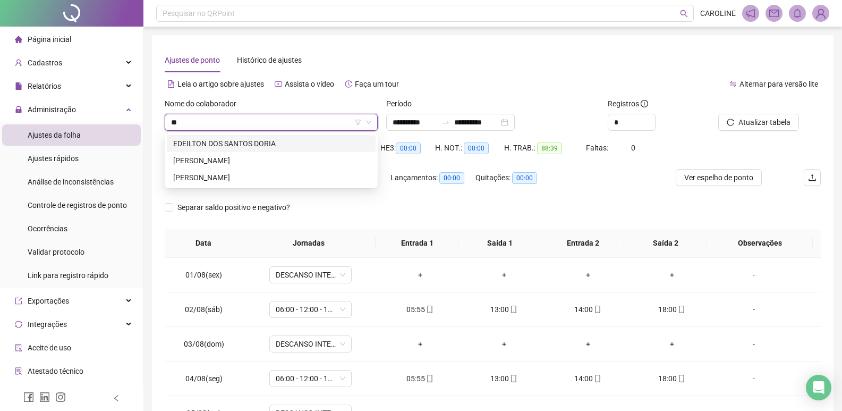
type input "***"
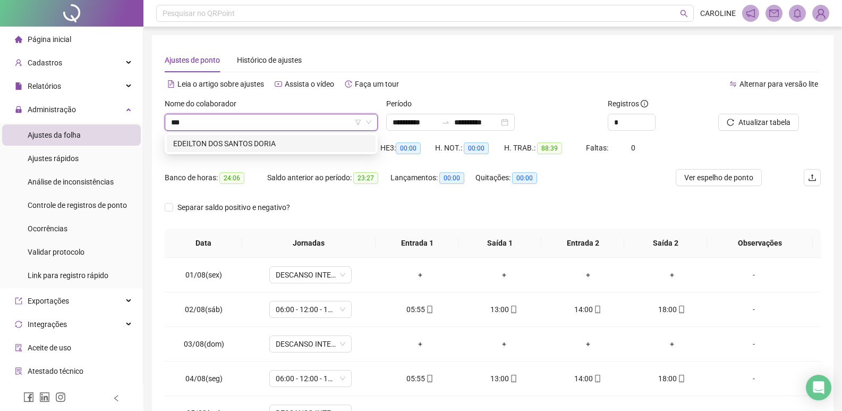
click at [254, 136] on div "EDEILTON DOS SANTOS DORIA" at bounding box center [271, 143] width 209 height 17
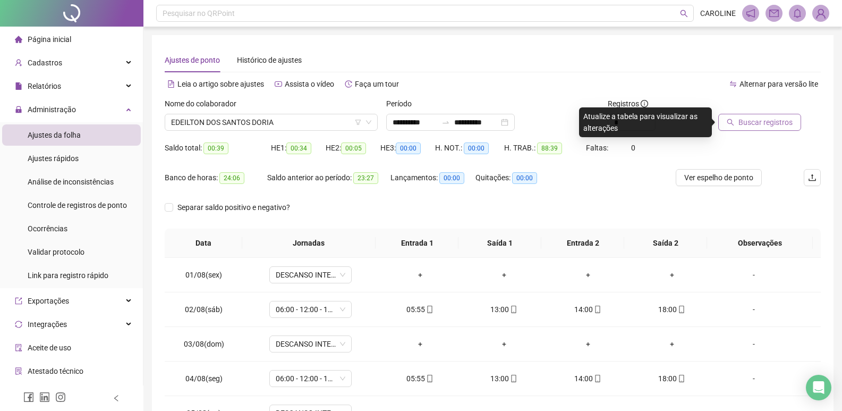
click at [757, 121] on span "Buscar registros" at bounding box center [766, 122] width 54 height 12
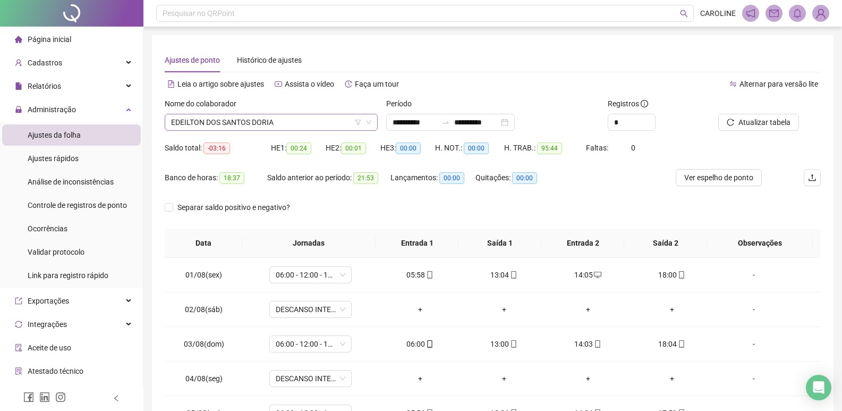
click at [289, 115] on div "Nome do colaborador [PERSON_NAME]" at bounding box center [271, 114] width 213 height 33
click at [293, 125] on span "EDEILTON DOS SANTOS DORIA" at bounding box center [271, 122] width 200 height 16
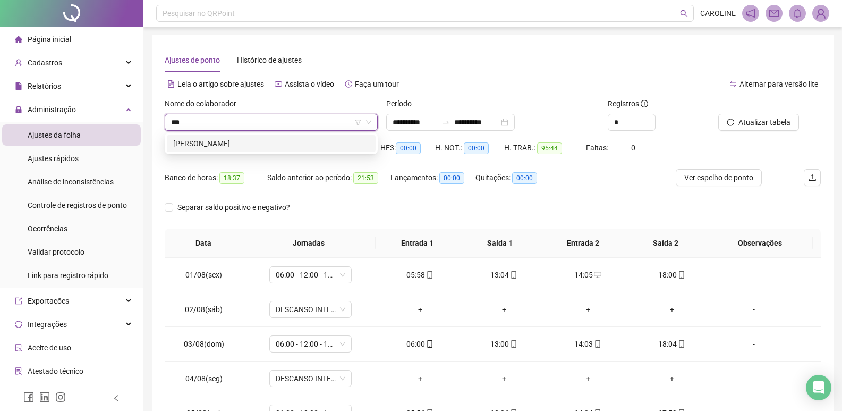
type input "****"
click at [249, 143] on div "[PERSON_NAME]" at bounding box center [271, 144] width 196 height 12
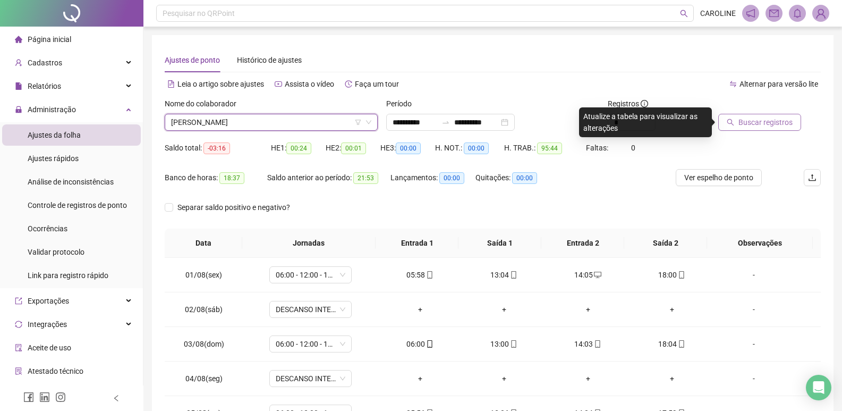
click at [781, 126] on span "Buscar registros" at bounding box center [766, 122] width 54 height 12
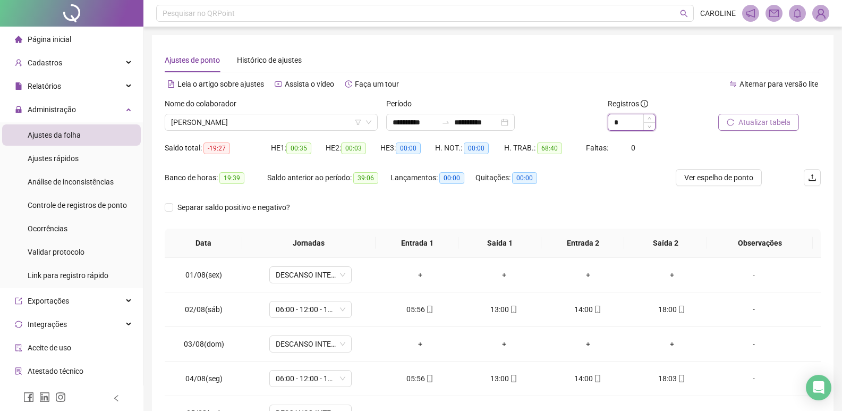
click at [617, 122] on input "*" at bounding box center [632, 122] width 47 height 16
click at [648, 119] on icon "up" at bounding box center [650, 119] width 4 height 4
type input "*"
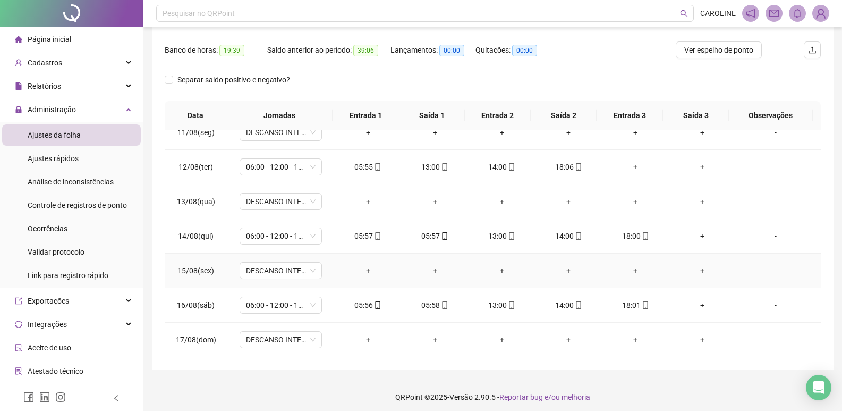
scroll to position [132, 0]
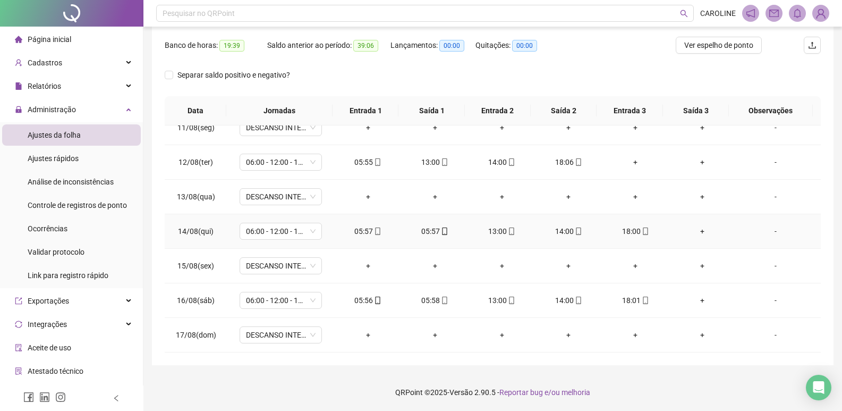
click at [375, 237] on div "05:57" at bounding box center [368, 231] width 50 height 12
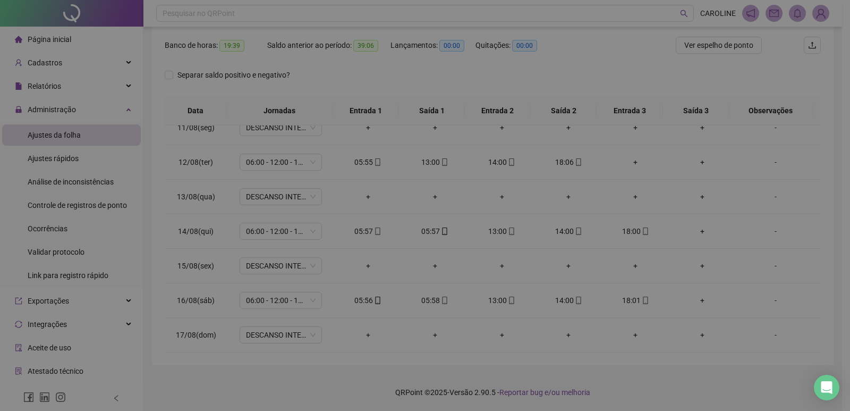
type input "**********"
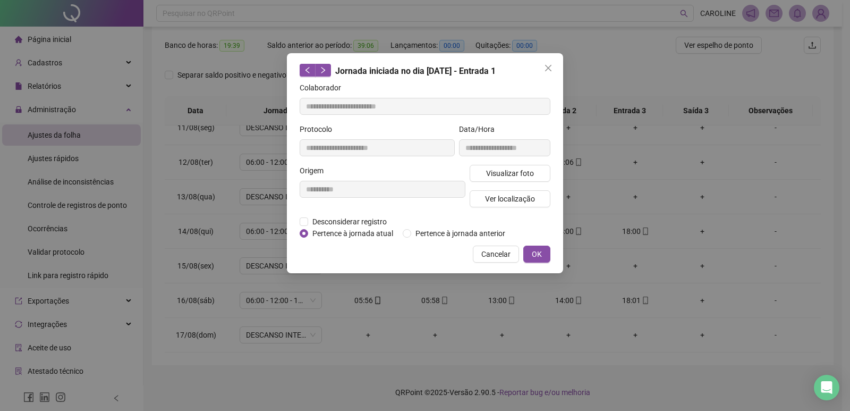
click at [375, 233] on span "Pertence à jornada atual" at bounding box center [352, 233] width 89 height 12
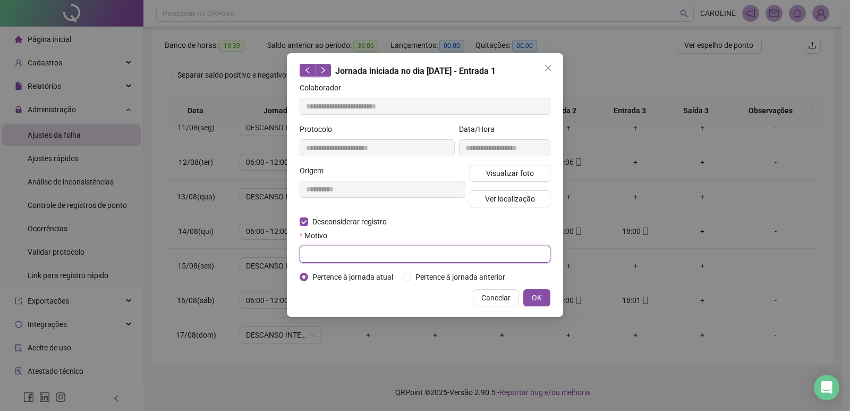
click at [367, 249] on input "text" at bounding box center [425, 254] width 251 height 17
type input "**********"
click at [522, 303] on div "Cancelar OK" at bounding box center [425, 297] width 251 height 17
click at [538, 301] on span "OK" at bounding box center [537, 298] width 10 height 12
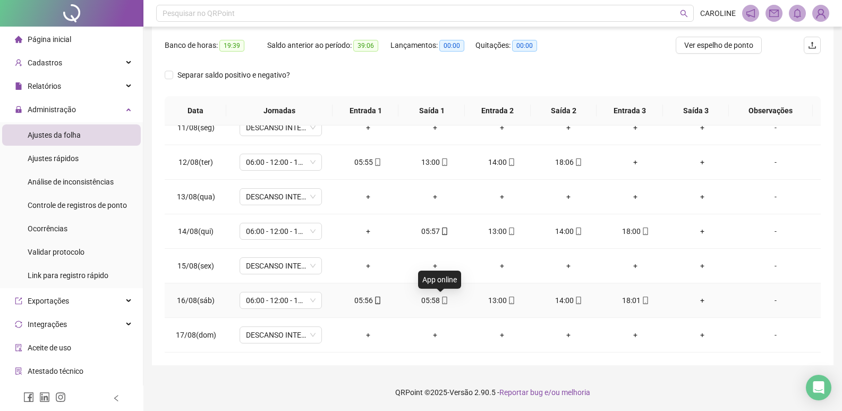
click at [443, 303] on icon "mobile" at bounding box center [445, 300] width 5 height 7
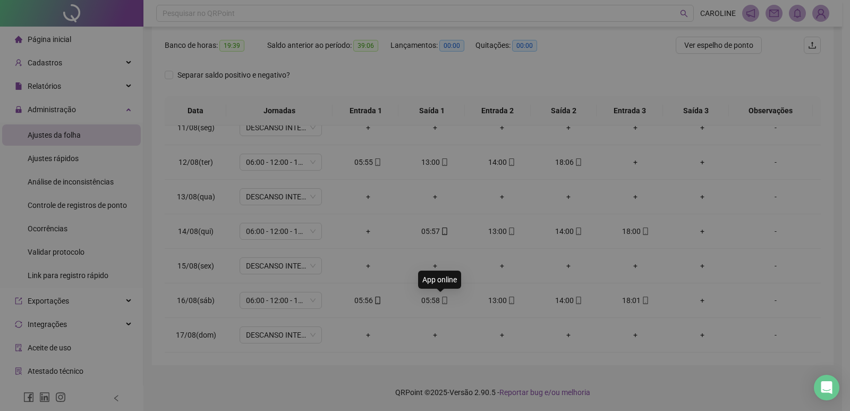
type input "**********"
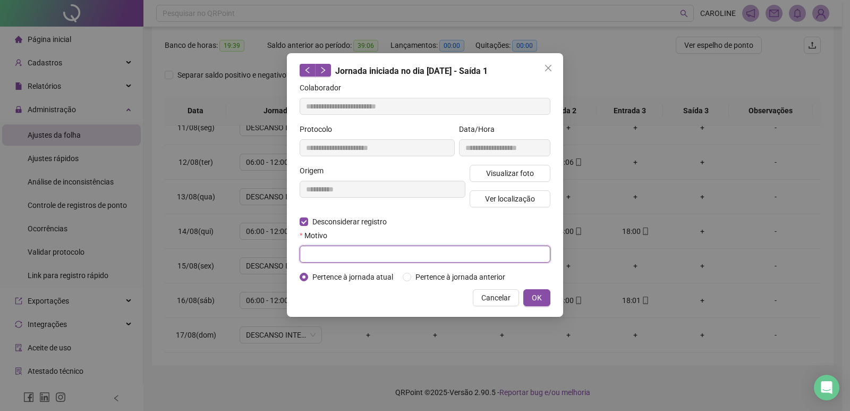
click at [335, 246] on input "text" at bounding box center [425, 254] width 251 height 17
type input "**********"
click at [539, 303] on button "OK" at bounding box center [537, 297] width 27 height 17
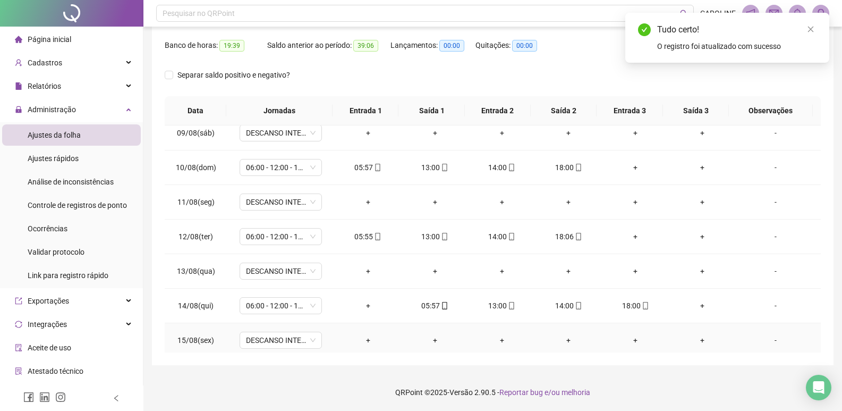
scroll to position [201, 0]
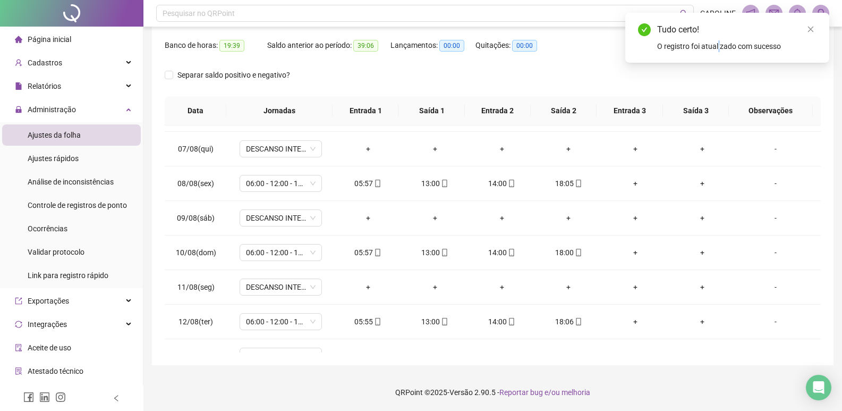
click at [719, 48] on div "O registro foi atualizado com sucesso" at bounding box center [736, 46] width 159 height 12
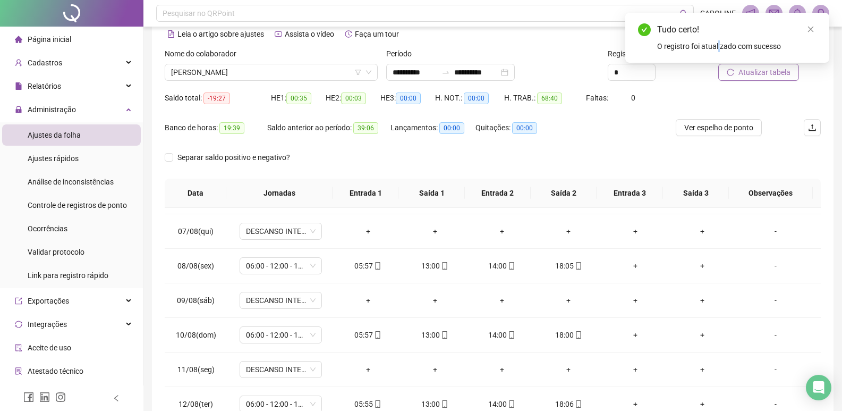
scroll to position [0, 0]
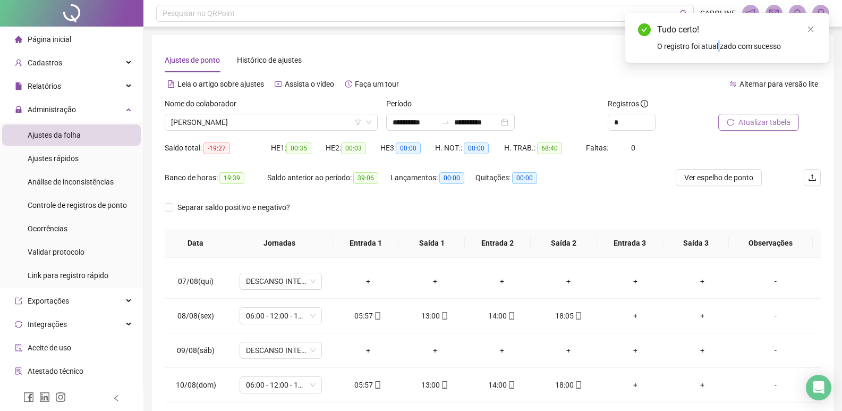
click at [741, 124] on span "Atualizar tabela" at bounding box center [765, 122] width 52 height 12
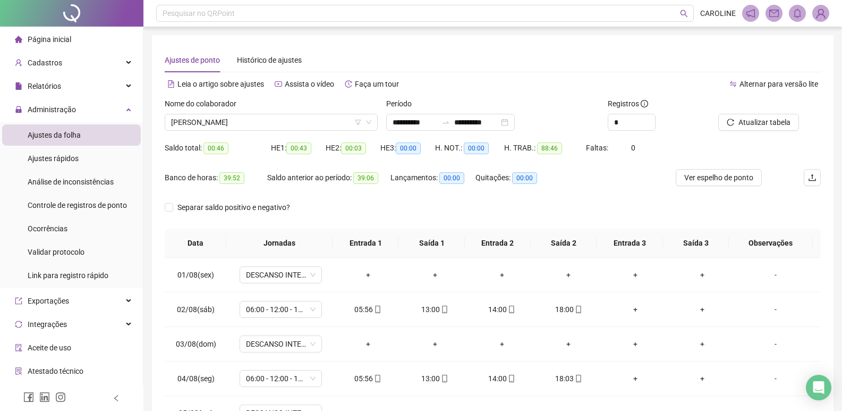
click at [290, 112] on div "Nome do colaborador" at bounding box center [271, 106] width 213 height 16
click at [289, 119] on span "[PERSON_NAME]" at bounding box center [271, 122] width 200 height 16
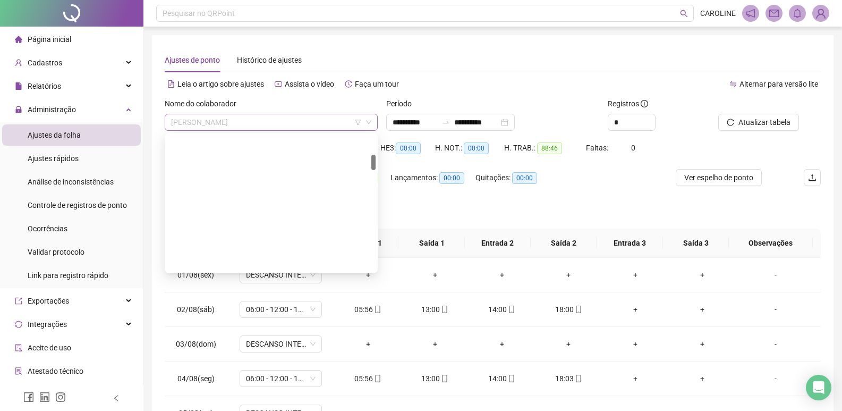
scroll to position [170, 0]
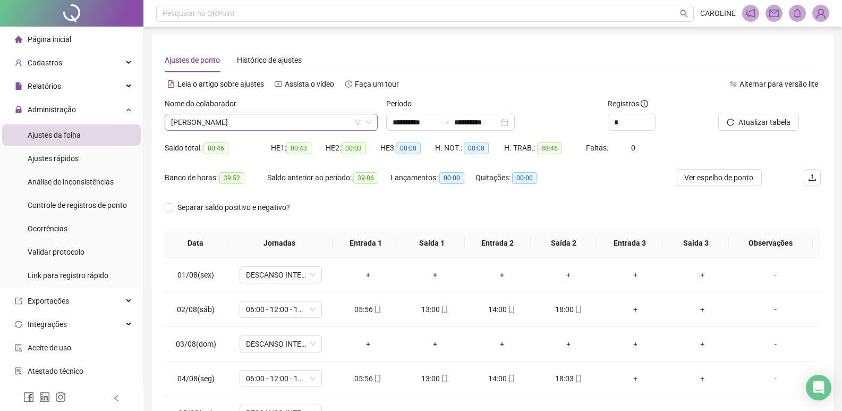
click at [336, 126] on span "[PERSON_NAME]" at bounding box center [271, 122] width 200 height 16
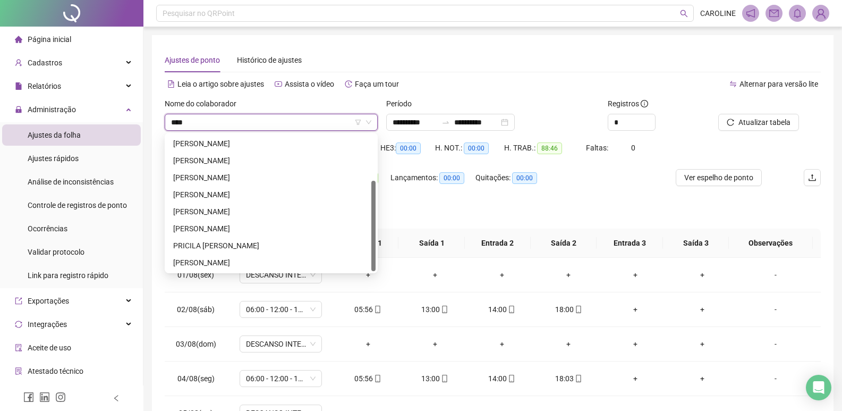
scroll to position [0, 0]
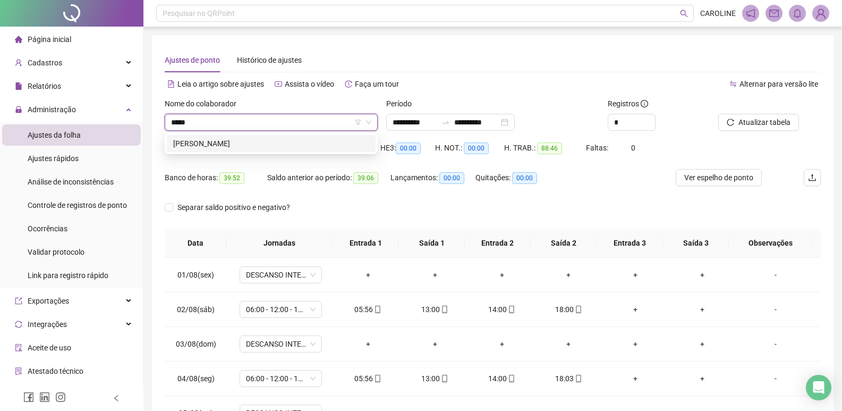
type input "******"
click at [314, 139] on div "[PERSON_NAME]" at bounding box center [271, 144] width 196 height 12
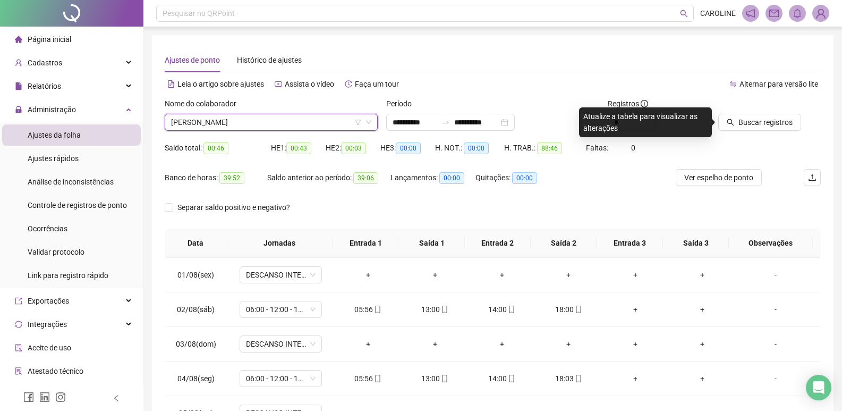
click at [734, 140] on div "Saldo total: 00:46 HE 1: 00:43 HE 2: 00:03 HE 3: 00:00 H. NOT.: 00:00 H. TRAB.:…" at bounding box center [493, 154] width 656 height 30
click at [758, 124] on span "Buscar registros" at bounding box center [766, 122] width 54 height 12
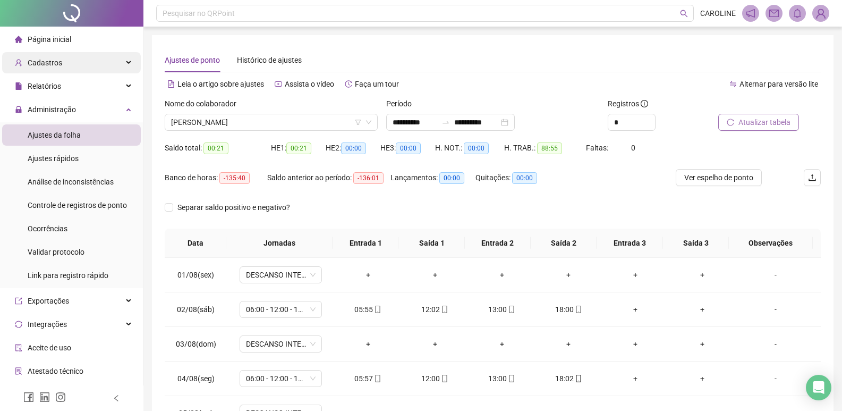
click at [74, 68] on div "Cadastros" at bounding box center [71, 62] width 139 height 21
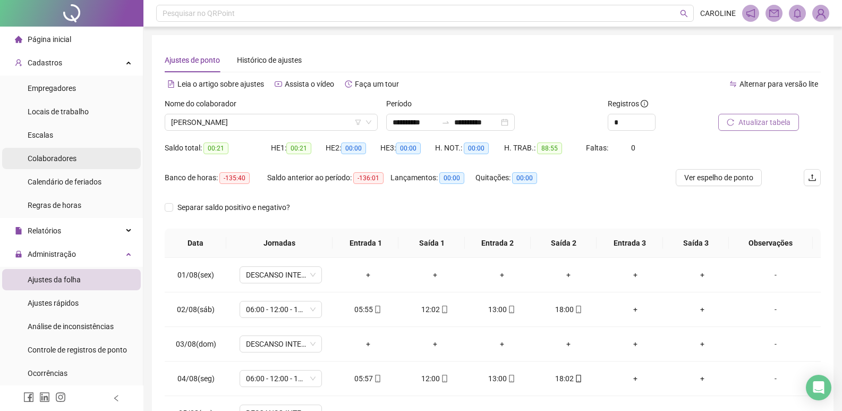
click at [61, 160] on span "Colaboradores" at bounding box center [52, 158] width 49 height 9
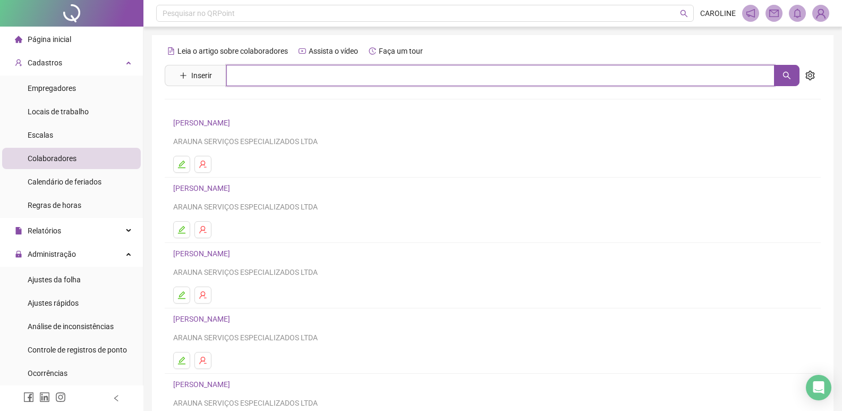
click at [257, 74] on input "text" at bounding box center [500, 75] width 549 height 21
type input "******"
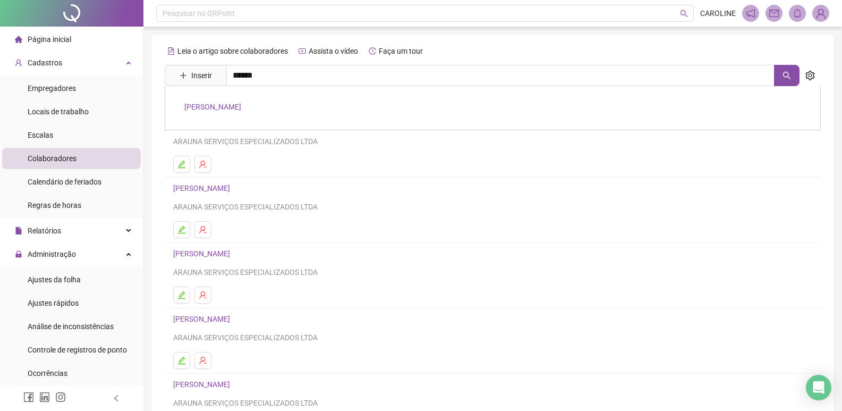
click at [265, 117] on div "[PERSON_NAME]" at bounding box center [493, 108] width 656 height 44
click at [273, 73] on input "******" at bounding box center [500, 75] width 549 height 21
click at [241, 104] on link "[PERSON_NAME]" at bounding box center [212, 107] width 57 height 9
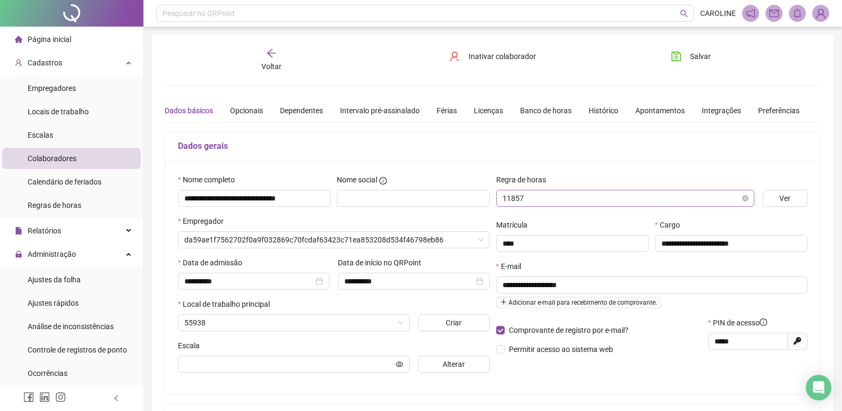
type input "**********"
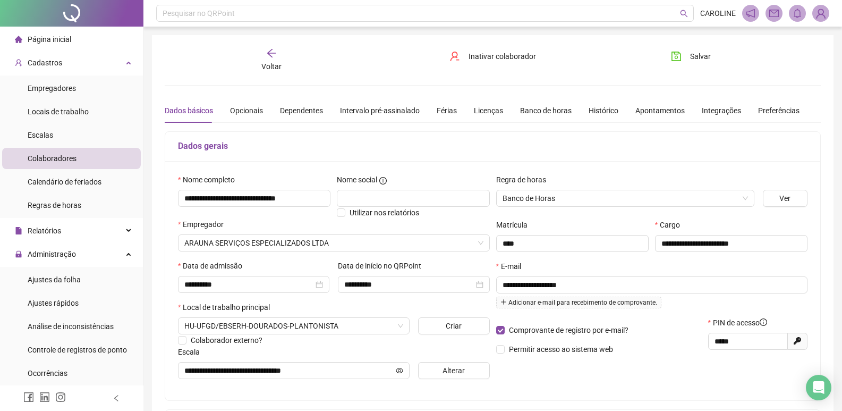
click at [275, 41] on div "**********" at bounding box center [493, 298] width 682 height 526
click at [276, 54] on icon "arrow-left" at bounding box center [271, 53] width 11 height 11
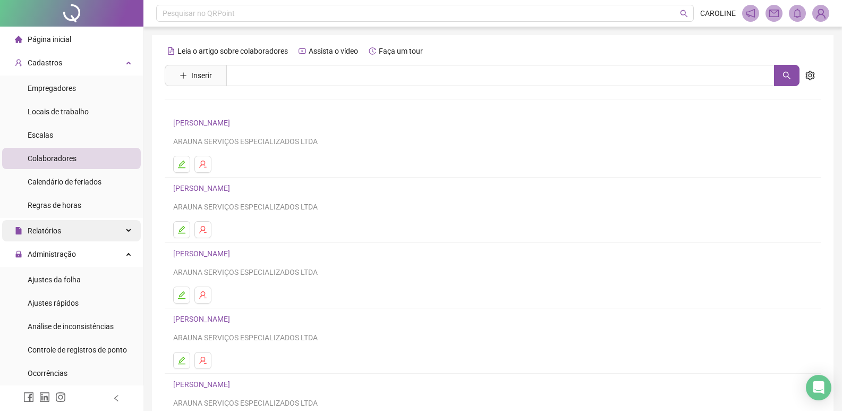
click at [123, 225] on div "Relatórios" at bounding box center [71, 230] width 139 height 21
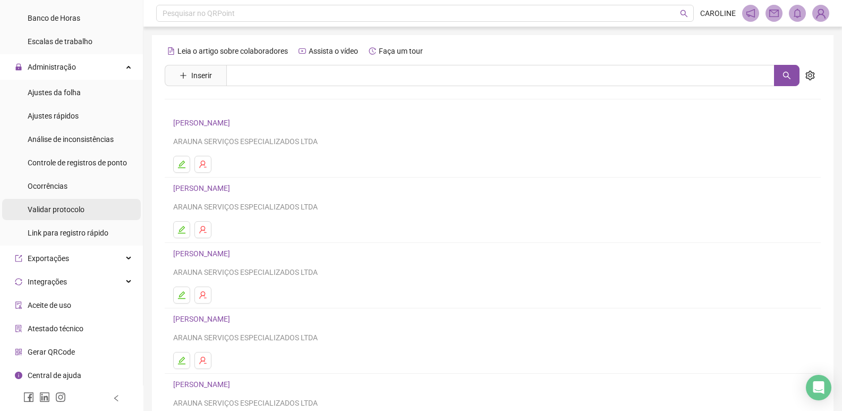
scroll to position [379, 0]
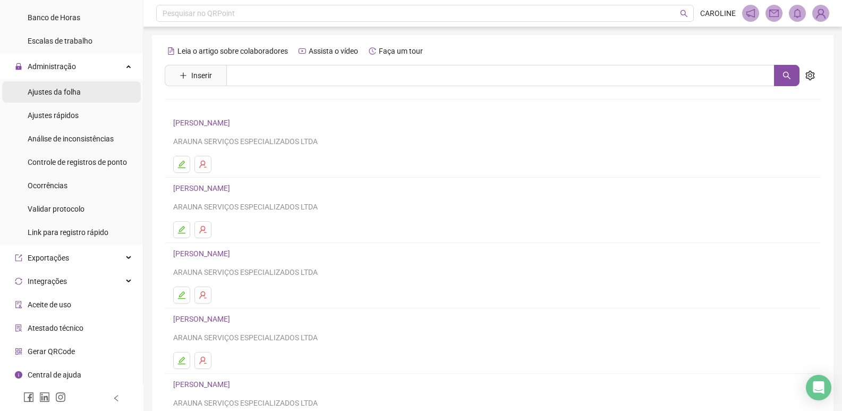
click at [79, 91] on span "Ajustes da folha" at bounding box center [54, 92] width 53 height 9
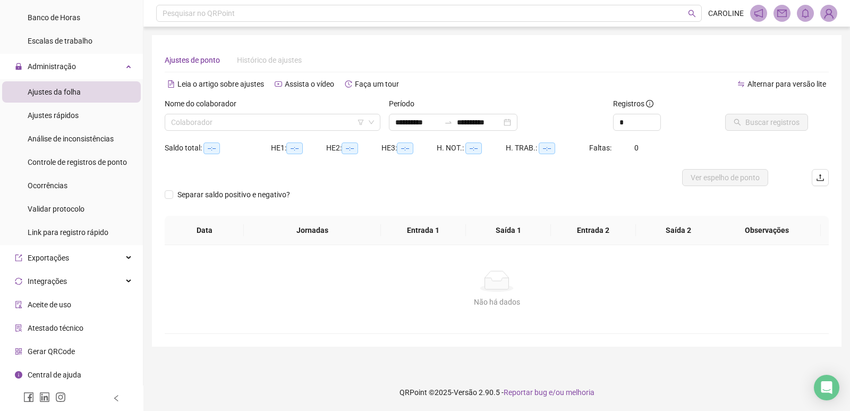
type input "**********"
click at [249, 122] on input "search" at bounding box center [267, 122] width 193 height 16
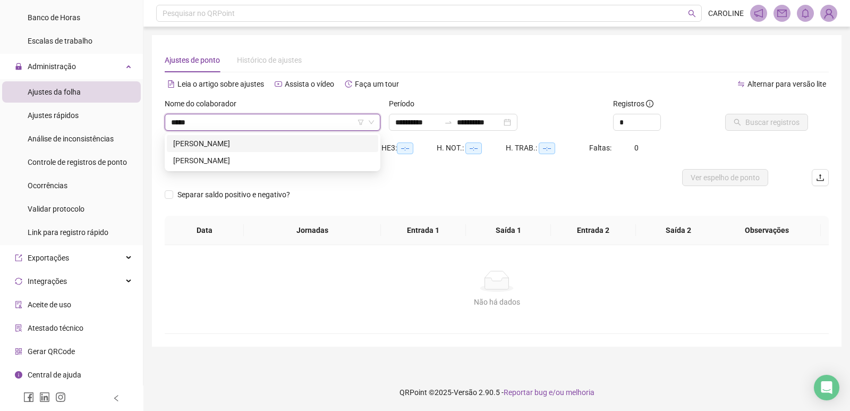
type input "******"
click at [277, 142] on div "[PERSON_NAME]" at bounding box center [272, 144] width 199 height 12
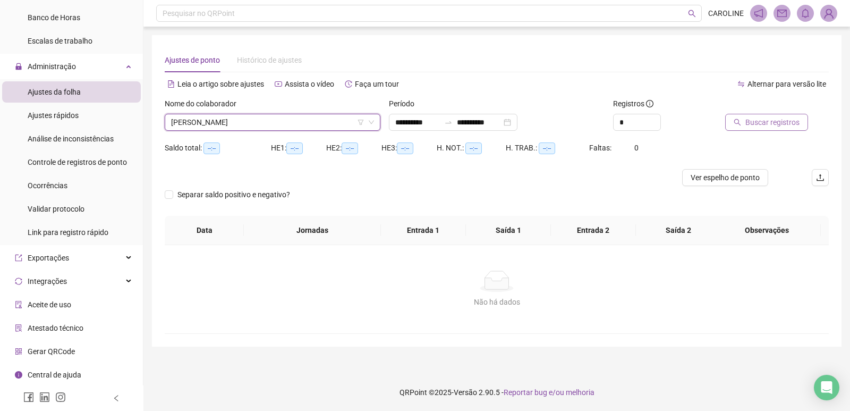
click at [768, 124] on span "Buscar registros" at bounding box center [773, 122] width 54 height 12
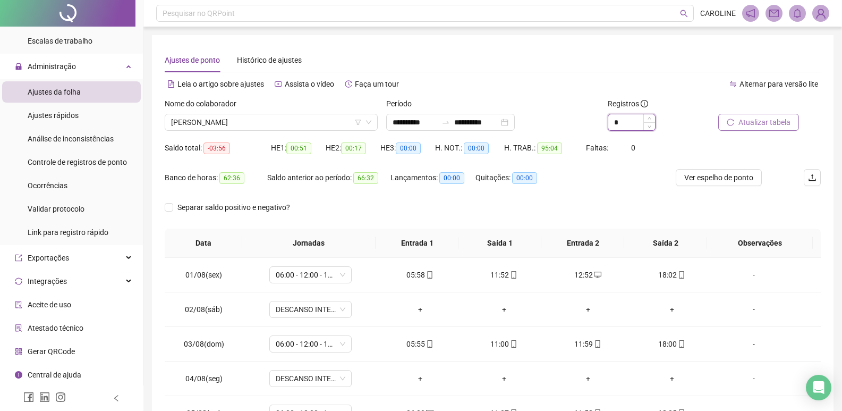
click at [647, 117] on span "Increase Value" at bounding box center [650, 118] width 12 height 8
type input "*"
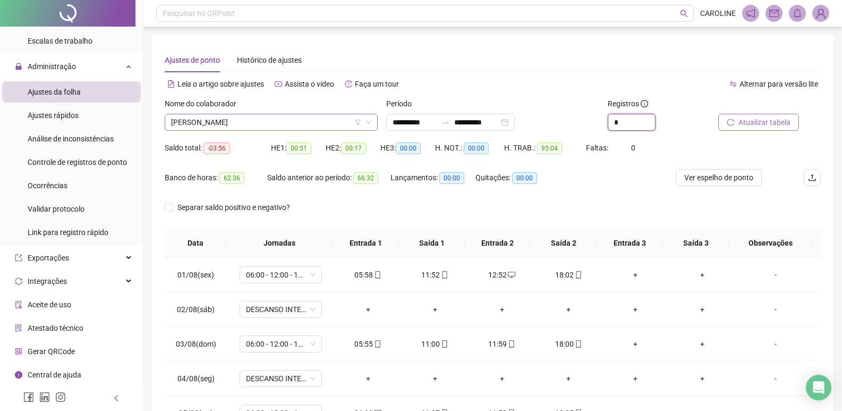
click at [309, 128] on span "[PERSON_NAME]" at bounding box center [271, 122] width 200 height 16
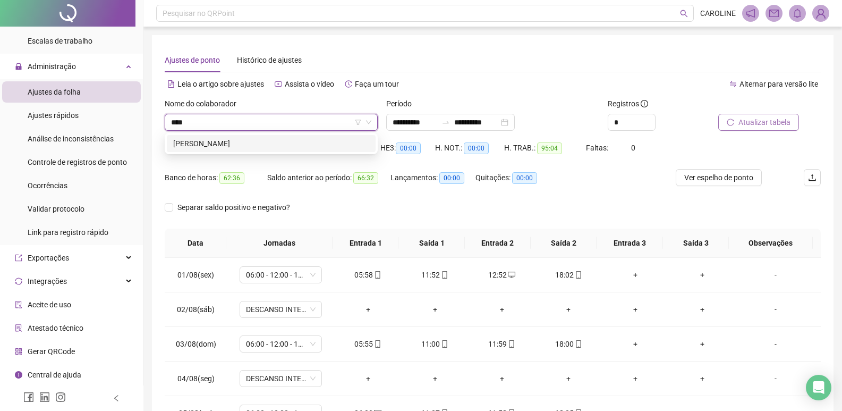
type input "****"
click at [188, 156] on div "Saldo total: -03:56" at bounding box center [218, 147] width 106 height 17
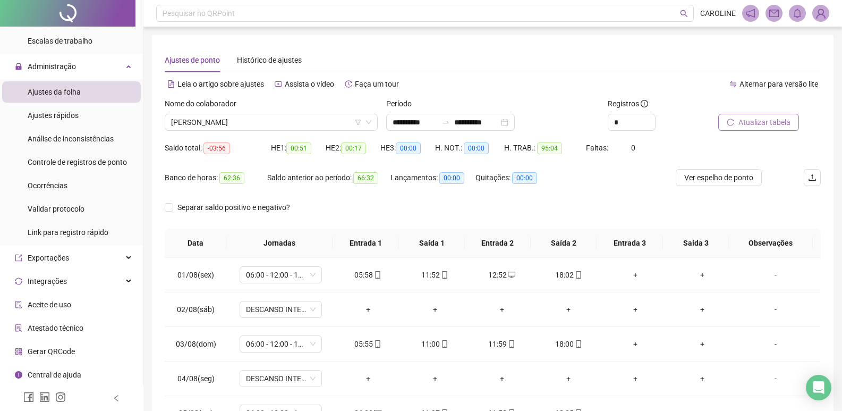
click at [201, 132] on div "Nome do colaborador [PERSON_NAME]" at bounding box center [272, 118] width 222 height 41
click at [203, 129] on span "[PERSON_NAME]" at bounding box center [271, 122] width 200 height 16
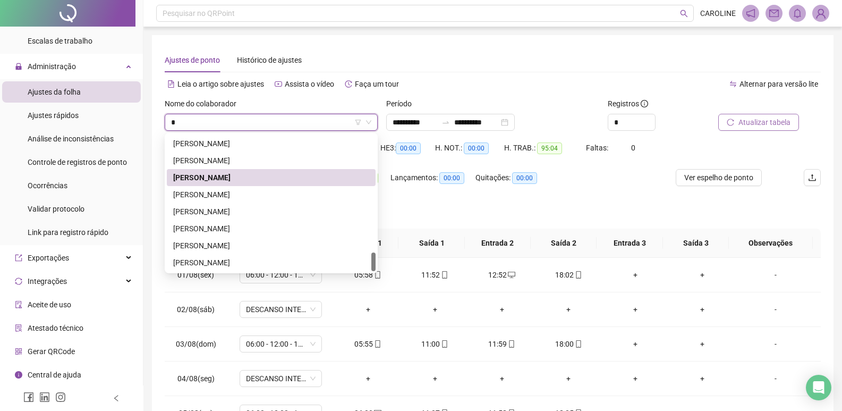
scroll to position [833, 0]
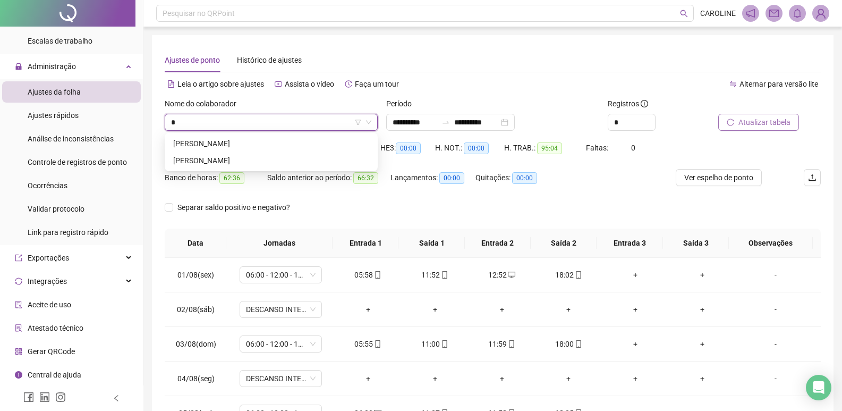
type input "**"
click at [213, 164] on div "[PERSON_NAME]" at bounding box center [271, 161] width 196 height 12
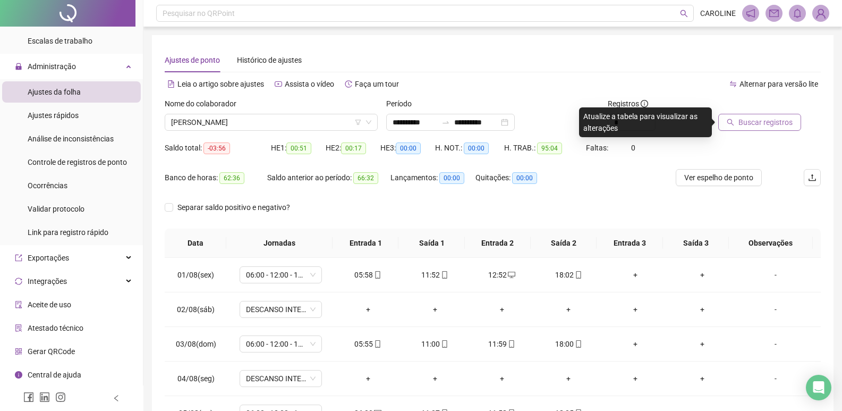
click at [765, 124] on span "Buscar registros" at bounding box center [766, 122] width 54 height 12
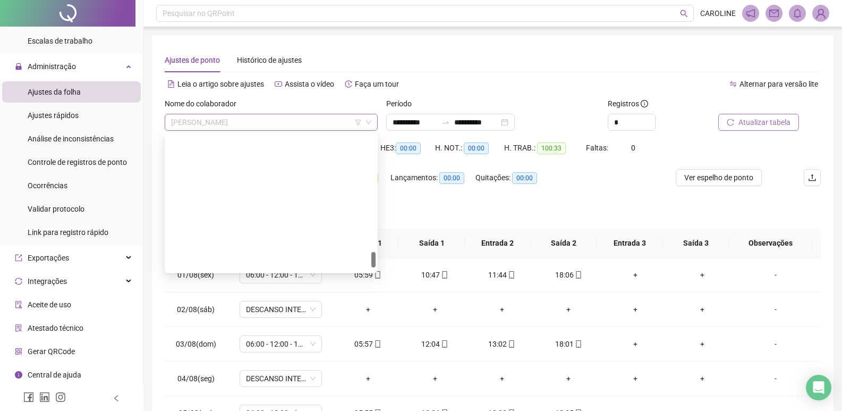
drag, startPoint x: 265, startPoint y: 117, endPoint x: 261, endPoint y: 122, distance: 6.1
click at [265, 118] on span "[PERSON_NAME]" at bounding box center [271, 122] width 200 height 16
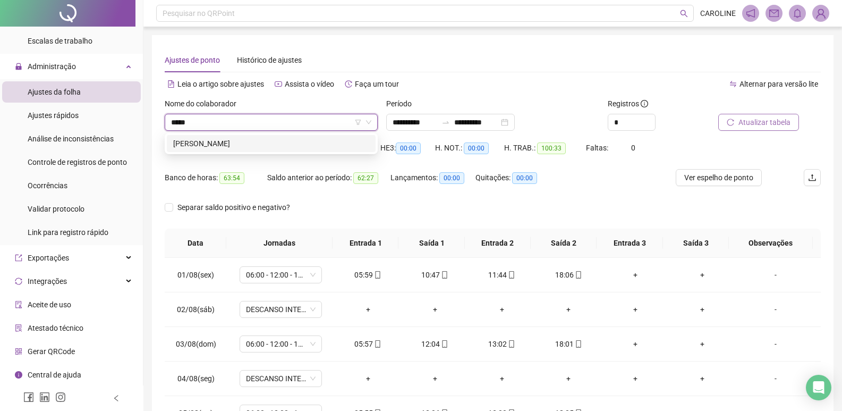
type input "*****"
click at [240, 148] on div "[PERSON_NAME]" at bounding box center [271, 144] width 196 height 12
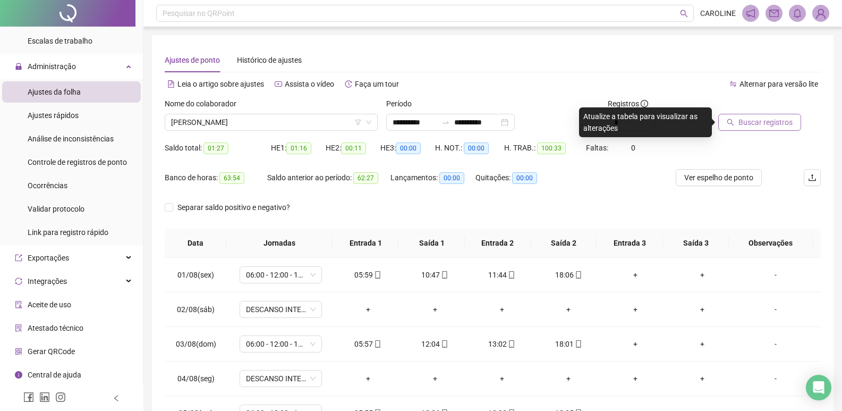
click at [792, 121] on button "Buscar registros" at bounding box center [760, 122] width 83 height 17
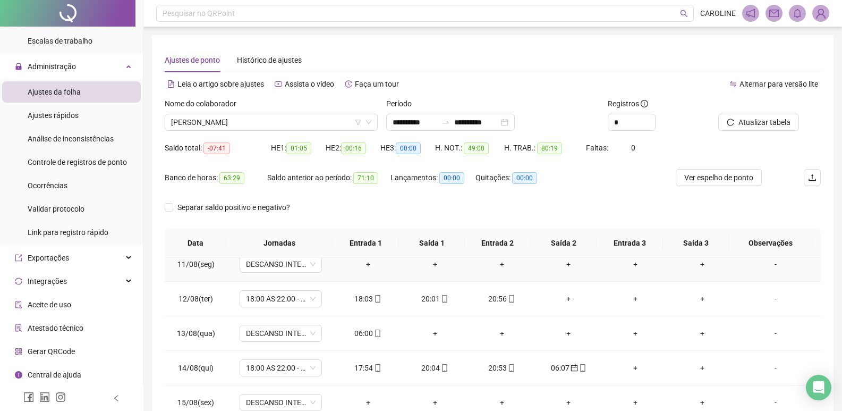
scroll to position [360, 0]
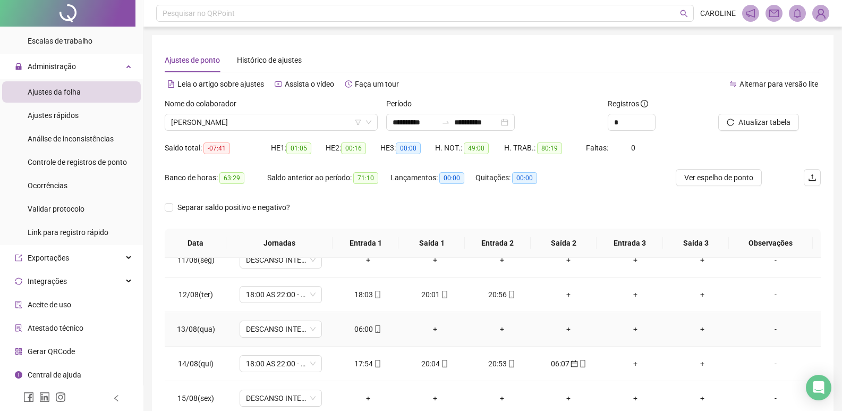
click at [378, 329] on icon "mobile" at bounding box center [377, 328] width 7 height 7
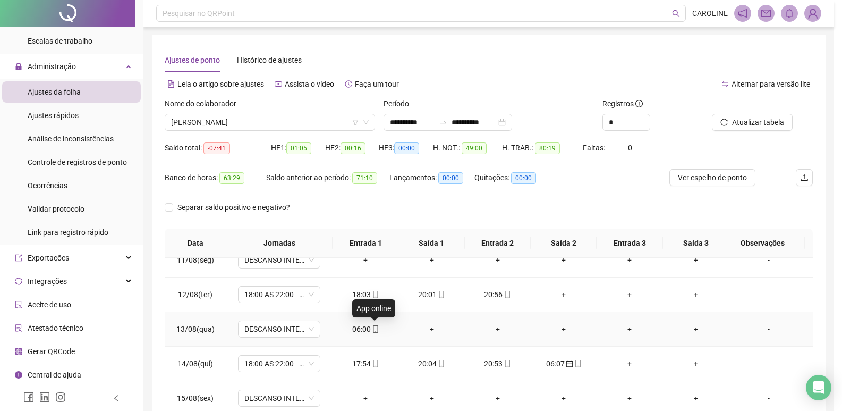
type input "**********"
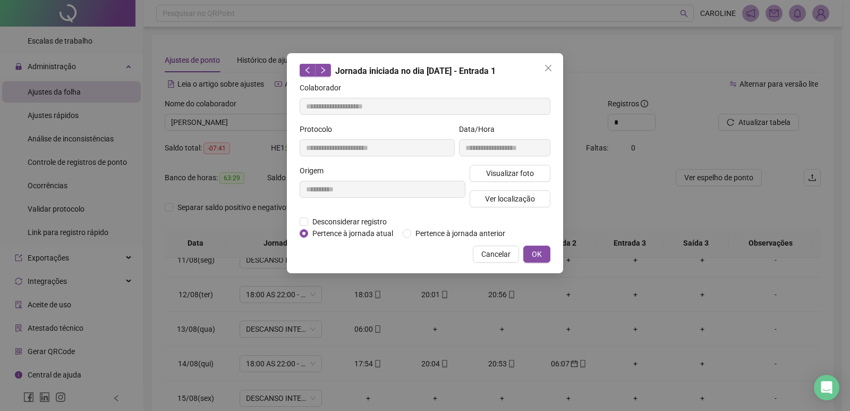
click at [402, 234] on div "Pertence à jornada atual [GEOGRAPHIC_DATA] à jornada anterior" at bounding box center [407, 233] width 214 height 12
click at [546, 254] on button "OK" at bounding box center [537, 254] width 27 height 17
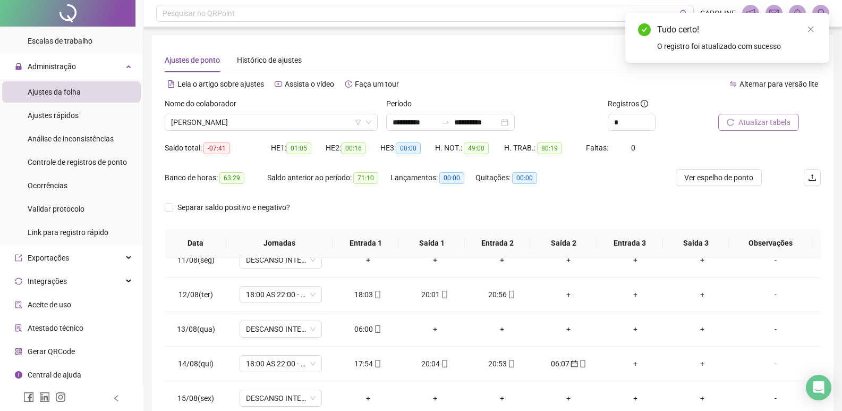
click at [749, 129] on button "Atualizar tabela" at bounding box center [759, 122] width 81 height 17
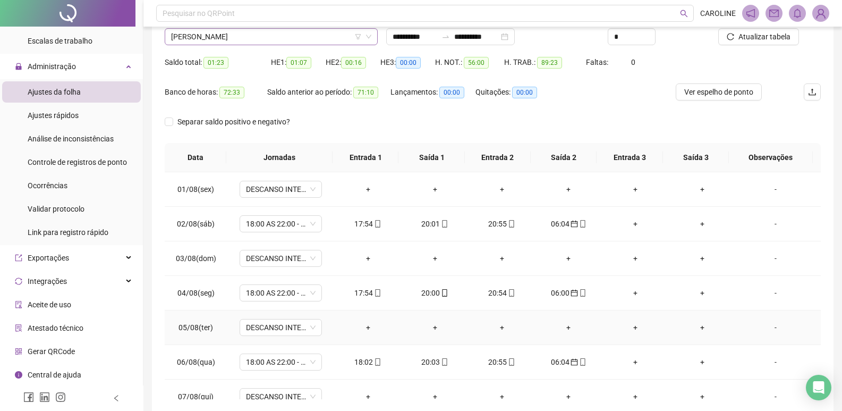
scroll to position [0, 0]
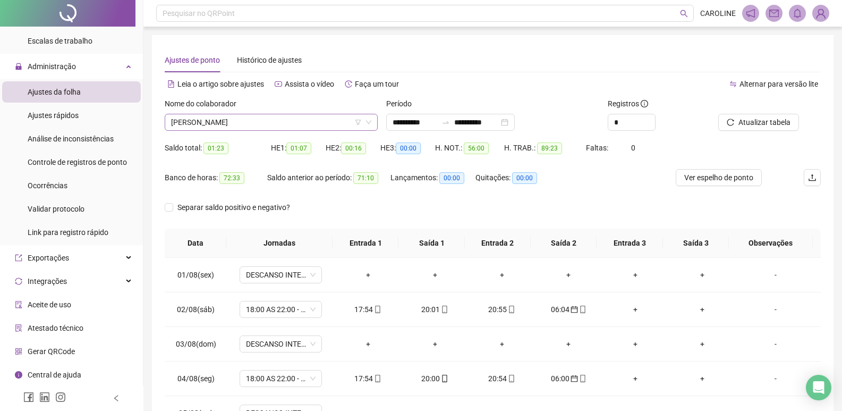
click at [278, 123] on span "[PERSON_NAME]" at bounding box center [271, 122] width 200 height 16
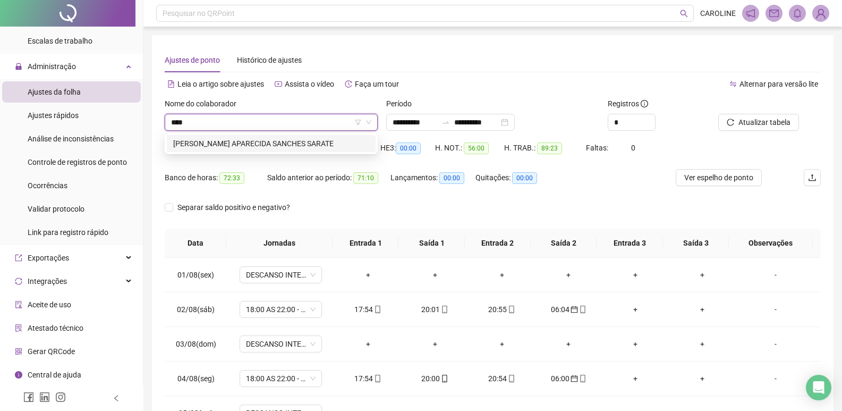
type input "*****"
click at [236, 137] on div "[PERSON_NAME] APARECIDA SANCHES SARATE" at bounding box center [271, 143] width 209 height 17
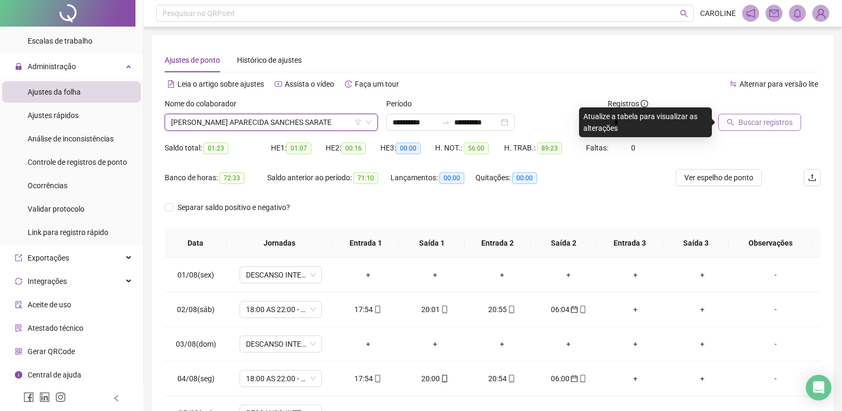
click at [789, 126] on span "Buscar registros" at bounding box center [766, 122] width 54 height 12
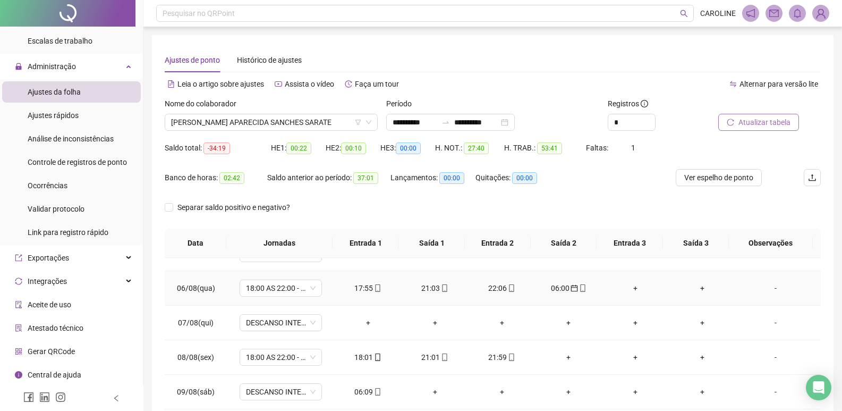
scroll to position [213, 0]
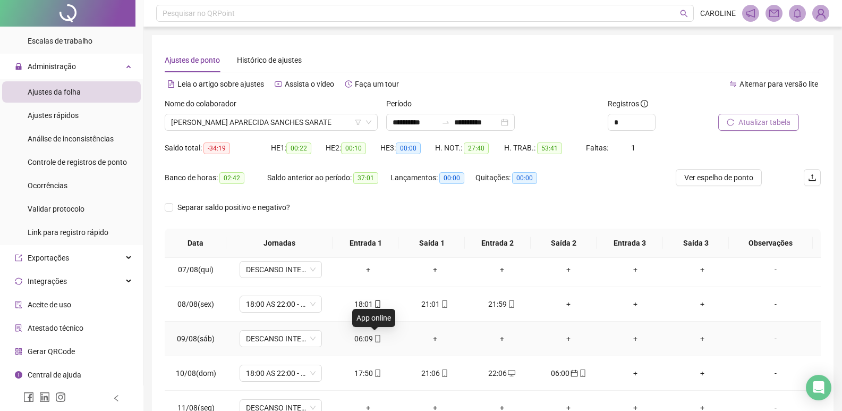
click at [374, 337] on icon "mobile" at bounding box center [377, 338] width 7 height 7
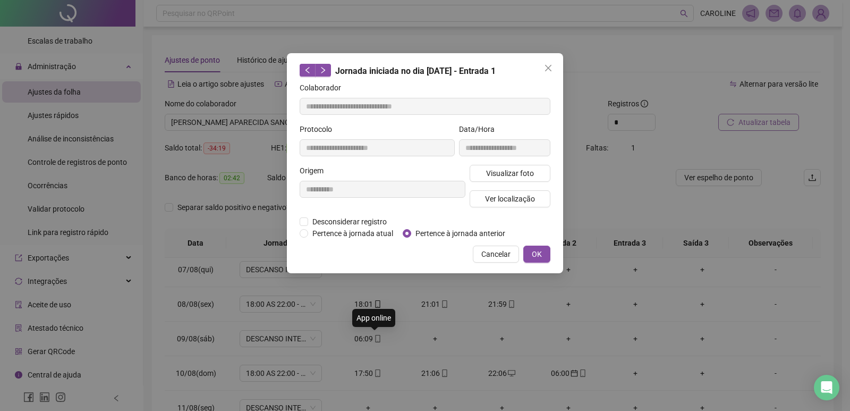
type input "**********"
click at [545, 260] on button "OK" at bounding box center [537, 254] width 27 height 17
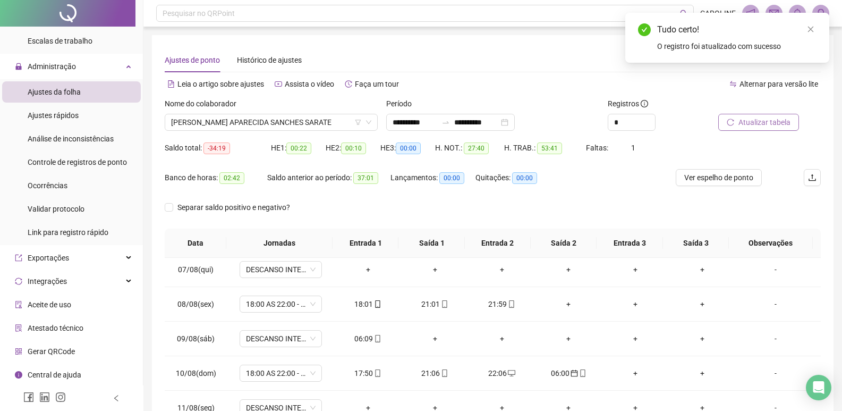
click at [772, 130] on button "Atualizar tabela" at bounding box center [759, 122] width 81 height 17
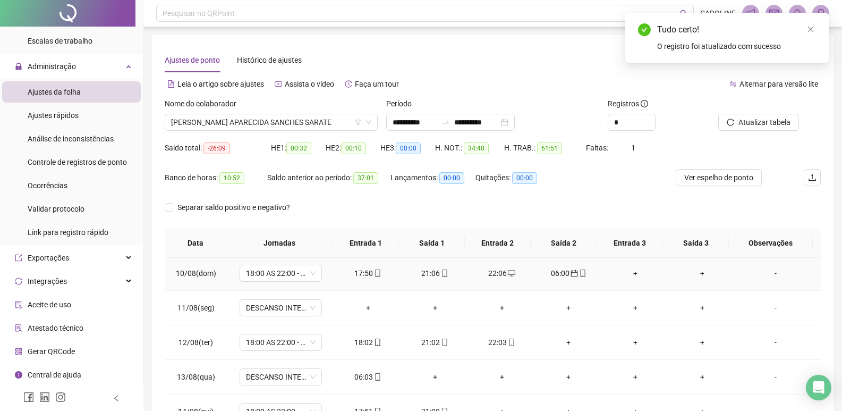
scroll to position [319, 0]
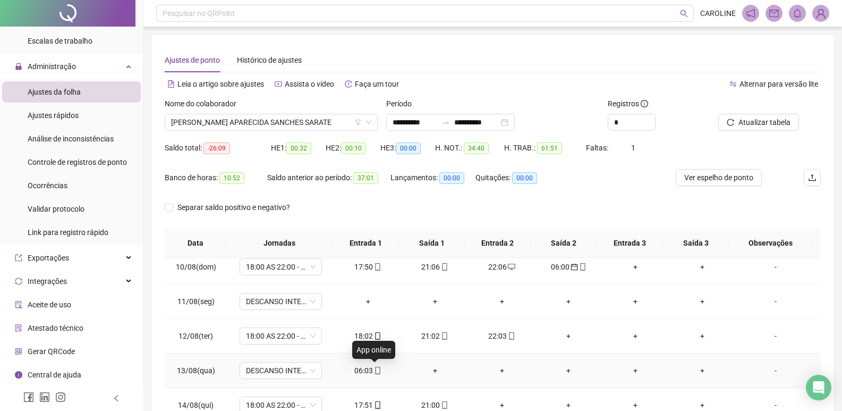
click at [376, 372] on icon "mobile" at bounding box center [377, 370] width 7 height 7
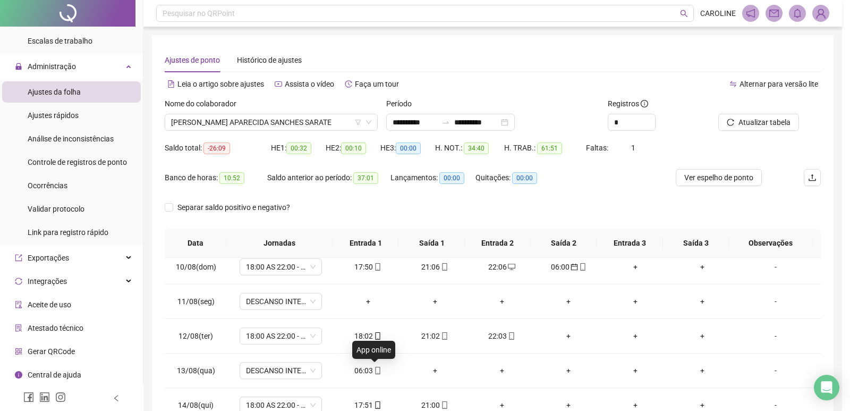
type input "**********"
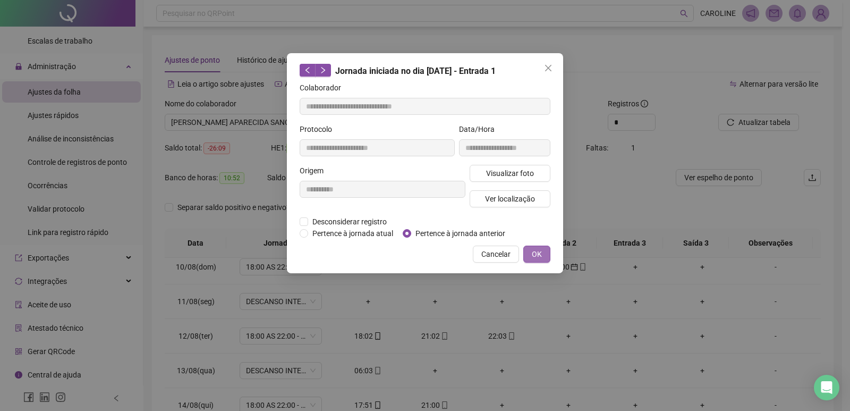
click at [528, 255] on button "OK" at bounding box center [537, 254] width 27 height 17
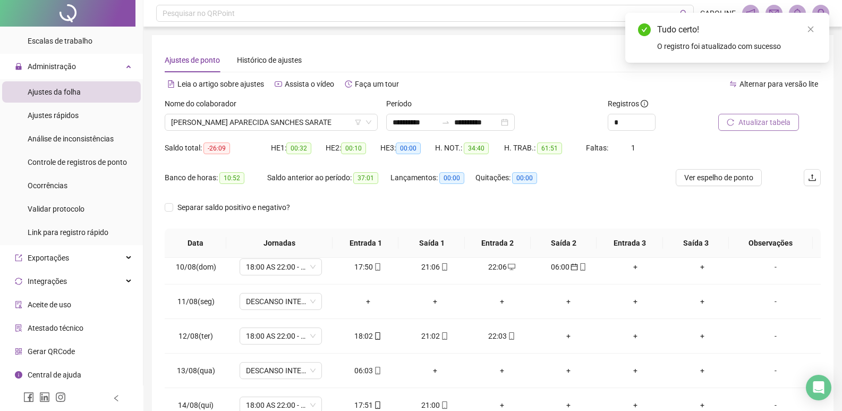
click at [746, 122] on span "Atualizar tabela" at bounding box center [765, 122] width 52 height 12
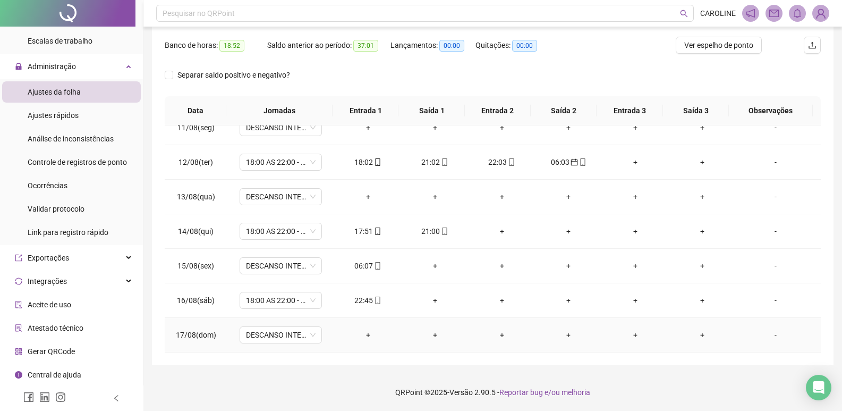
scroll to position [307, 0]
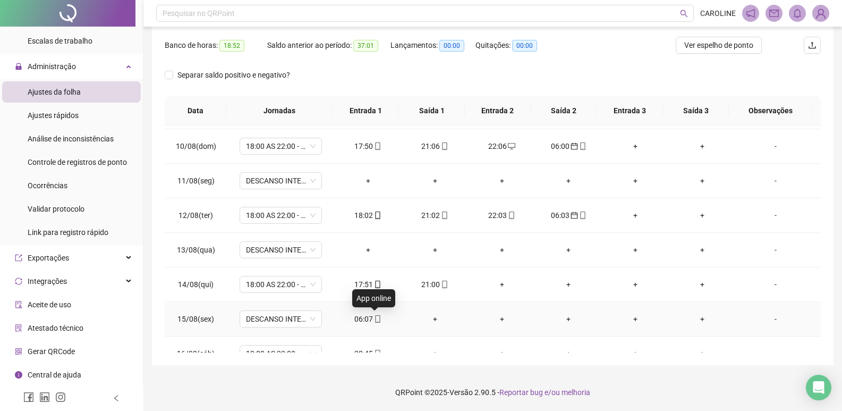
click at [376, 319] on icon "mobile" at bounding box center [378, 318] width 5 height 7
type input "**********"
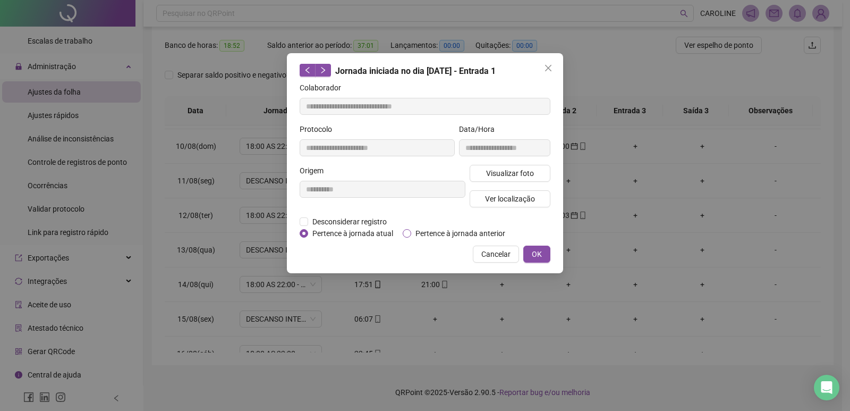
click at [411, 227] on span "Pertence à jornada anterior" at bounding box center [460, 233] width 98 height 12
click at [534, 257] on span "OK" at bounding box center [537, 254] width 10 height 12
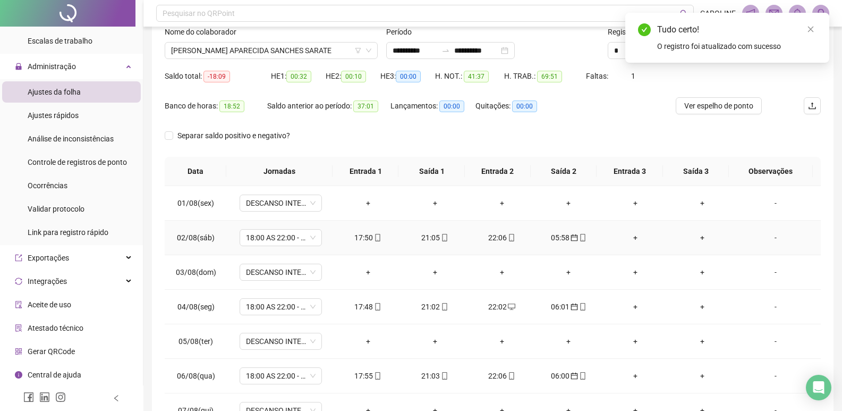
scroll to position [0, 0]
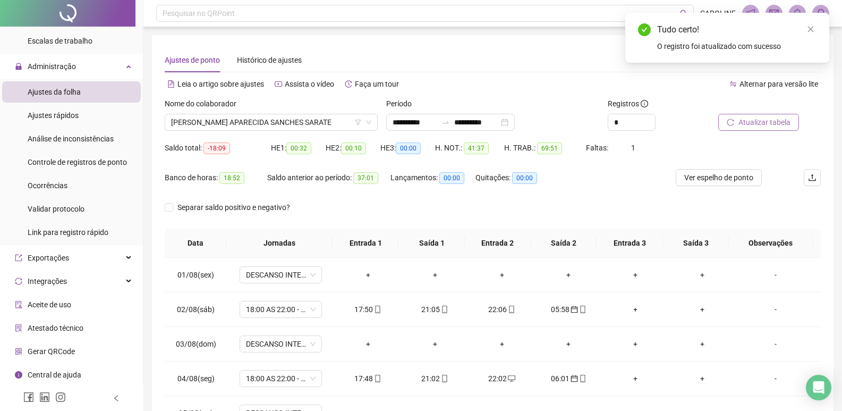
click at [747, 123] on span "Atualizar tabela" at bounding box center [765, 122] width 52 height 12
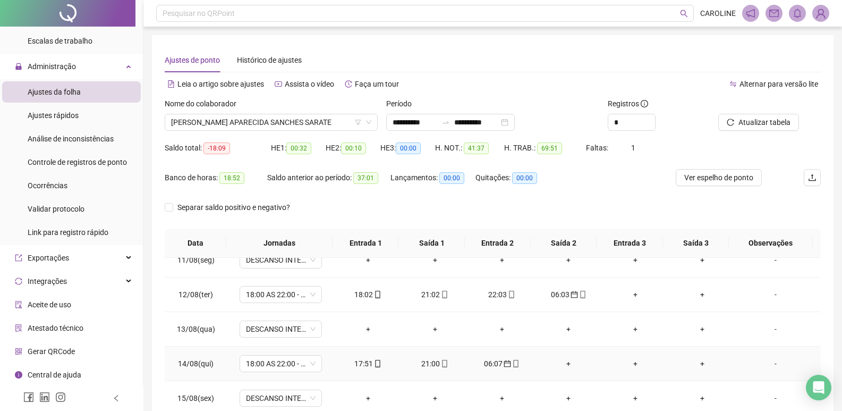
scroll to position [106, 0]
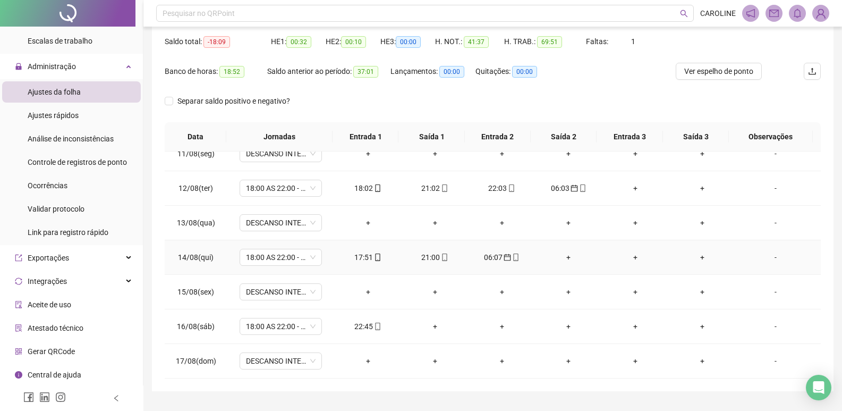
click at [566, 261] on div "+" at bounding box center [569, 257] width 50 height 12
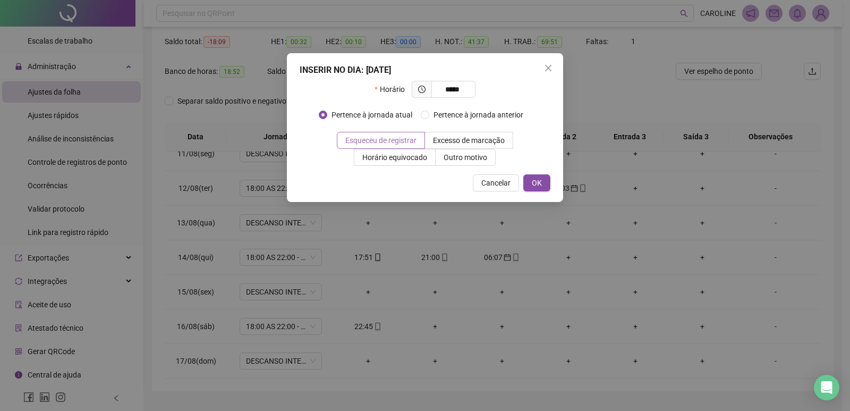
type input "*****"
click at [398, 142] on span "Esqueceu de registrar" at bounding box center [380, 140] width 71 height 9
click at [537, 183] on span "OK" at bounding box center [537, 183] width 10 height 12
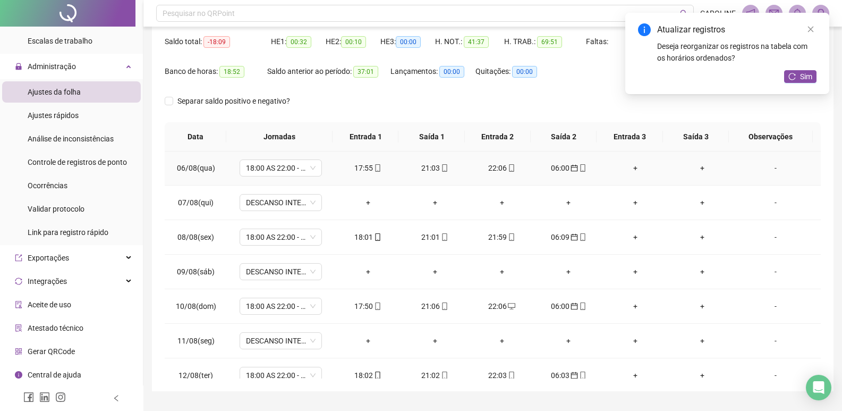
scroll to position [148, 0]
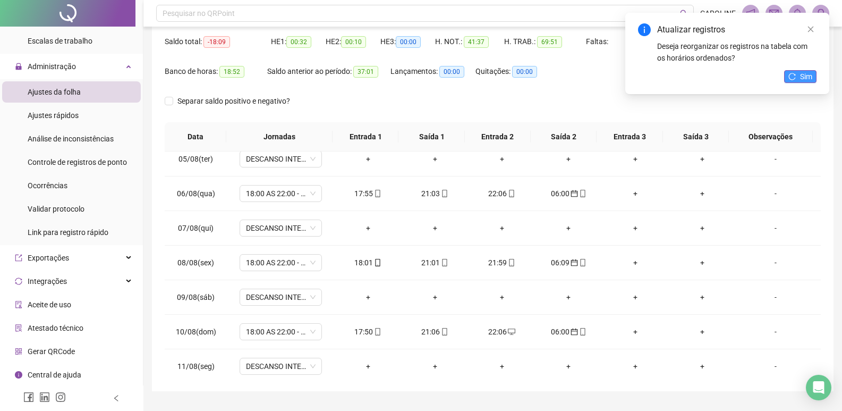
click at [805, 80] on span "Sim" at bounding box center [806, 77] width 12 height 12
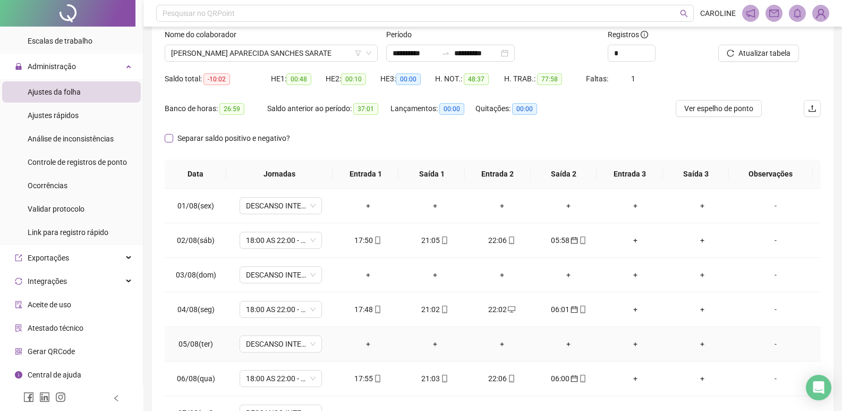
scroll to position [0, 0]
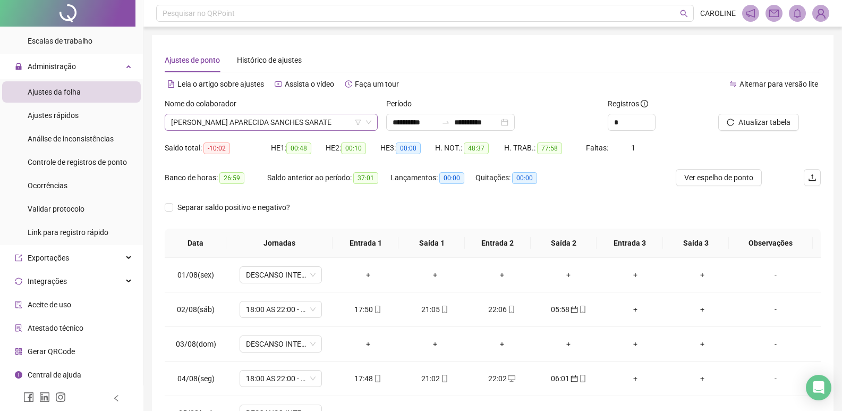
click at [311, 126] on span "[PERSON_NAME] APARECIDA SANCHES SARATE" at bounding box center [271, 122] width 200 height 16
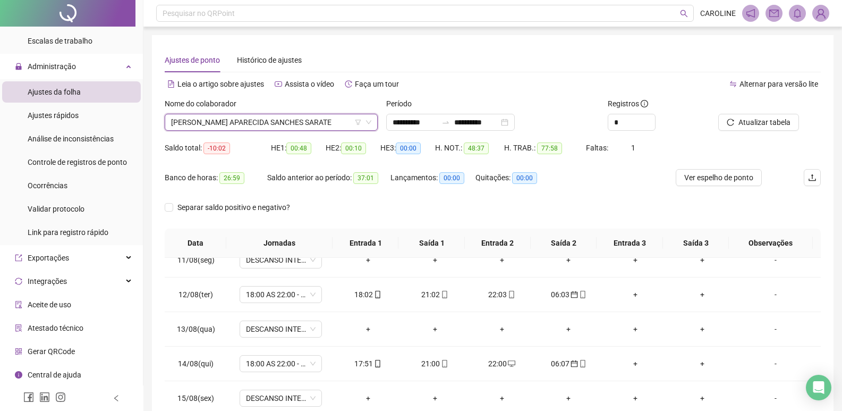
scroll to position [95, 0]
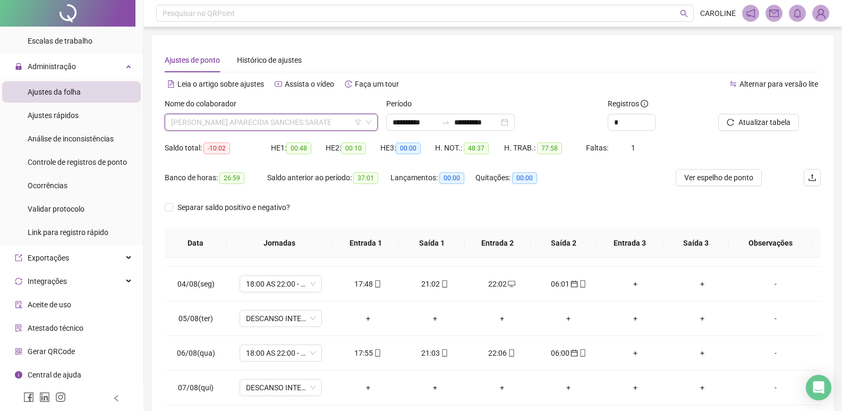
click at [314, 118] on span "[PERSON_NAME] APARECIDA SANCHES SARATE" at bounding box center [271, 122] width 200 height 16
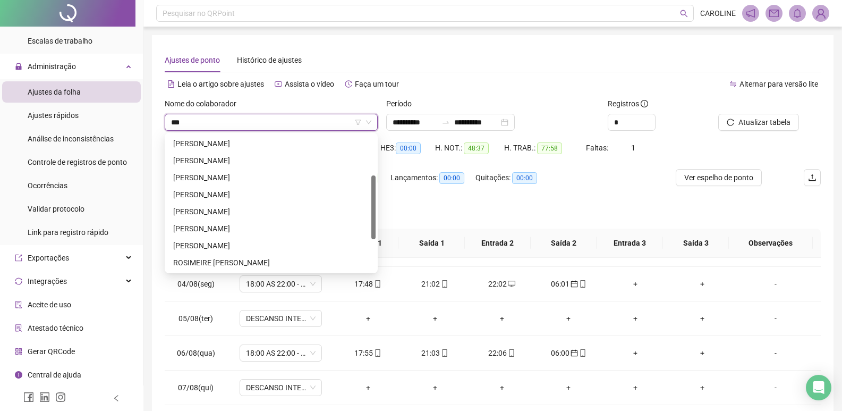
scroll to position [0, 0]
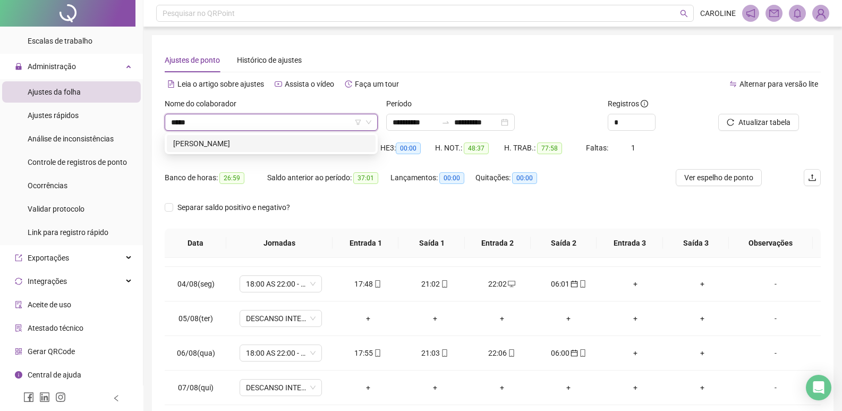
type input "******"
click at [230, 145] on div "[PERSON_NAME]" at bounding box center [271, 144] width 196 height 12
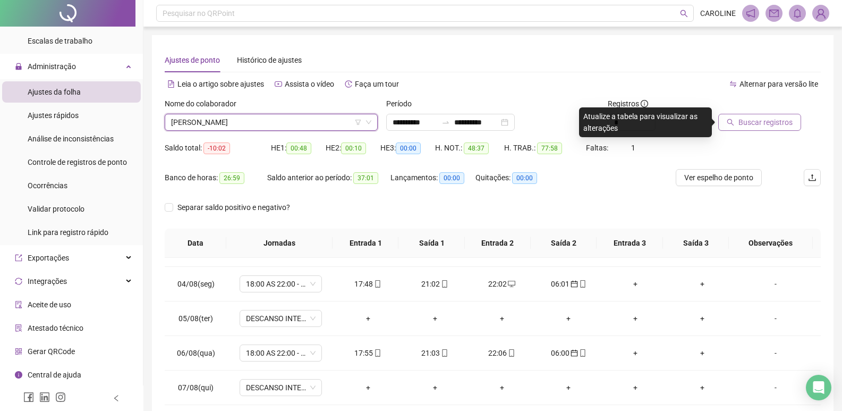
click at [757, 117] on button "Buscar registros" at bounding box center [760, 122] width 83 height 17
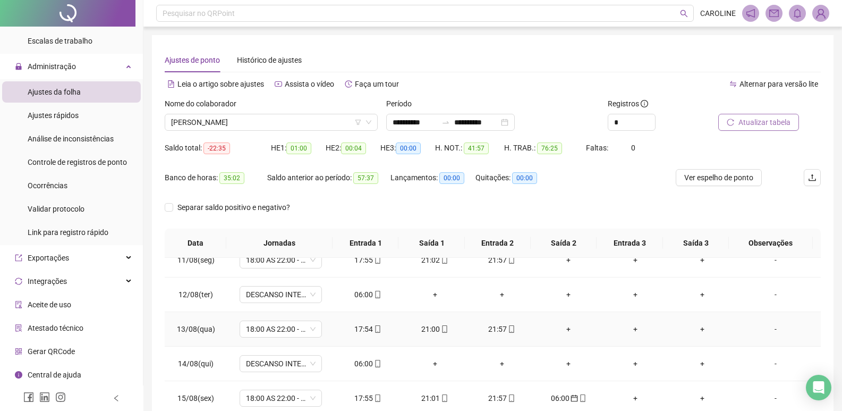
scroll to position [307, 0]
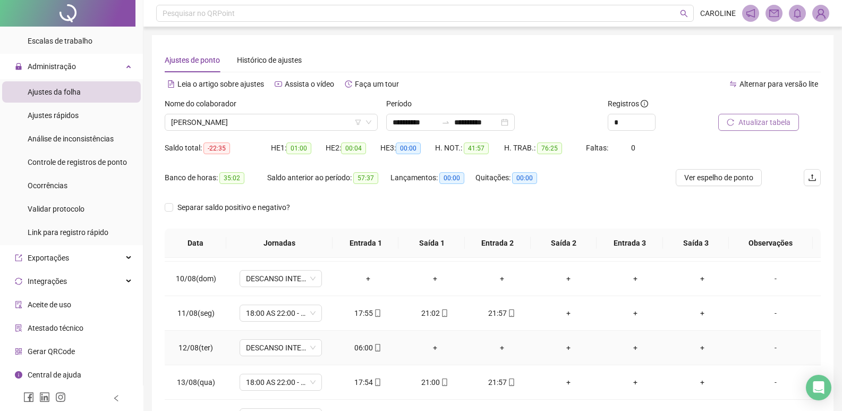
click at [379, 349] on div "06:00" at bounding box center [368, 348] width 50 height 12
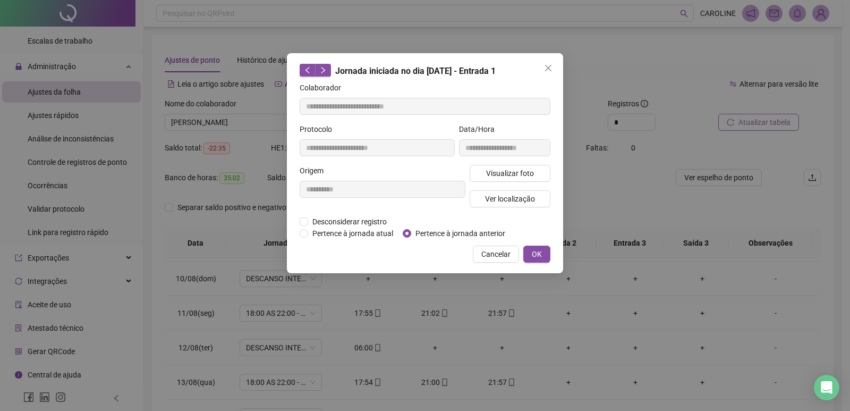
type input "**********"
click at [531, 258] on button "OK" at bounding box center [537, 254] width 27 height 17
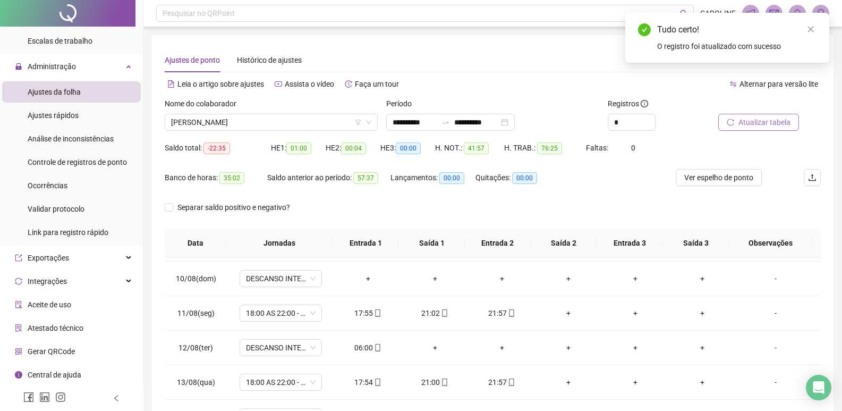
click at [748, 126] on span "Atualizar tabela" at bounding box center [765, 122] width 52 height 12
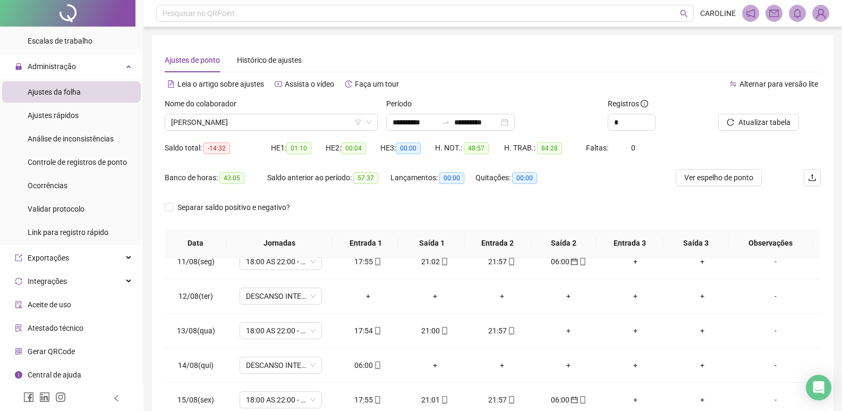
scroll to position [360, 0]
click at [376, 366] on icon "mobile" at bounding box center [377, 363] width 7 height 7
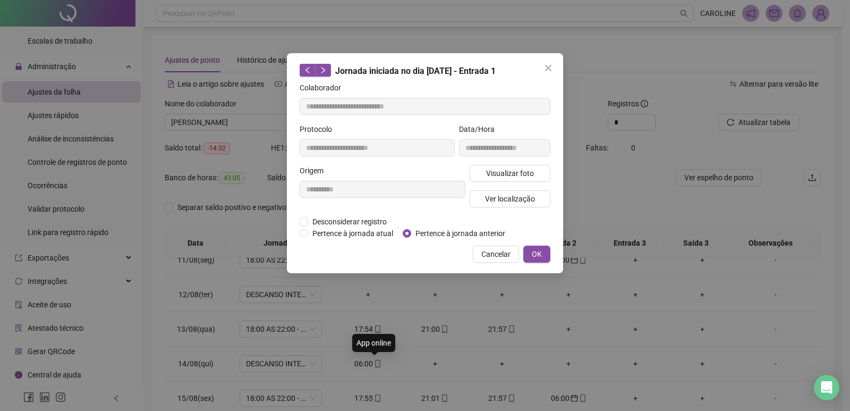
type input "**********"
click at [539, 250] on span "OK" at bounding box center [537, 254] width 10 height 12
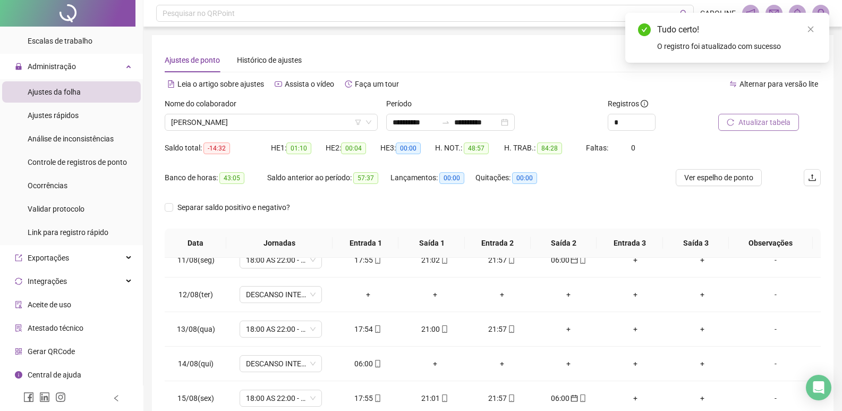
click at [733, 127] on button "Atualizar tabela" at bounding box center [759, 122] width 81 height 17
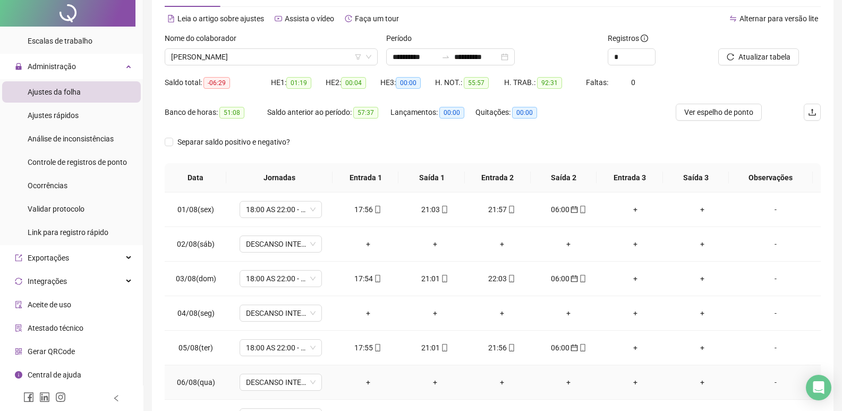
scroll to position [0, 0]
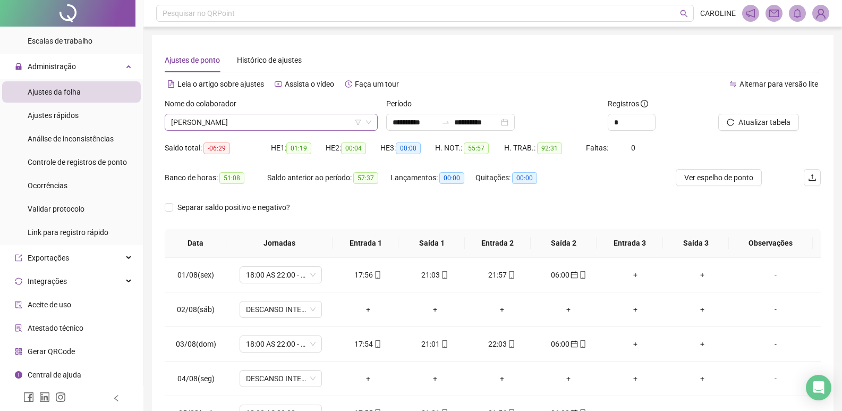
click at [298, 121] on span "[PERSON_NAME]" at bounding box center [271, 122] width 200 height 16
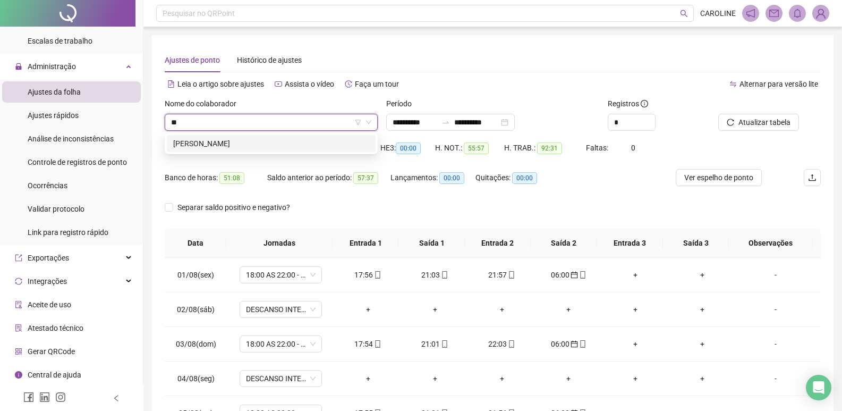
type input "***"
click at [218, 144] on div "[PERSON_NAME]" at bounding box center [271, 144] width 196 height 12
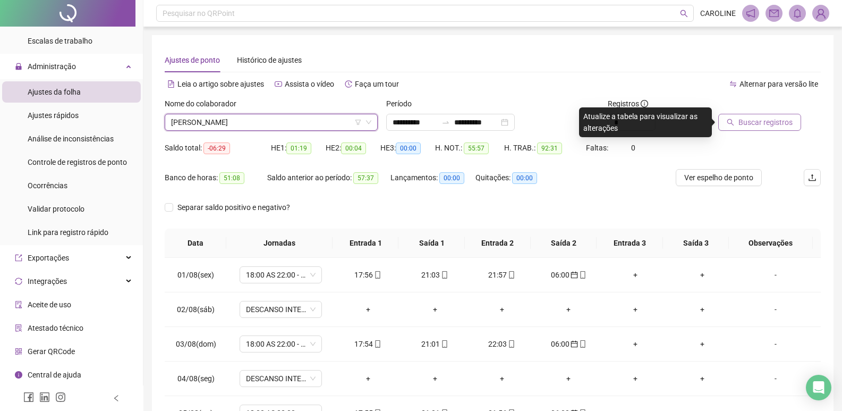
click at [763, 116] on button "Buscar registros" at bounding box center [760, 122] width 83 height 17
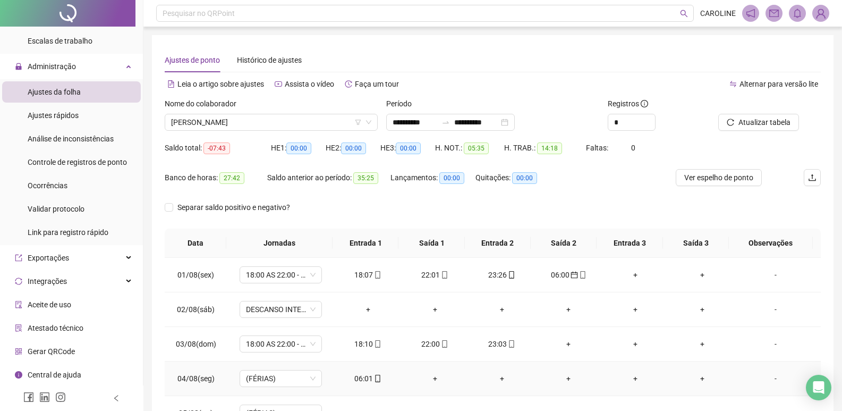
click at [374, 378] on icon "mobile" at bounding box center [377, 378] width 7 height 7
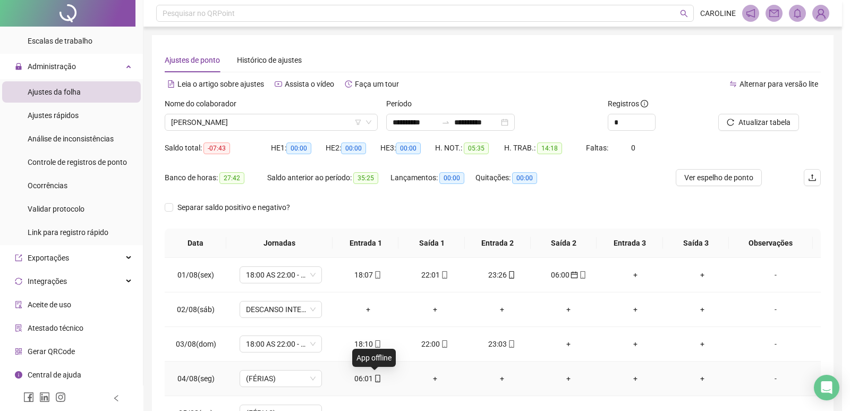
type input "**********"
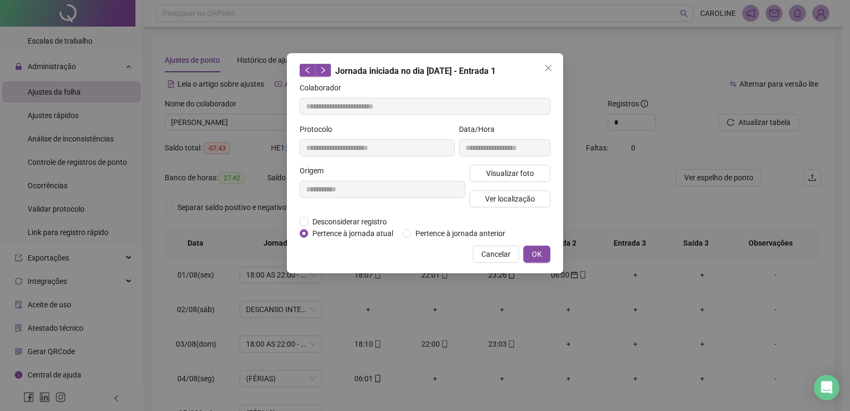
click at [401, 227] on div "Pertence à jornada atual [GEOGRAPHIC_DATA] à jornada anterior" at bounding box center [407, 233] width 214 height 12
drag, startPoint x: 401, startPoint y: 233, endPoint x: 415, endPoint y: 233, distance: 13.8
click at [412, 233] on div "Pertence à jornada atual [GEOGRAPHIC_DATA] à jornada anterior" at bounding box center [407, 233] width 214 height 12
click at [411, 232] on span "Pertence à jornada anterior" at bounding box center [460, 233] width 98 height 12
click at [545, 253] on button "OK" at bounding box center [537, 254] width 27 height 17
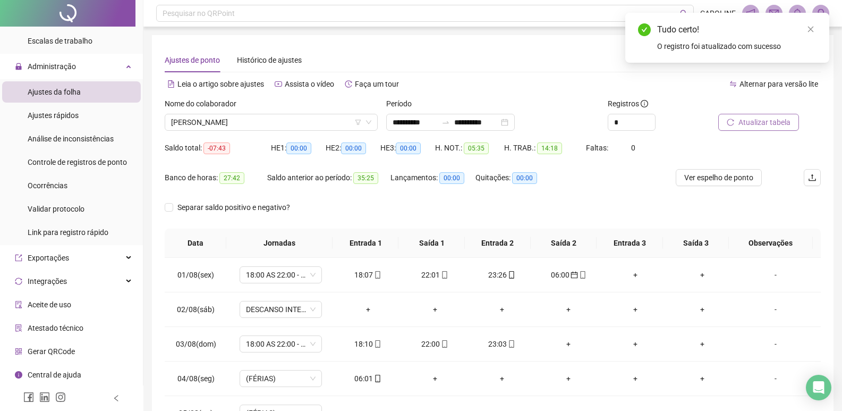
click at [757, 115] on button "Atualizar tabela" at bounding box center [759, 122] width 81 height 17
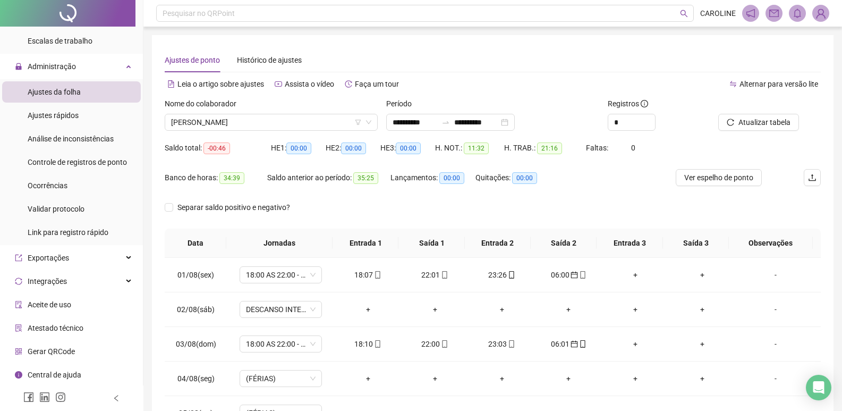
click at [288, 145] on div "HE 1: 00:00" at bounding box center [298, 148] width 55 height 12
click at [295, 123] on span "[PERSON_NAME]" at bounding box center [271, 122] width 200 height 16
